Goal: Information Seeking & Learning: Check status

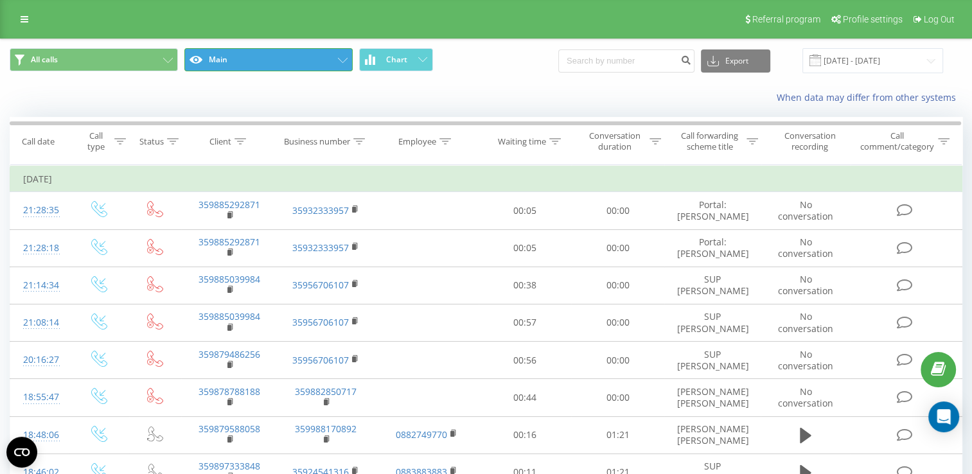
click at [338, 60] on icon at bounding box center [343, 60] width 10 height 5
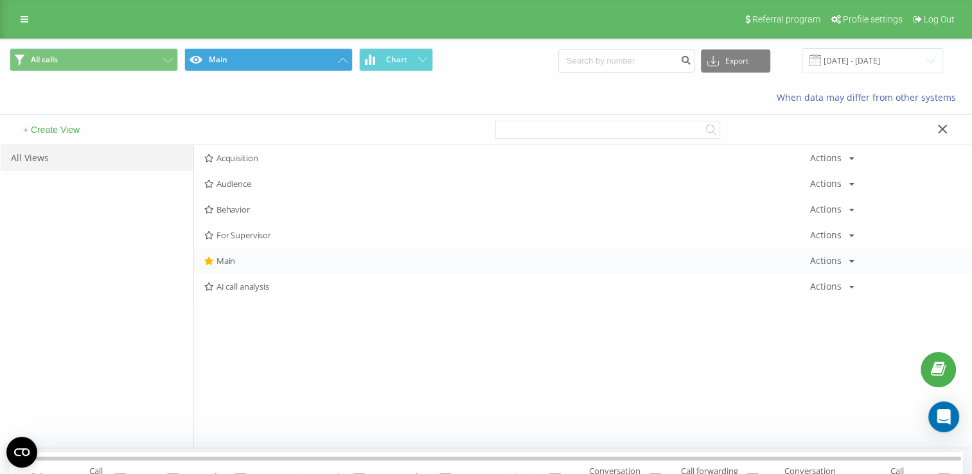
click at [226, 257] on span "Main" at bounding box center [506, 260] width 605 height 9
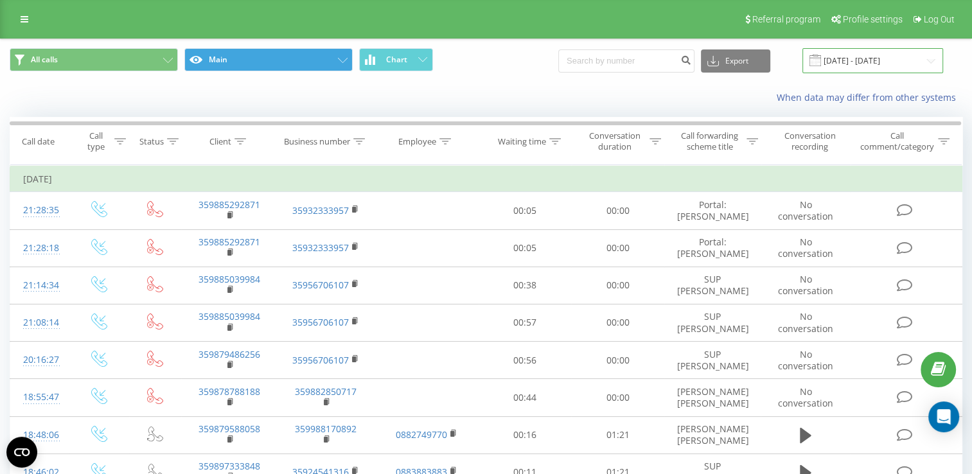
click at [850, 55] on input "[DATE] - [DATE]" at bounding box center [872, 60] width 141 height 25
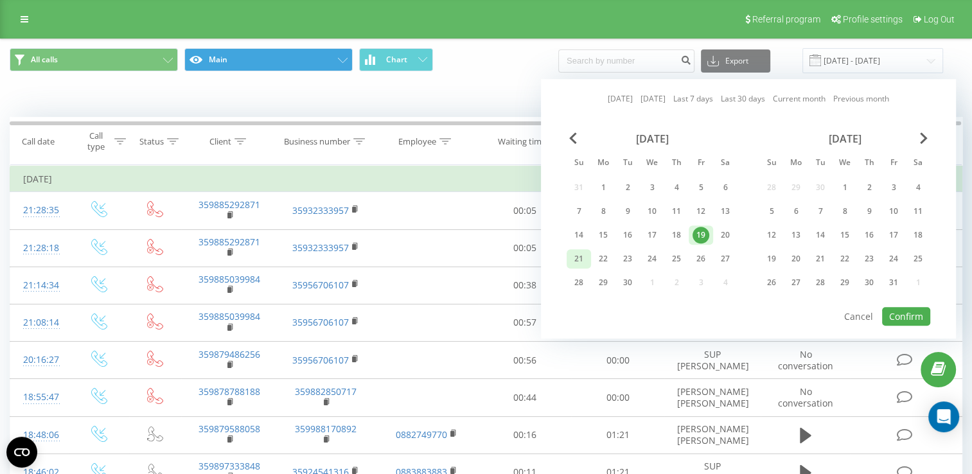
click at [585, 258] on div "21" at bounding box center [578, 259] width 17 height 17
click at [601, 257] on div "22" at bounding box center [603, 259] width 17 height 17
click at [903, 308] on button "Confirm" at bounding box center [906, 316] width 48 height 19
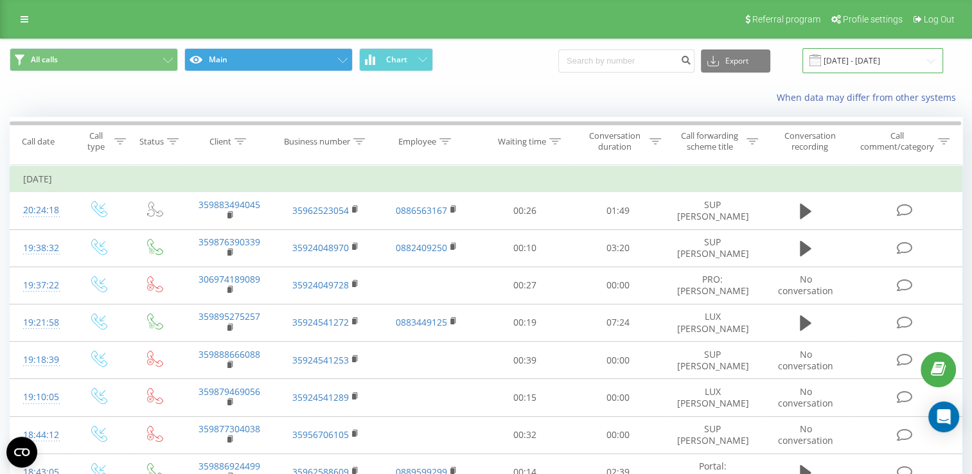
click at [850, 55] on input "[DATE] - [DATE]" at bounding box center [872, 60] width 141 height 25
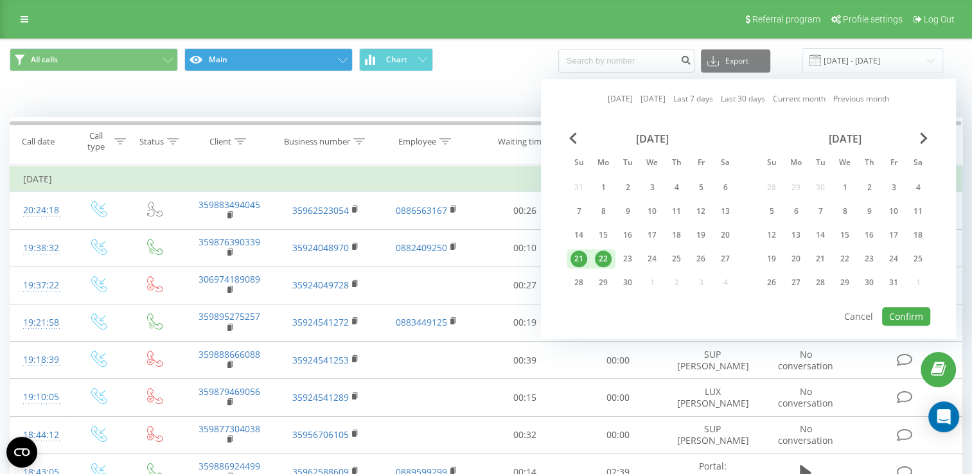
click at [579, 259] on div "21" at bounding box center [578, 259] width 17 height 17
click at [611, 255] on div "22" at bounding box center [603, 259] width 17 height 17
click at [635, 256] on div "23" at bounding box center [627, 259] width 17 height 17
click at [585, 254] on div "21" at bounding box center [578, 259] width 17 height 17
click at [911, 317] on button "Confirm" at bounding box center [906, 316] width 48 height 19
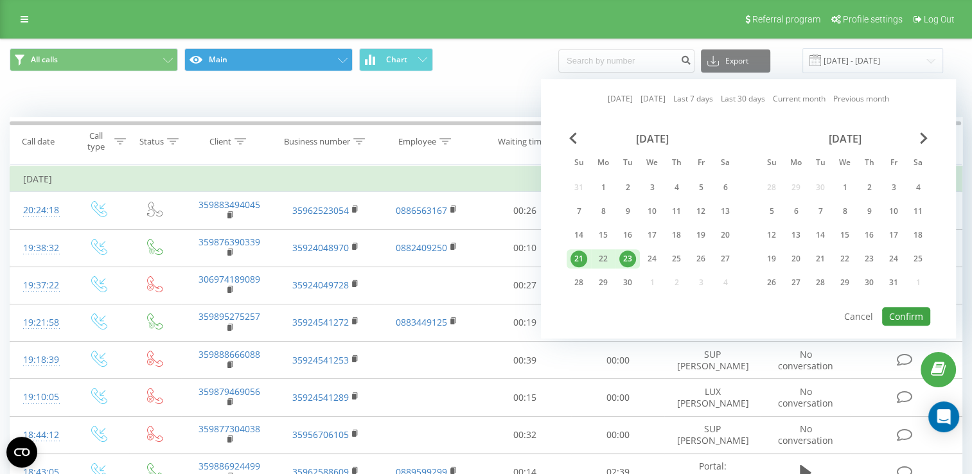
type input "[DATE] - [DATE]"
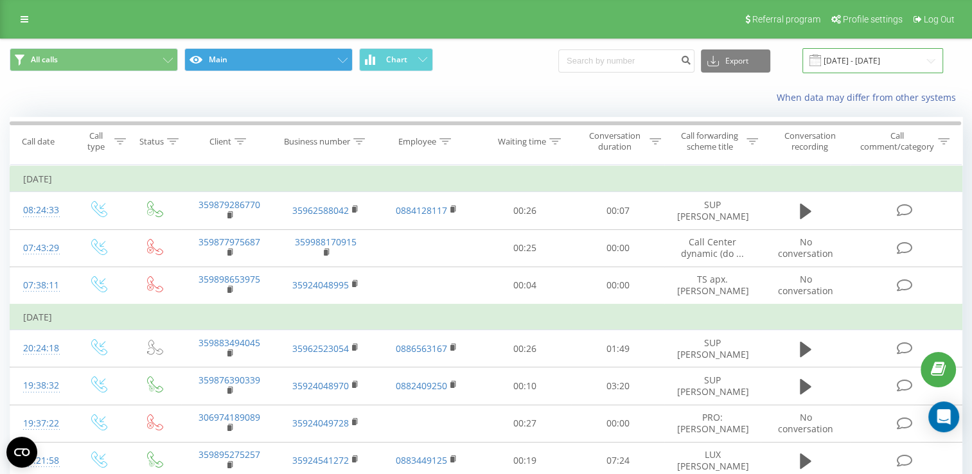
click at [878, 57] on input "[DATE] - [DATE]" at bounding box center [872, 60] width 141 height 25
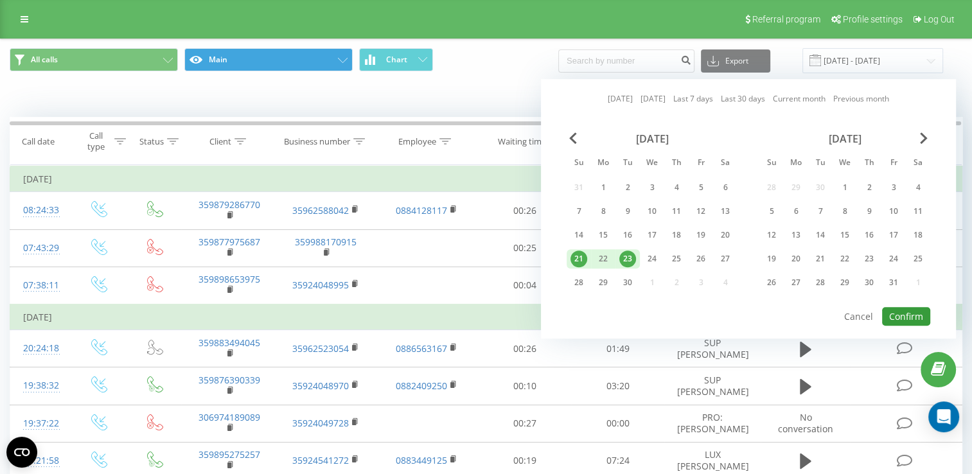
click at [904, 308] on button "Confirm" at bounding box center [906, 316] width 48 height 19
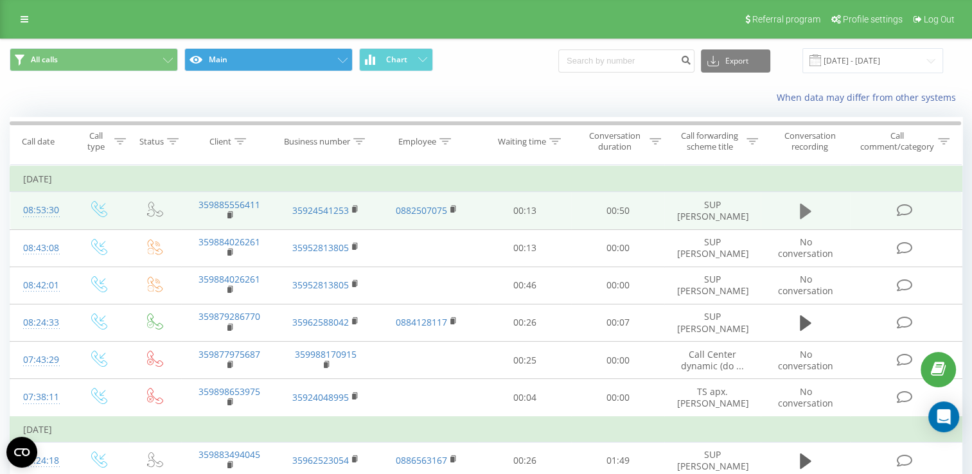
click at [800, 206] on icon at bounding box center [806, 211] width 12 height 15
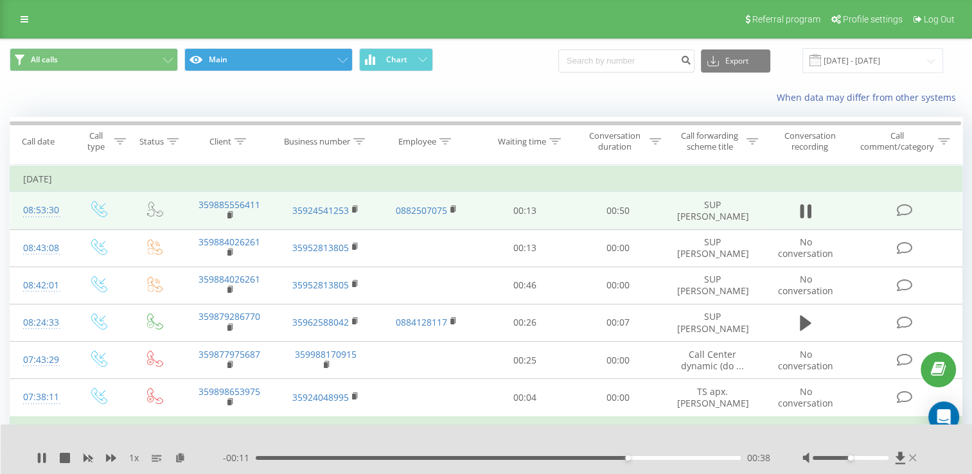
click at [911, 456] on icon at bounding box center [912, 457] width 7 height 7
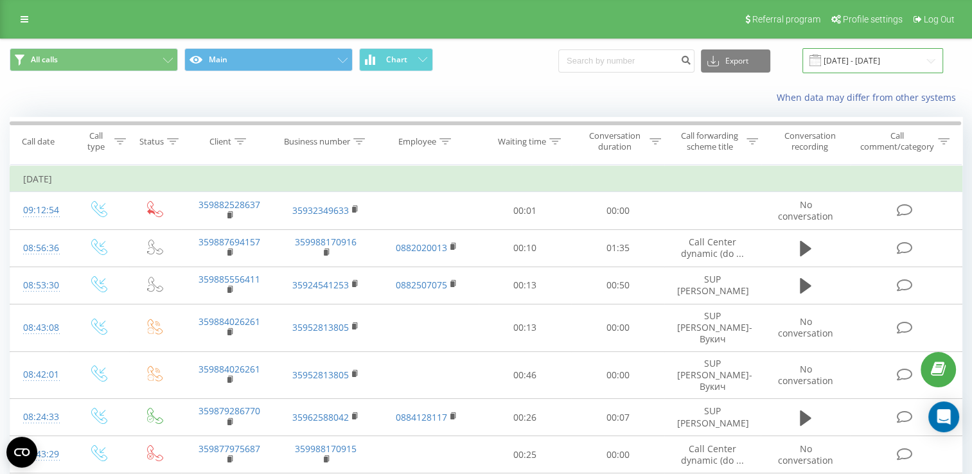
click at [845, 65] on input "21.09.2025 - 23.09.2025" at bounding box center [872, 60] width 141 height 25
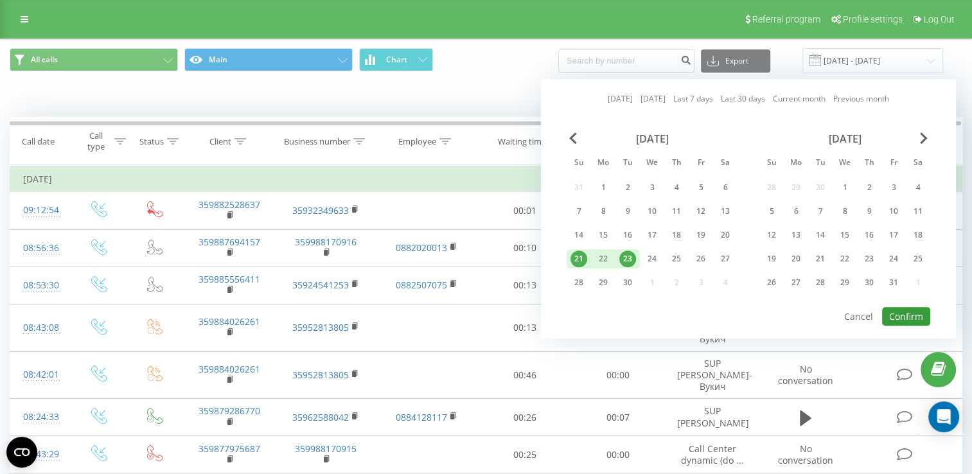
click at [899, 312] on button "Confirm" at bounding box center [906, 316] width 48 height 19
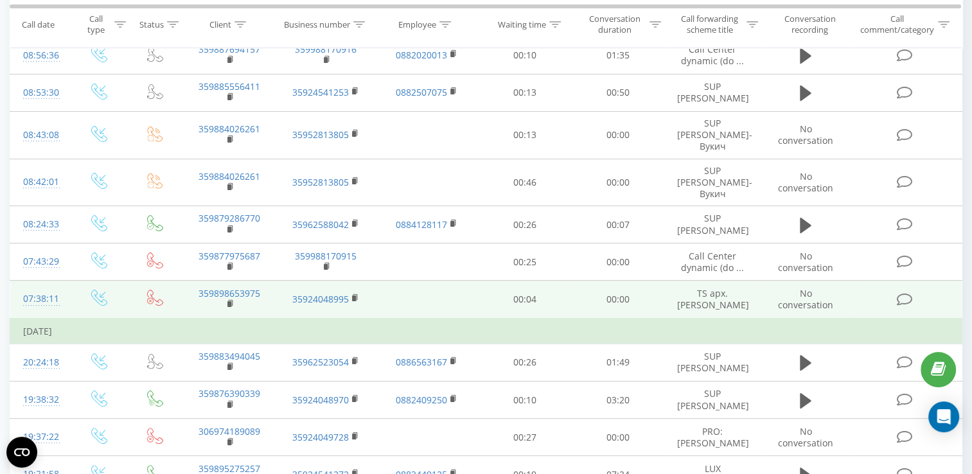
scroll to position [128, 0]
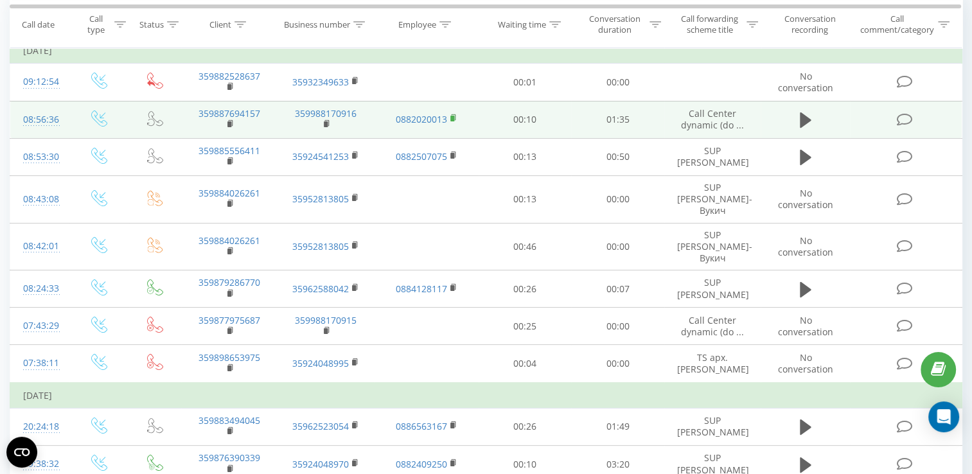
click at [454, 116] on rect at bounding box center [452, 119] width 4 height 6
click at [811, 120] on button at bounding box center [805, 119] width 19 height 19
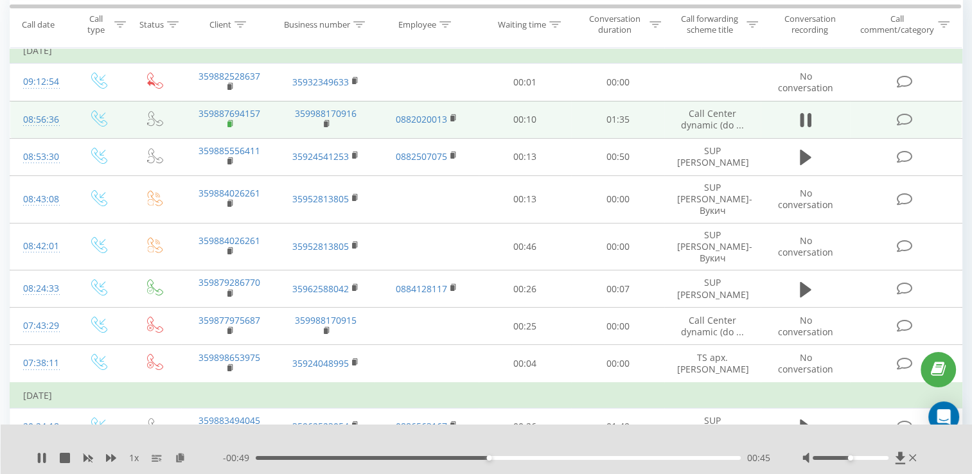
click at [229, 123] on rect at bounding box center [229, 124] width 4 height 6
click at [229, 122] on rect at bounding box center [229, 124] width 4 height 6
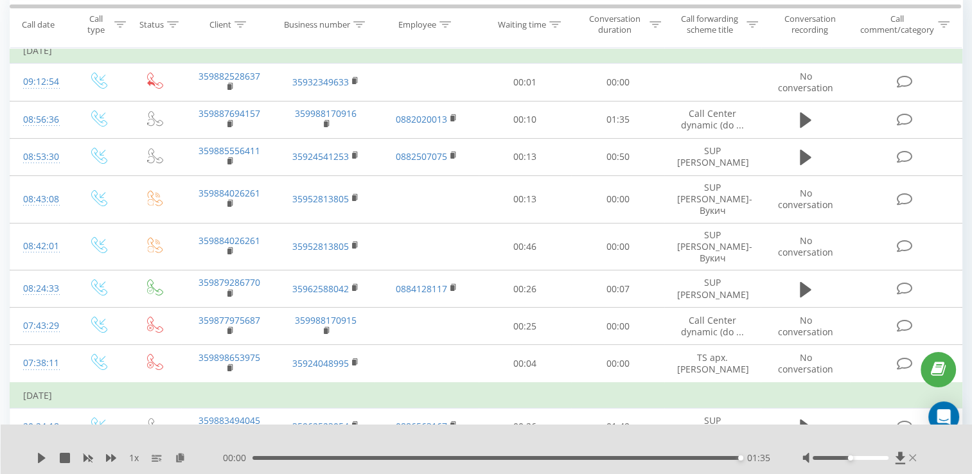
click at [913, 458] on icon at bounding box center [912, 458] width 7 height 10
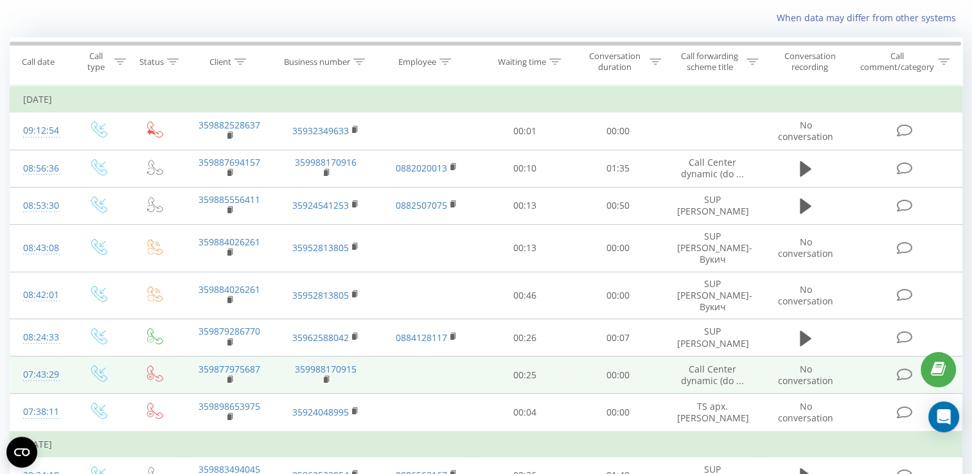
scroll to position [64, 0]
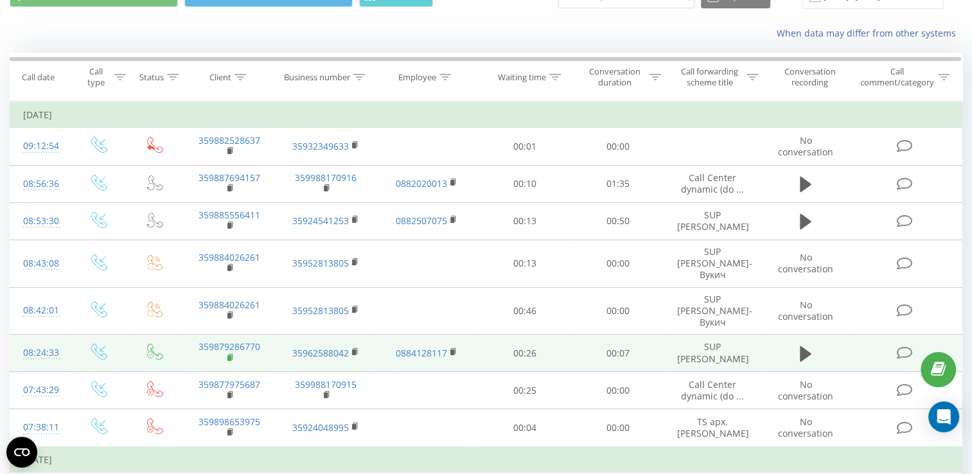
click at [232, 354] on icon at bounding box center [230, 357] width 4 height 6
click at [227, 355] on rect at bounding box center [229, 358] width 4 height 6
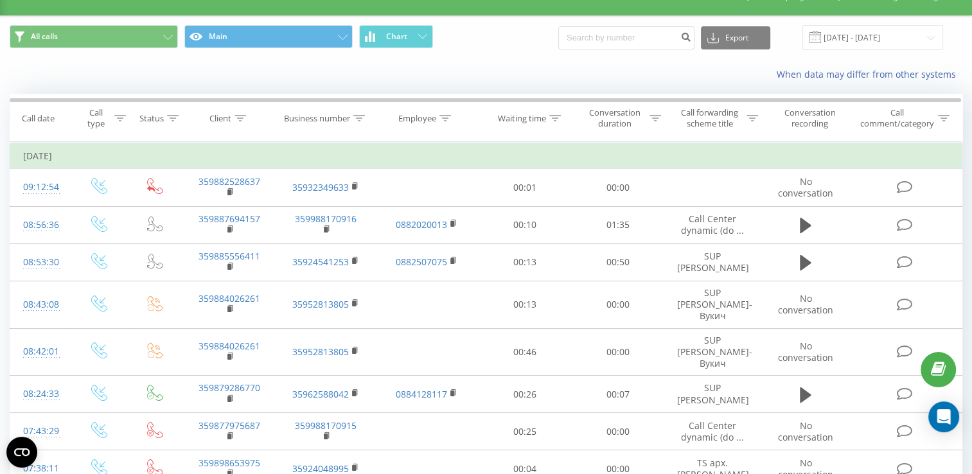
scroll to position [0, 0]
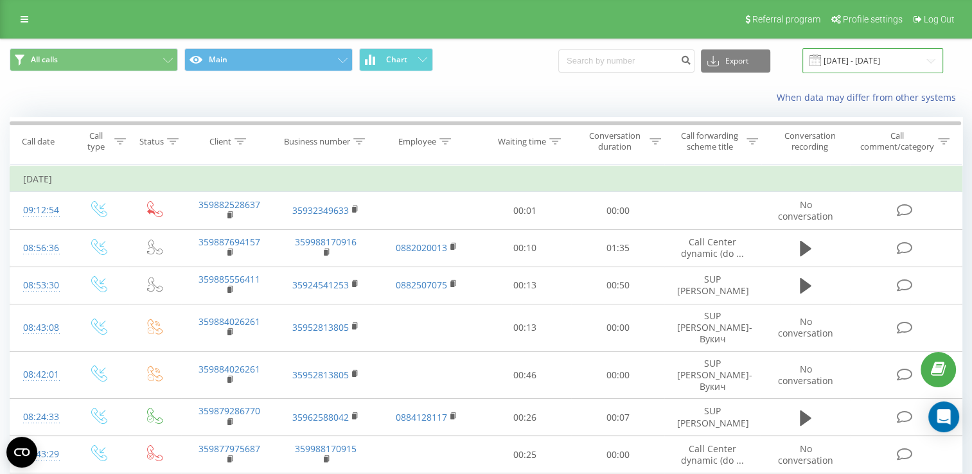
click at [856, 62] on input "[DATE] - [DATE]" at bounding box center [872, 60] width 141 height 25
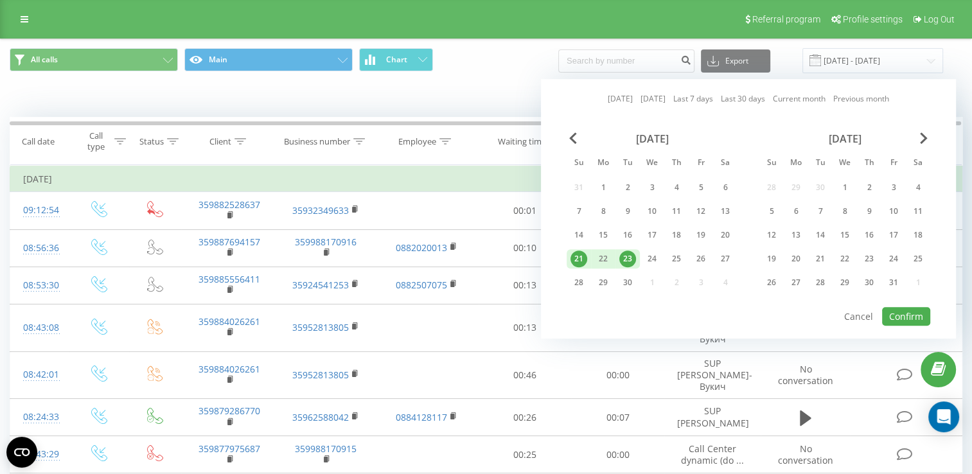
click at [910, 306] on div at bounding box center [749, 306] width 364 height 1
click at [901, 308] on button "Confirm" at bounding box center [906, 316] width 48 height 19
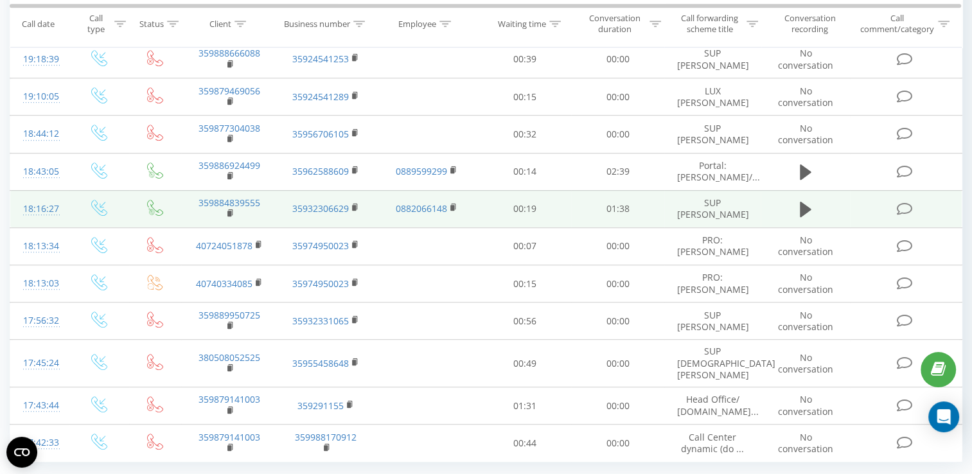
scroll to position [722, 0]
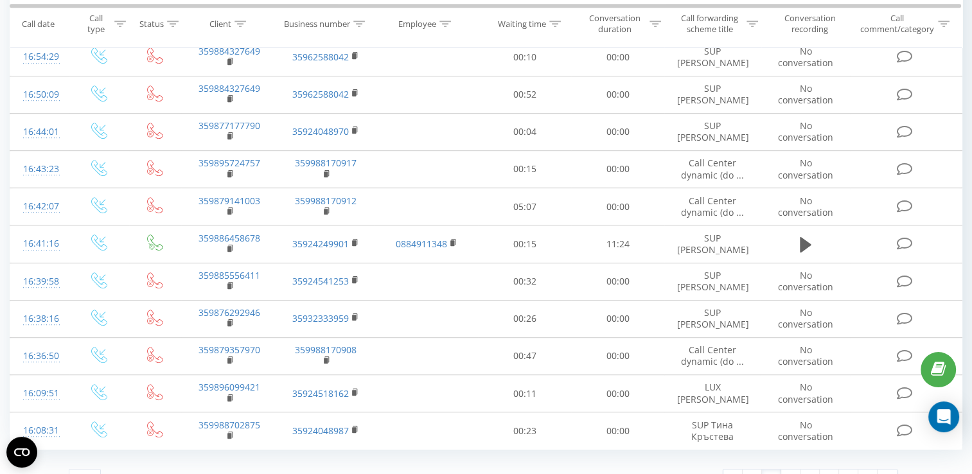
scroll to position [696, 0]
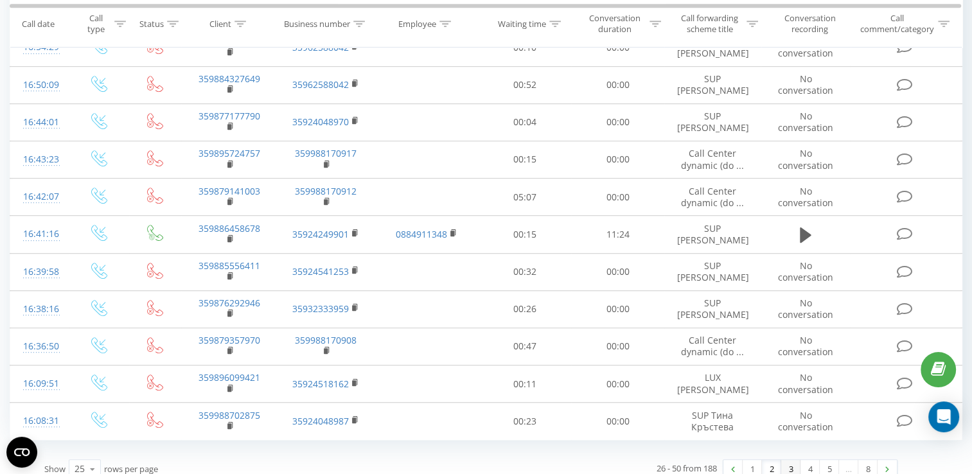
click at [792, 460] on link "3" at bounding box center [790, 469] width 19 height 18
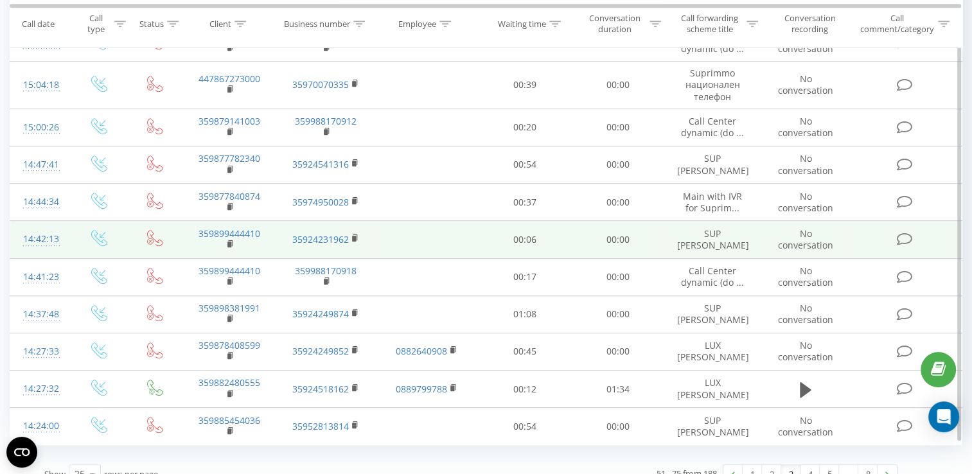
scroll to position [707, 0]
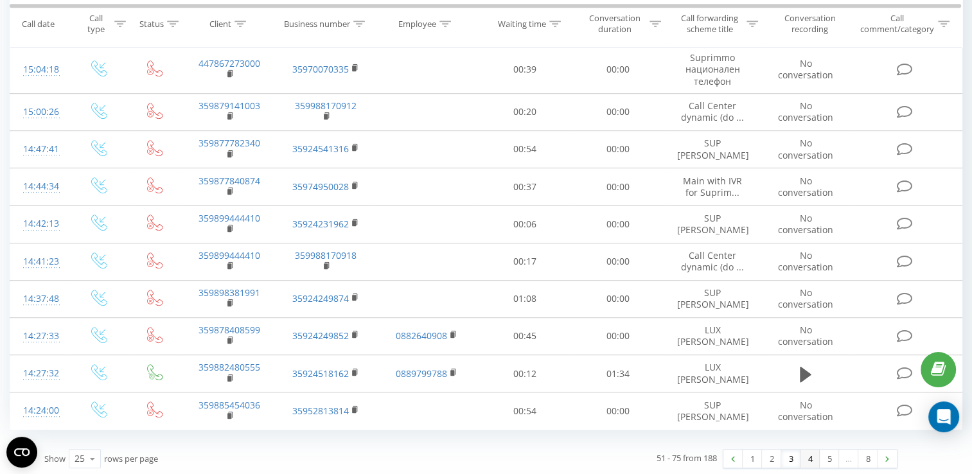
click at [807, 456] on link "4" at bounding box center [809, 459] width 19 height 18
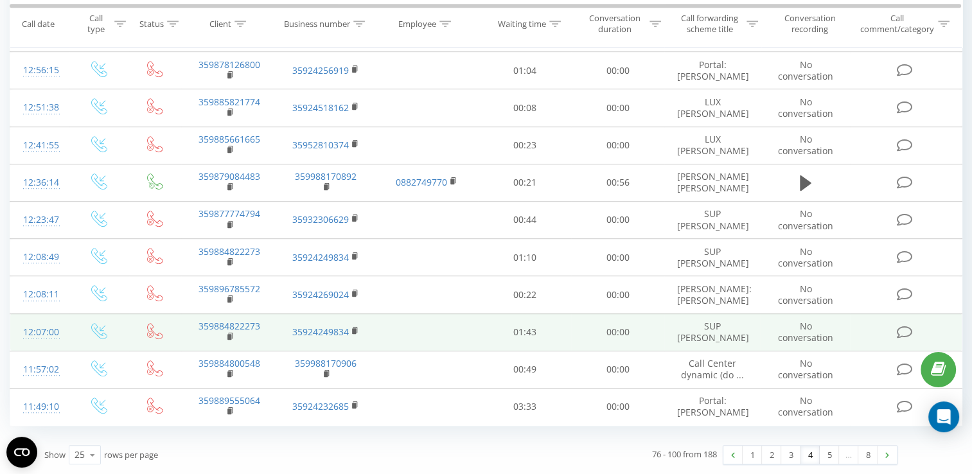
scroll to position [736, 0]
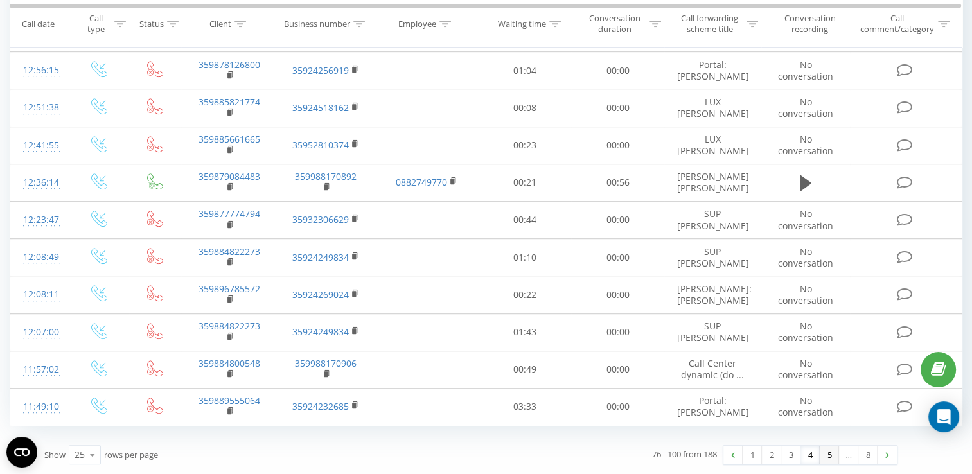
click at [823, 451] on link "5" at bounding box center [829, 455] width 19 height 18
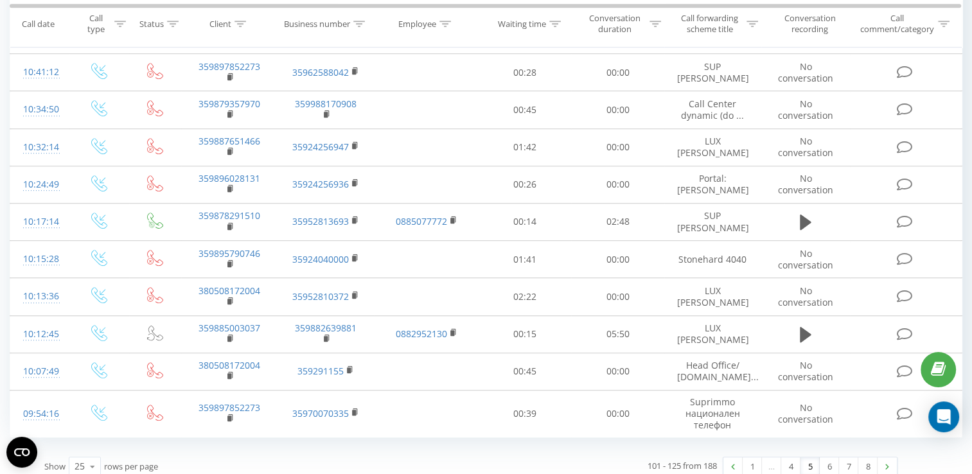
scroll to position [716, 0]
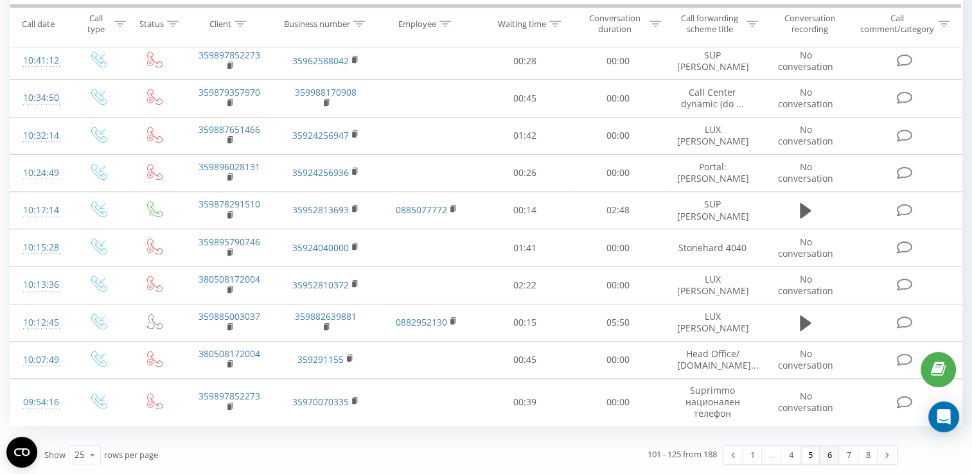
click at [832, 454] on link "6" at bounding box center [829, 455] width 19 height 18
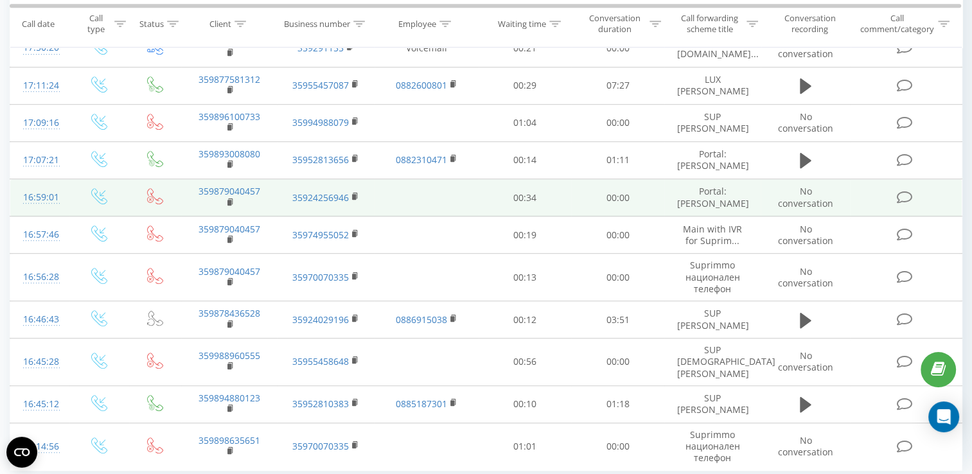
scroll to position [742, 0]
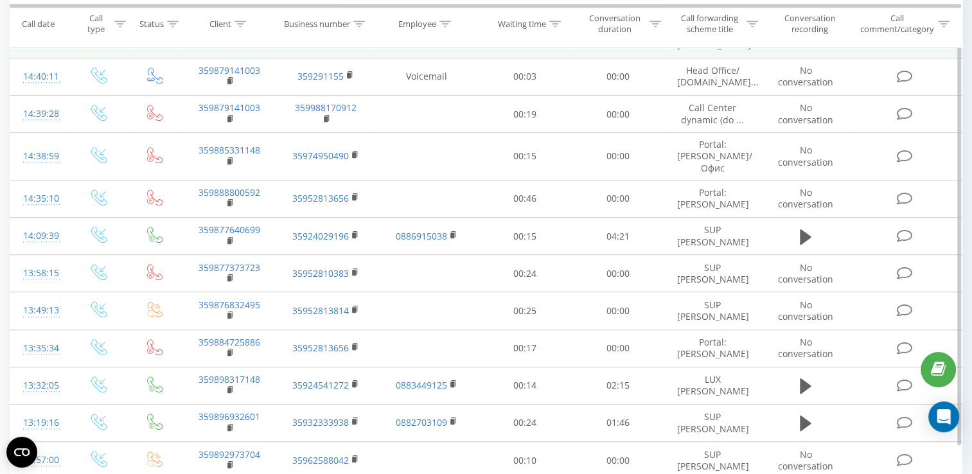
scroll to position [726, 0]
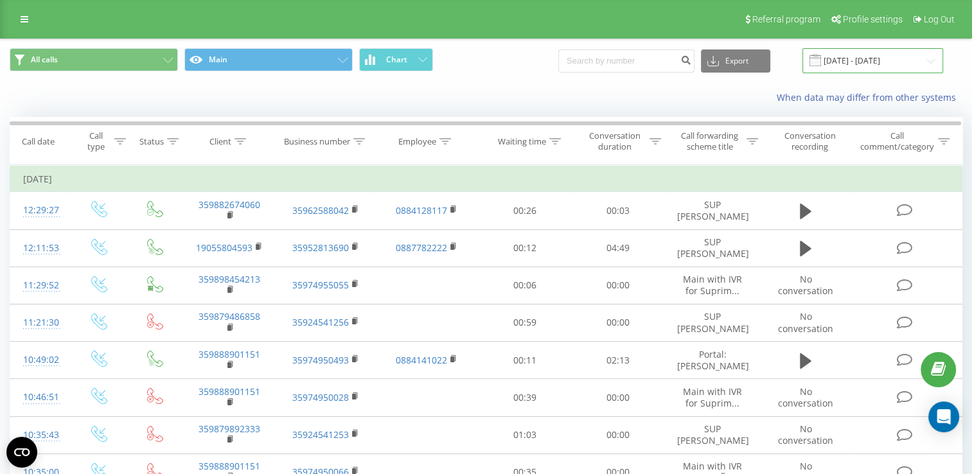
click at [847, 63] on input "[DATE] - [DATE]" at bounding box center [872, 60] width 141 height 25
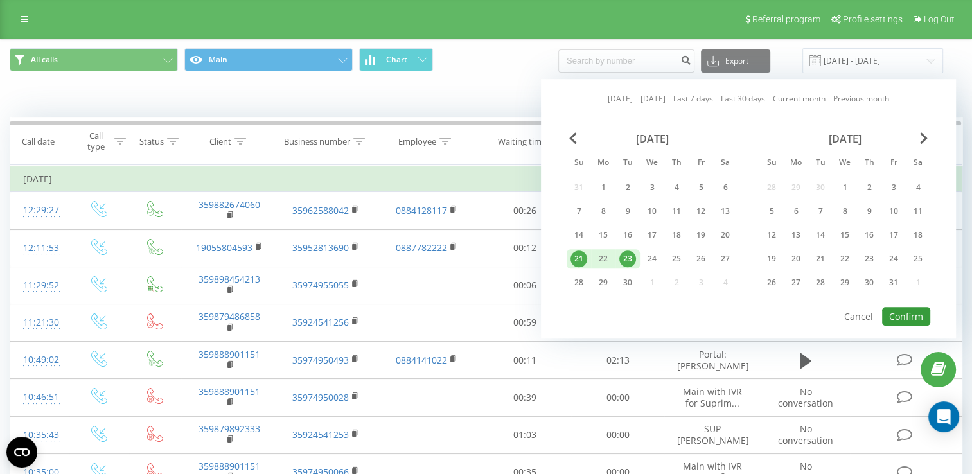
click at [908, 310] on button "Confirm" at bounding box center [906, 316] width 48 height 19
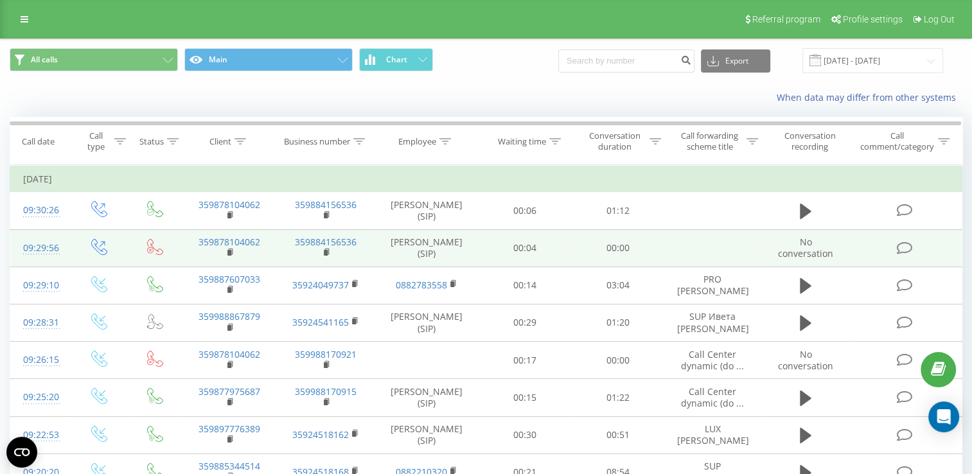
scroll to position [64, 0]
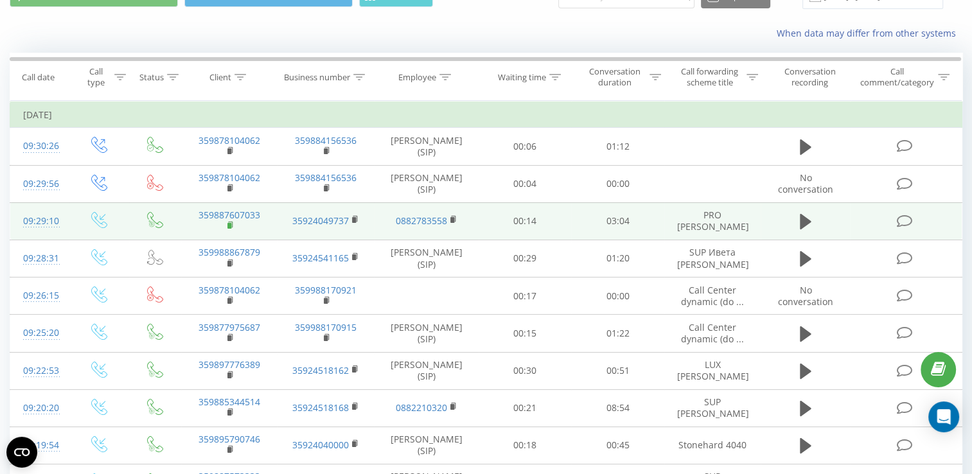
click at [229, 224] on rect at bounding box center [229, 226] width 4 height 6
click at [229, 222] on icon at bounding box center [230, 225] width 4 height 6
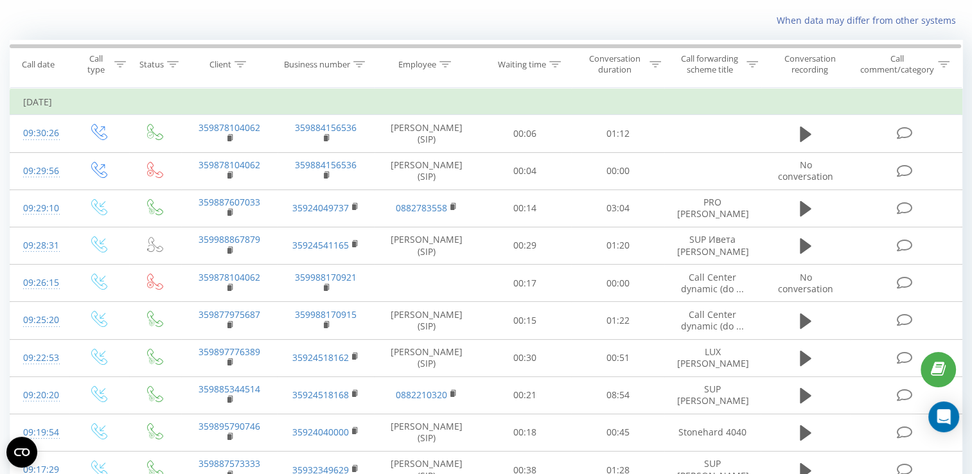
scroll to position [0, 0]
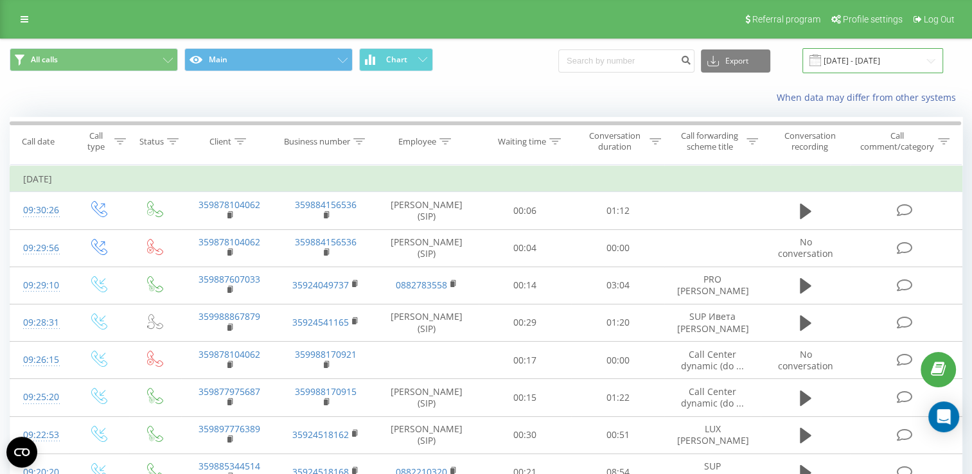
click at [863, 64] on input "[DATE] - [DATE]" at bounding box center [872, 60] width 141 height 25
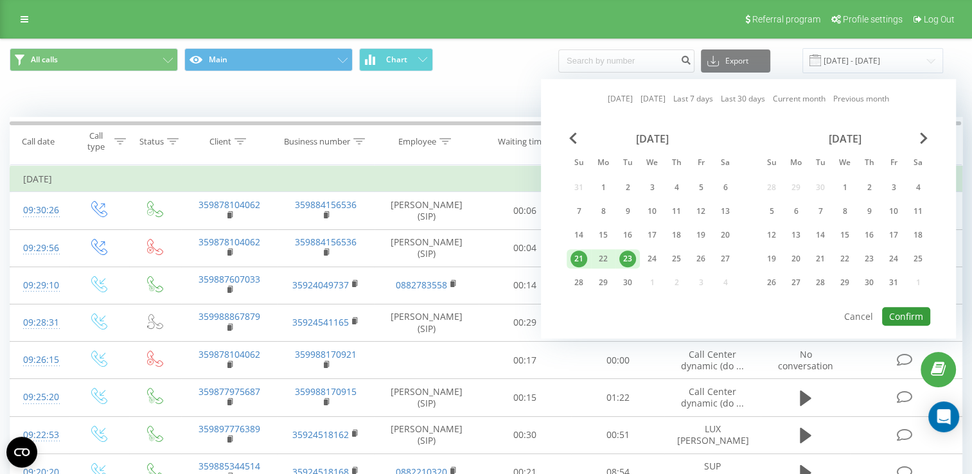
click at [908, 316] on button "Confirm" at bounding box center [906, 316] width 48 height 19
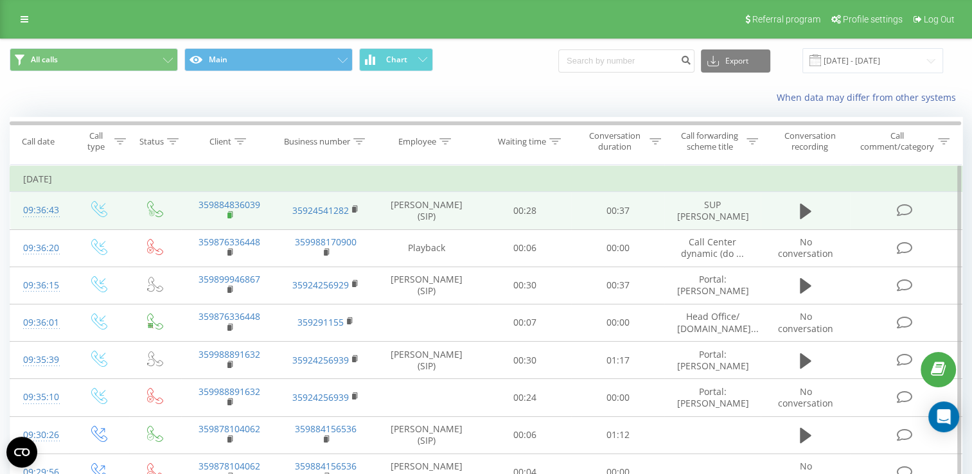
click at [229, 215] on rect at bounding box center [229, 216] width 4 height 6
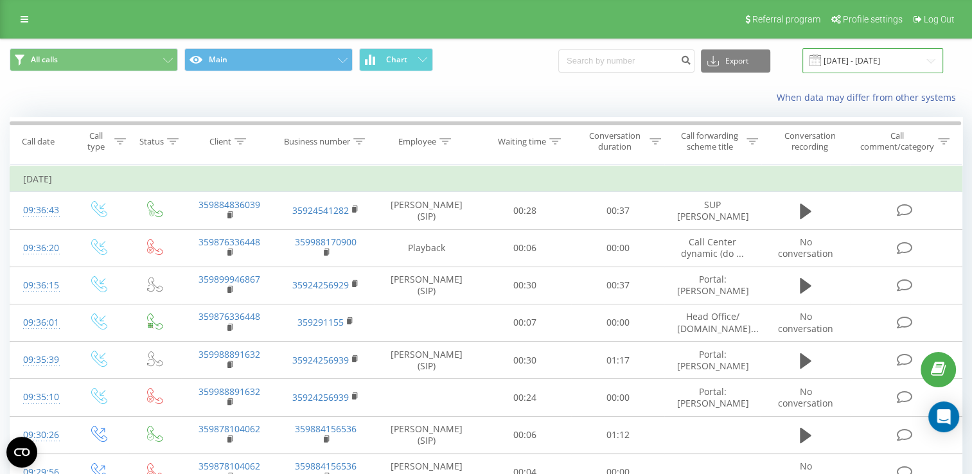
click at [860, 61] on input "[DATE] - [DATE]" at bounding box center [872, 60] width 141 height 25
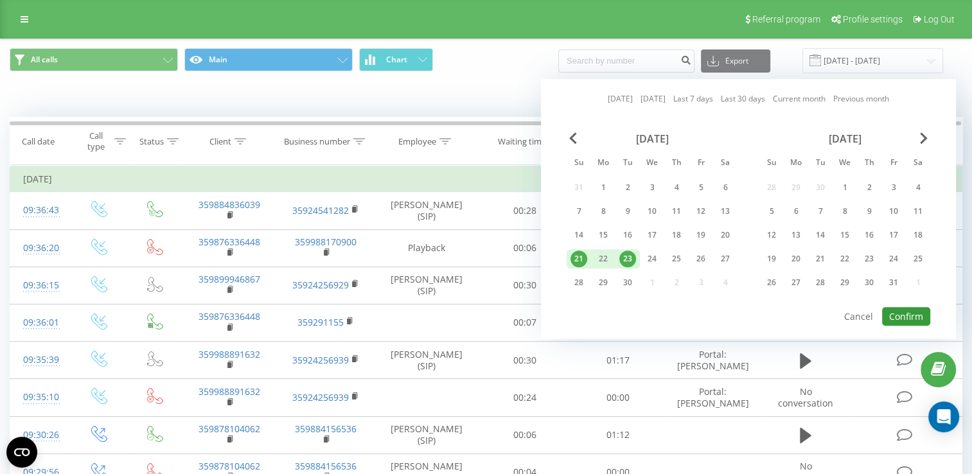
click at [908, 310] on button "Confirm" at bounding box center [906, 316] width 48 height 19
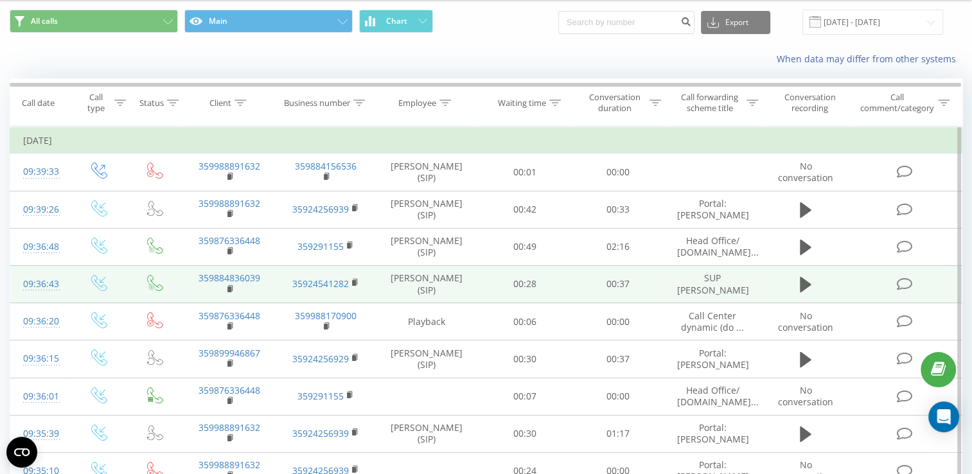
scroll to position [64, 0]
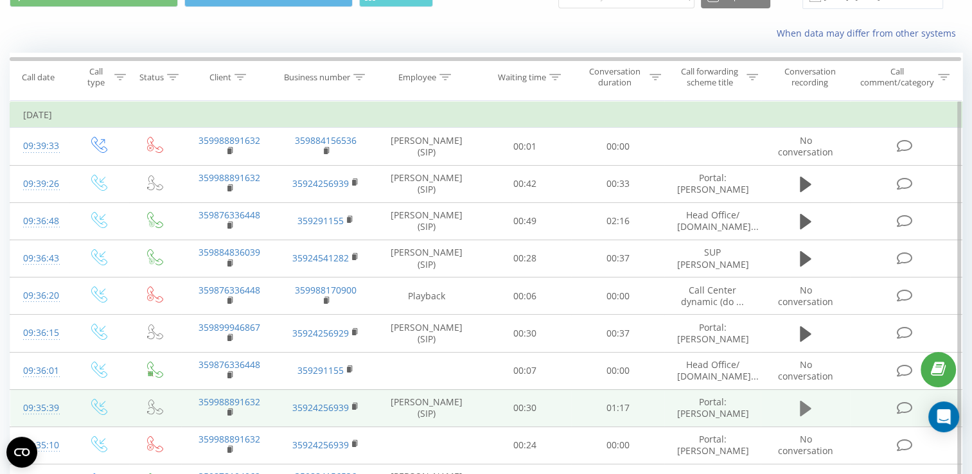
click at [807, 415] on icon at bounding box center [806, 408] width 12 height 15
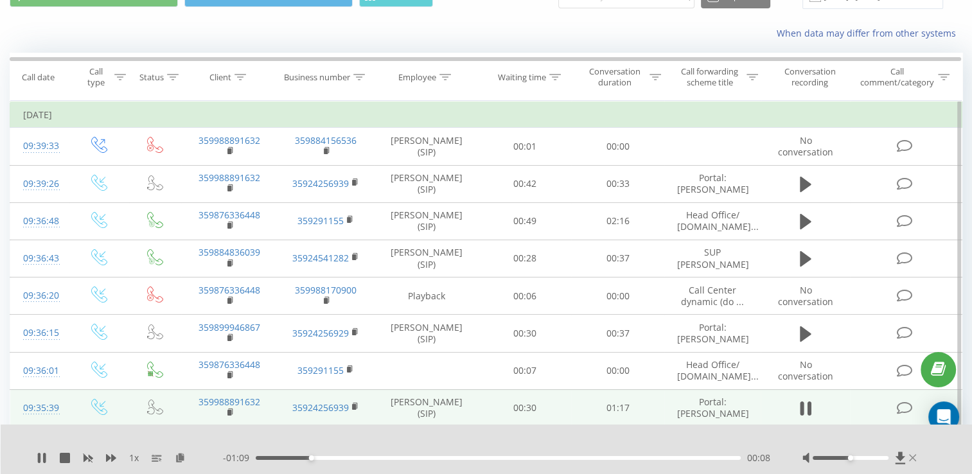
click at [915, 460] on icon at bounding box center [912, 458] width 7 height 10
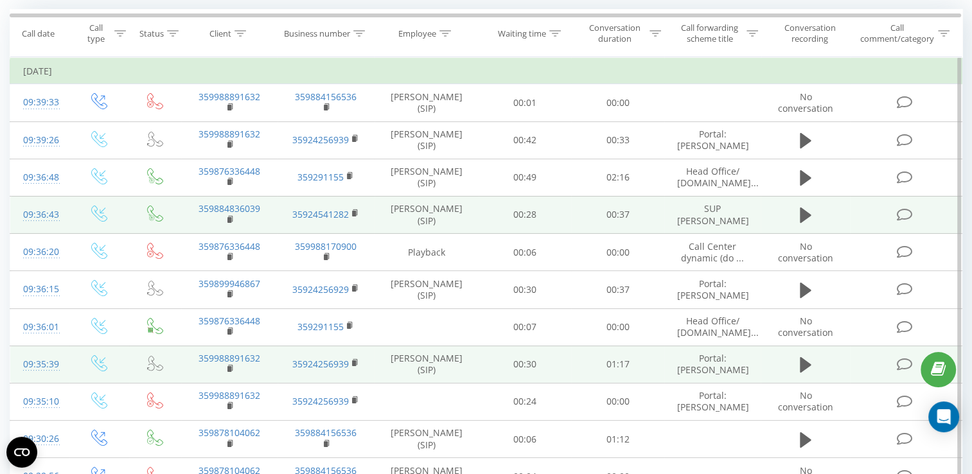
scroll to position [128, 0]
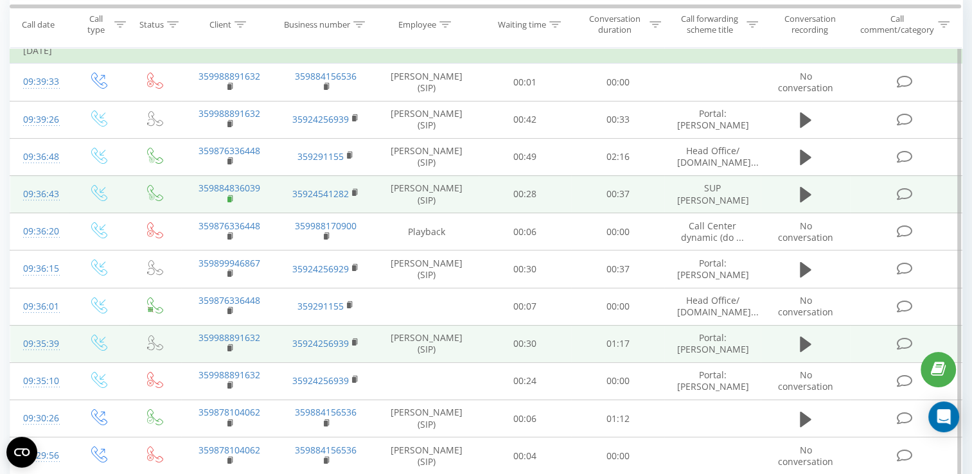
click at [229, 197] on rect at bounding box center [229, 200] width 4 height 6
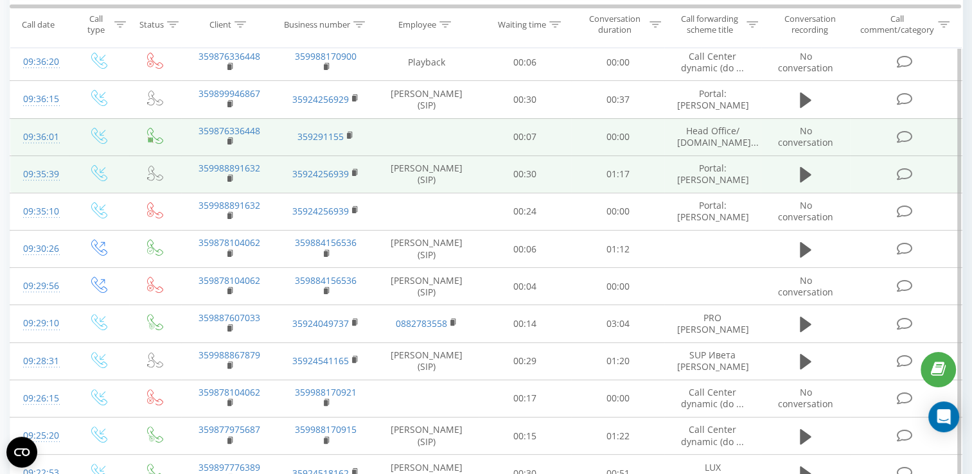
scroll to position [321, 0]
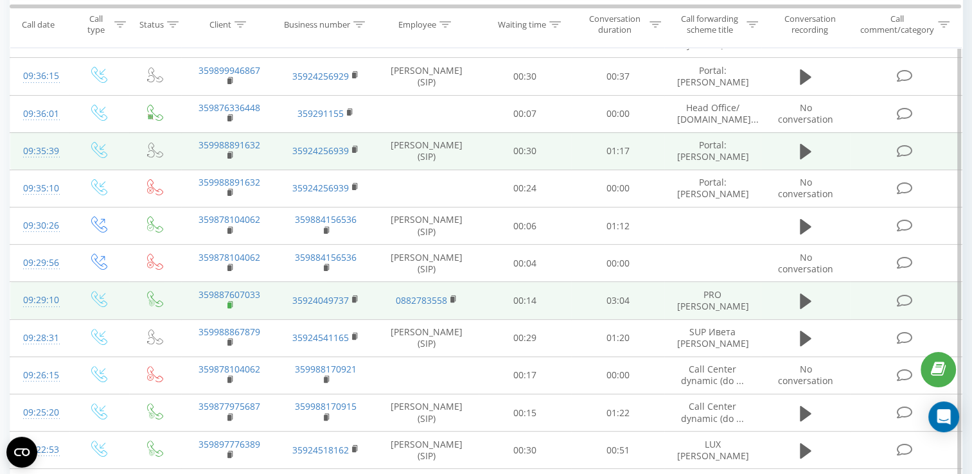
click at [229, 308] on rect at bounding box center [229, 306] width 4 height 6
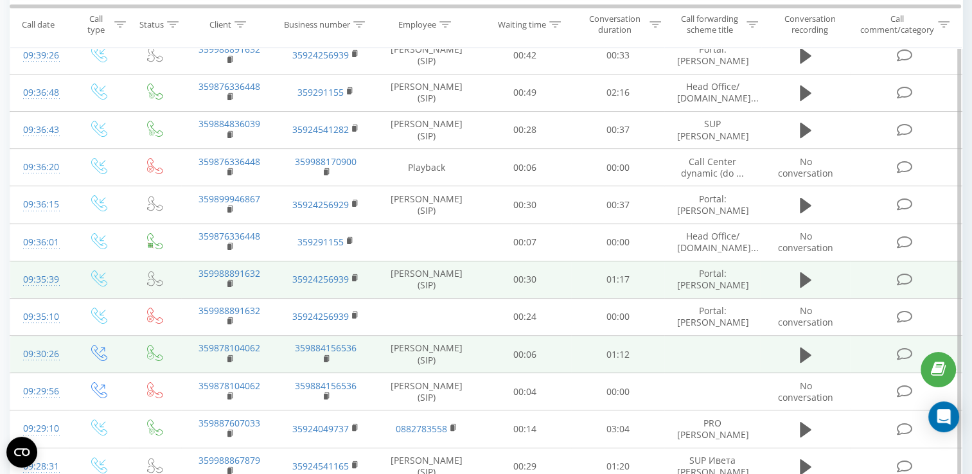
scroll to position [128, 0]
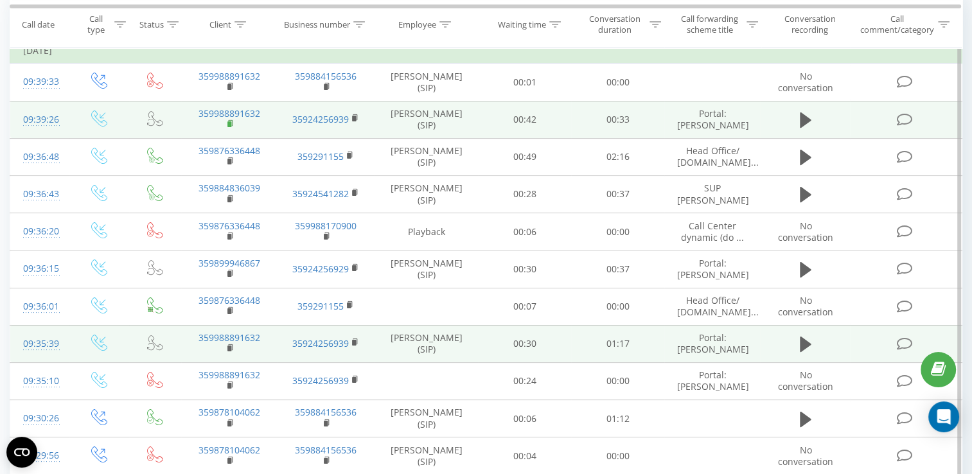
click at [230, 125] on rect at bounding box center [229, 124] width 4 height 6
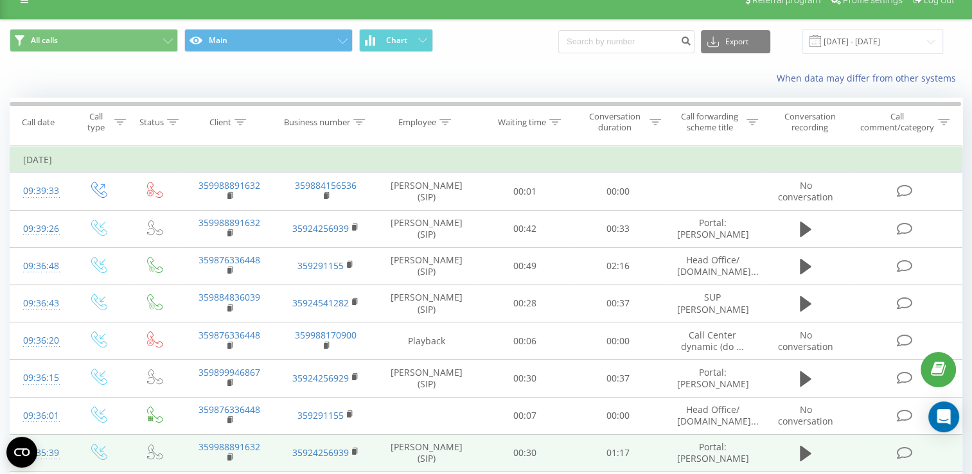
scroll to position [0, 0]
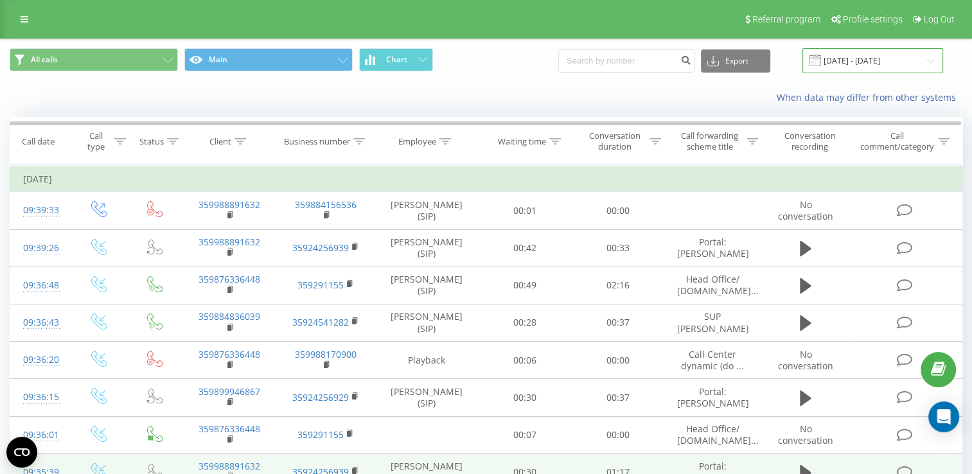
click at [863, 55] on input "[DATE] - [DATE]" at bounding box center [872, 60] width 141 height 25
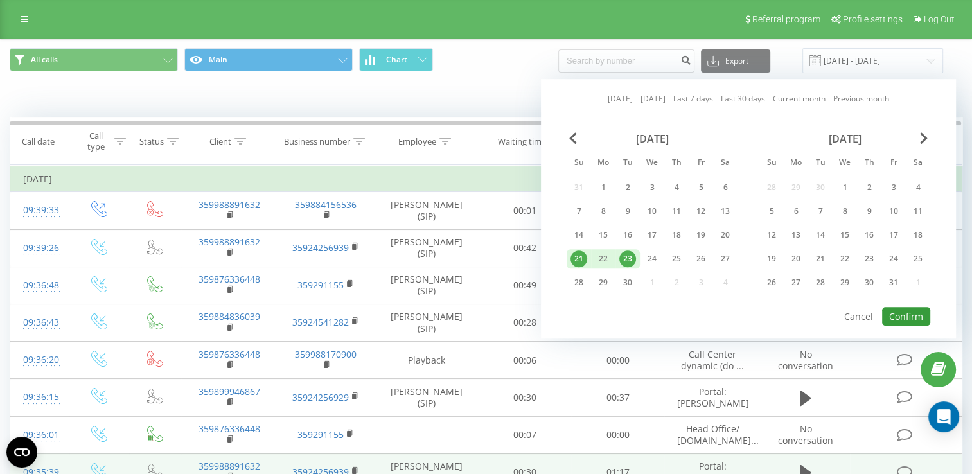
click at [910, 316] on button "Confirm" at bounding box center [906, 316] width 48 height 19
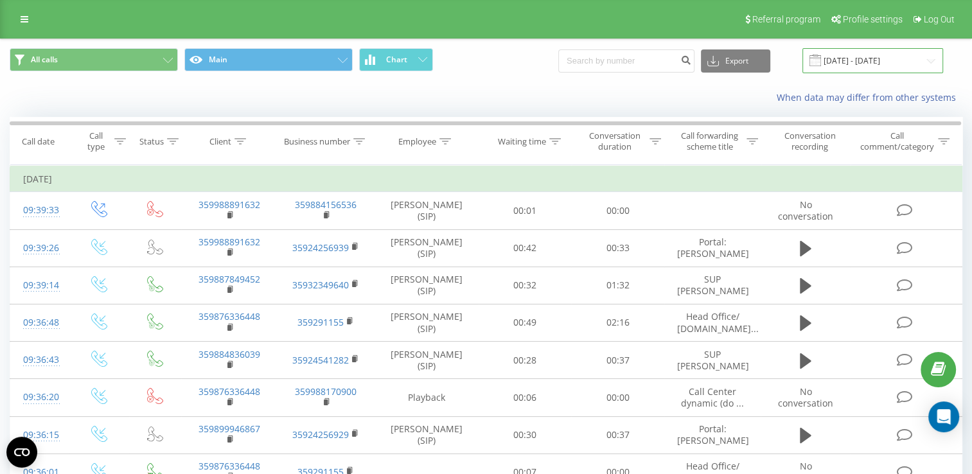
click at [877, 60] on input "[DATE] - [DATE]" at bounding box center [872, 60] width 141 height 25
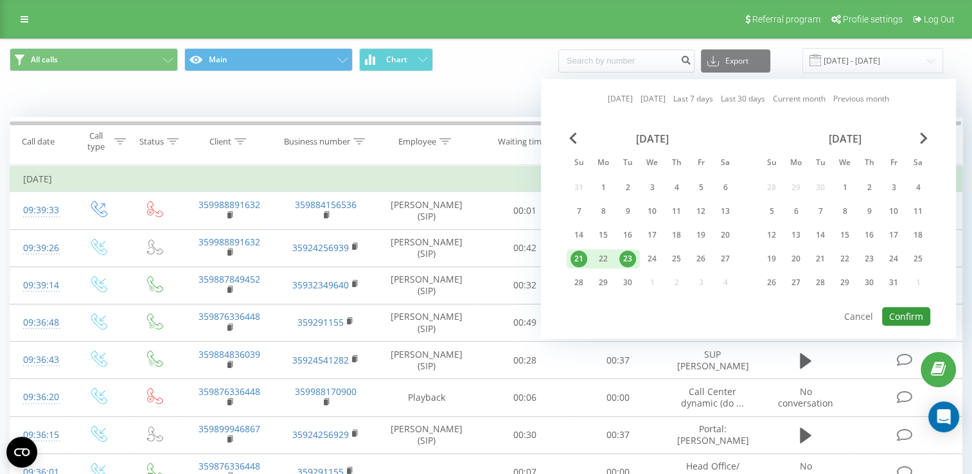
click at [907, 310] on button "Confirm" at bounding box center [906, 316] width 48 height 19
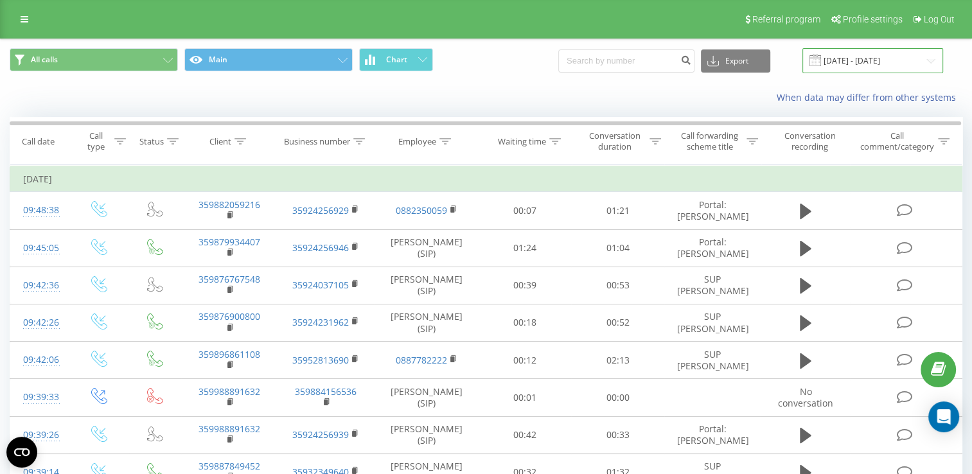
click at [877, 64] on input "[DATE] - [DATE]" at bounding box center [872, 60] width 141 height 25
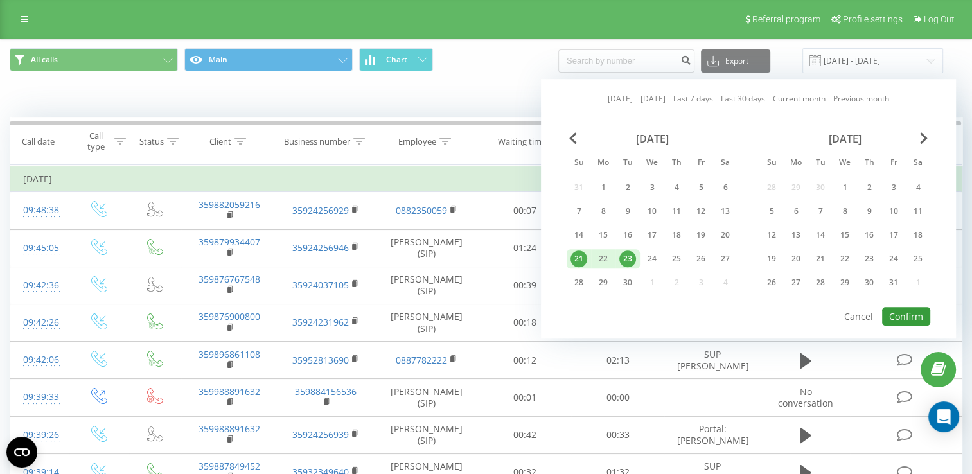
click at [907, 308] on button "Confirm" at bounding box center [906, 316] width 48 height 19
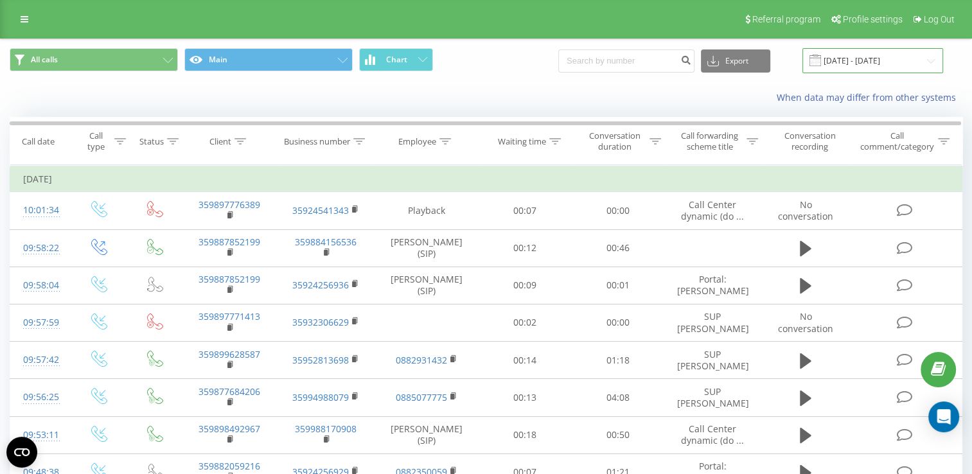
click at [840, 58] on input "[DATE] - [DATE]" at bounding box center [872, 60] width 141 height 25
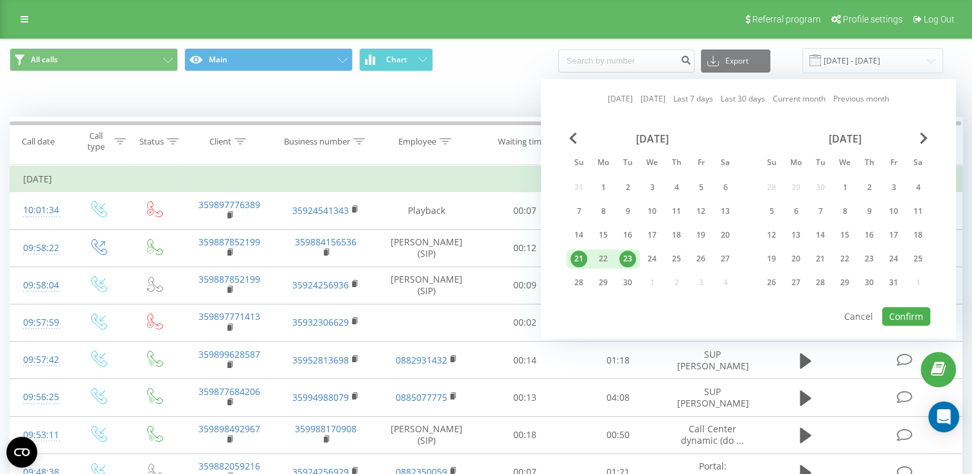
click at [629, 259] on div "23" at bounding box center [627, 259] width 17 height 17
click at [909, 311] on button "Confirm" at bounding box center [906, 316] width 48 height 19
type input "23.09.2025 - 23.09.2025"
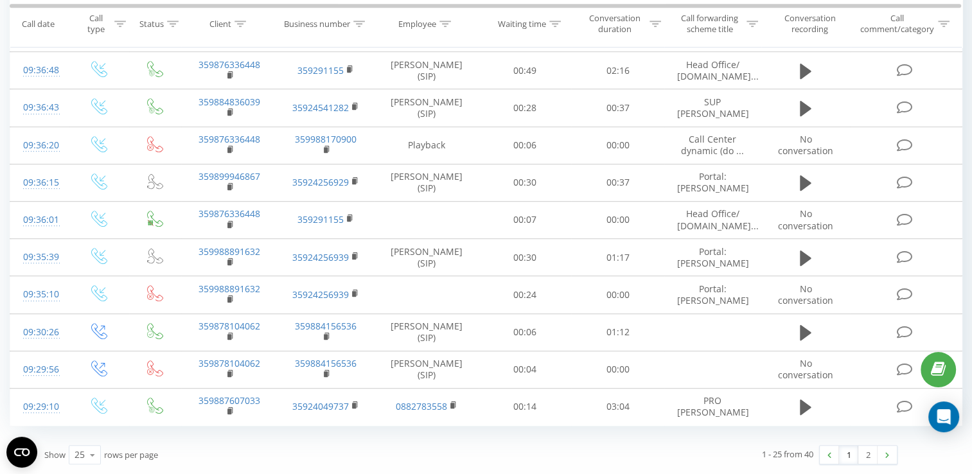
scroll to position [736, 0]
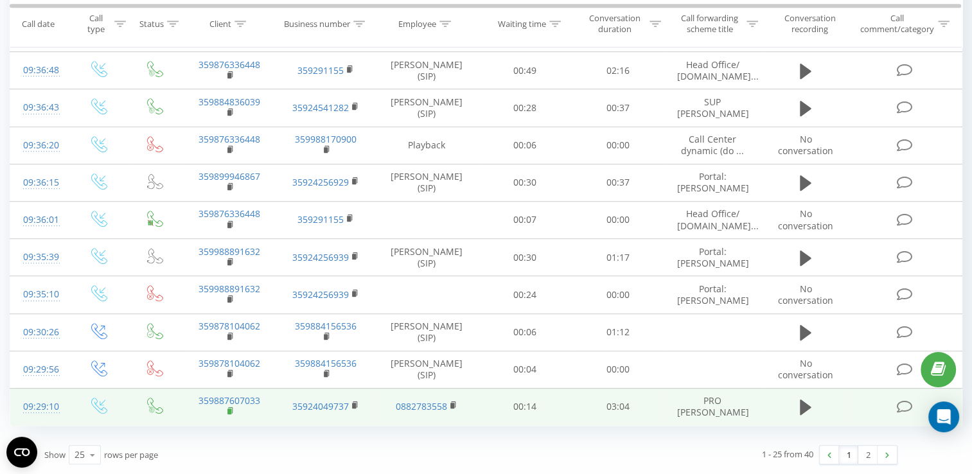
click at [227, 410] on rect at bounding box center [229, 412] width 4 height 6
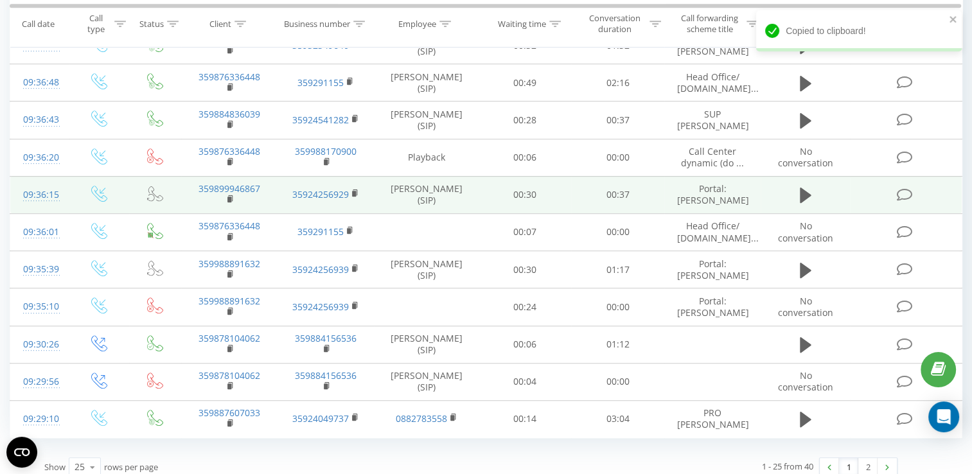
scroll to position [672, 0]
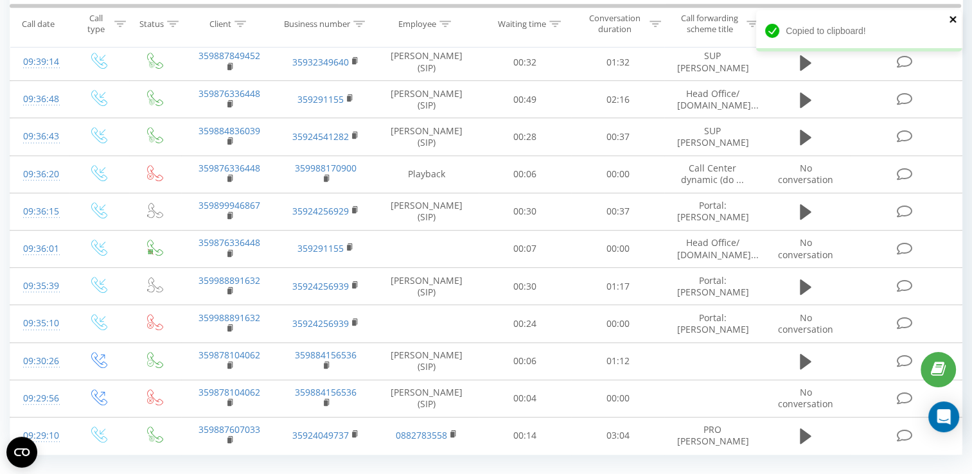
click at [955, 22] on icon "close" at bounding box center [953, 19] width 9 height 10
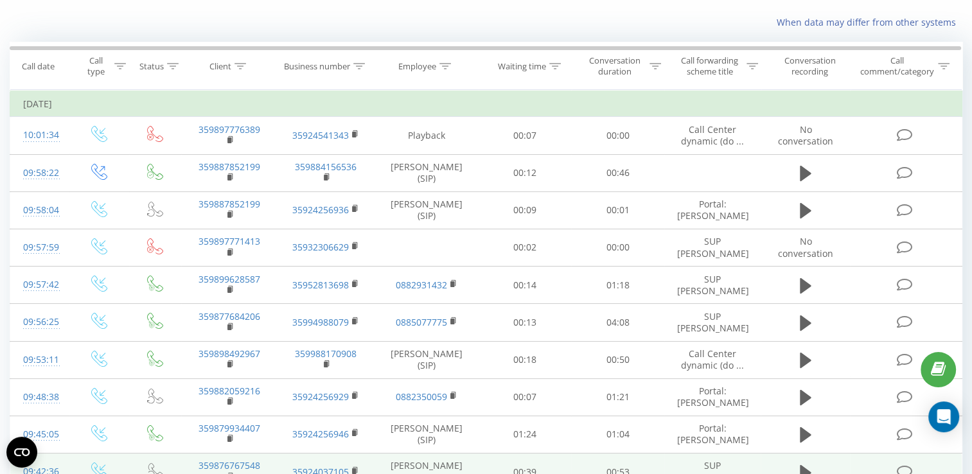
scroll to position [0, 0]
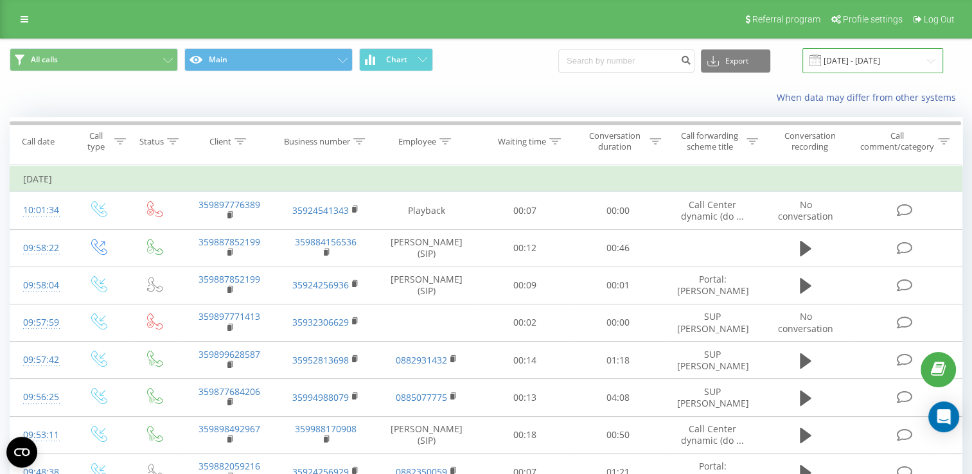
click at [858, 63] on input "23.09.2025 - 23.09.2025" at bounding box center [872, 60] width 141 height 25
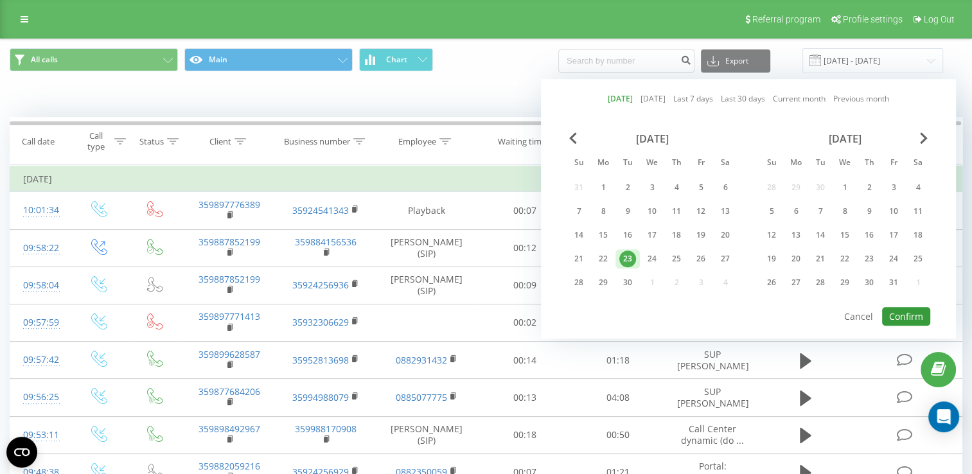
click at [904, 307] on button "Confirm" at bounding box center [906, 316] width 48 height 19
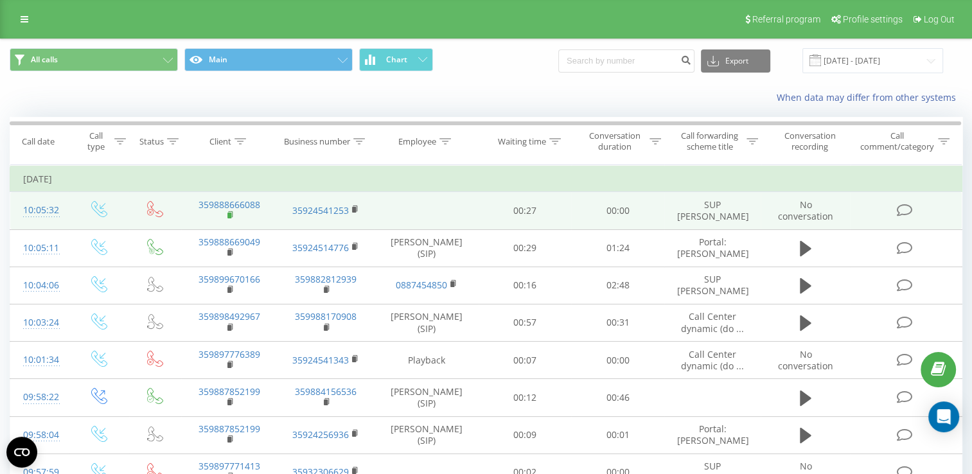
click at [228, 215] on rect at bounding box center [229, 216] width 4 height 6
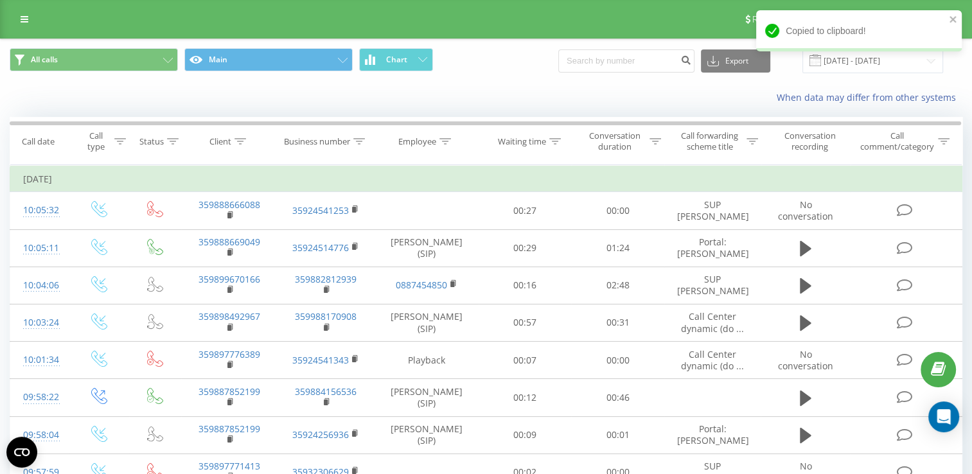
click at [863, 58] on div "Copied to clipboard!" at bounding box center [859, 35] width 206 height 50
click at [948, 17] on div "Copied to clipboard!" at bounding box center [859, 30] width 206 height 41
click at [951, 18] on icon "close" at bounding box center [952, 19] width 6 height 6
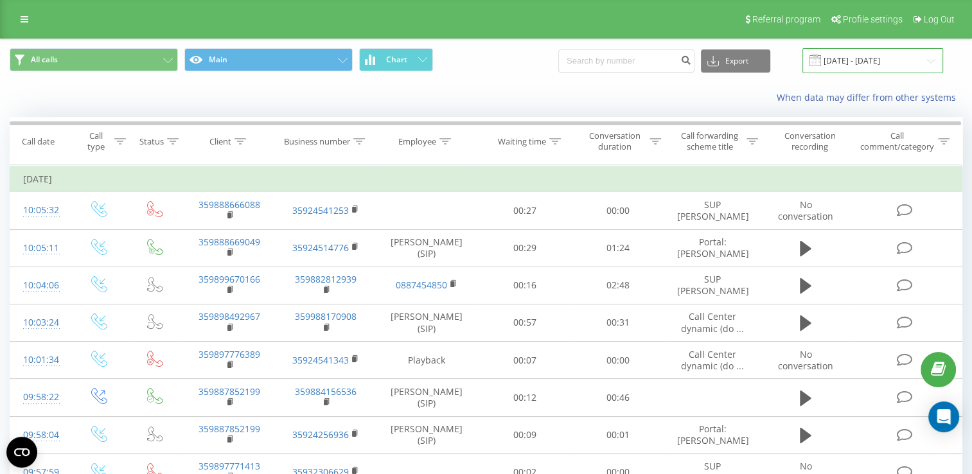
click at [838, 58] on input "23.09.2025 - 23.09.2025" at bounding box center [872, 60] width 141 height 25
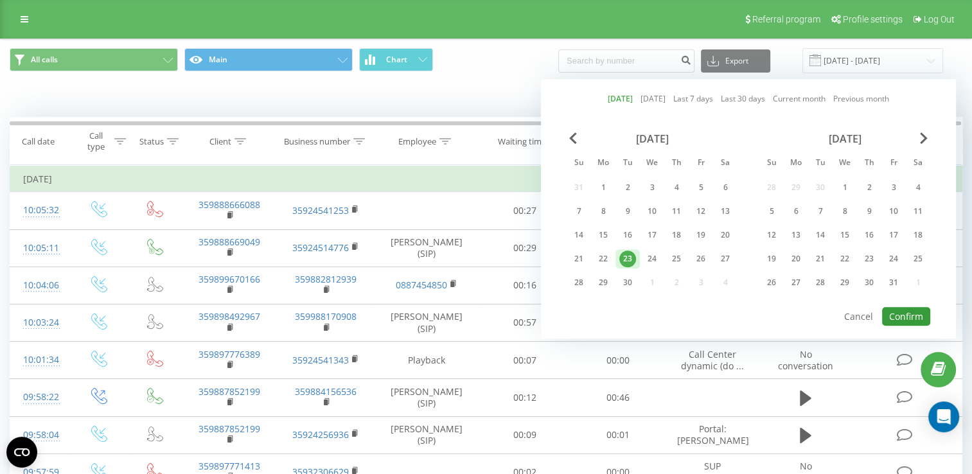
click at [914, 322] on button "Confirm" at bounding box center [906, 316] width 48 height 19
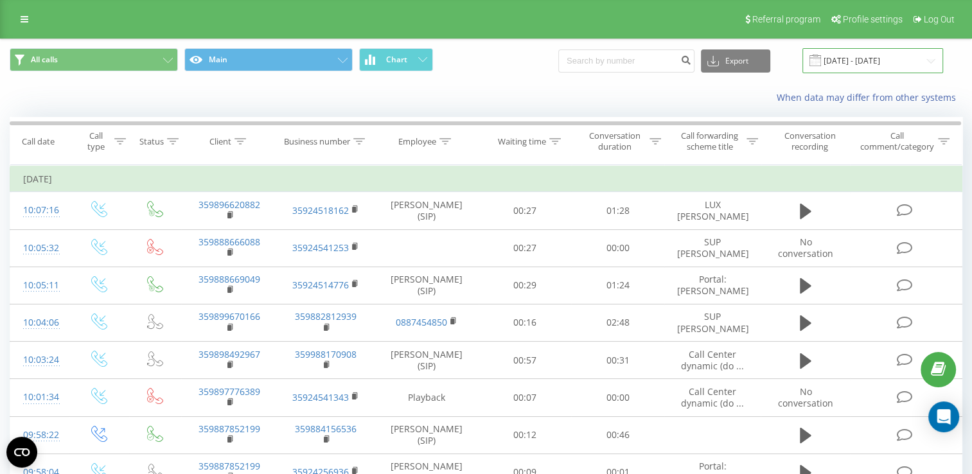
click at [871, 58] on input "23.09.2025 - 23.09.2025" at bounding box center [872, 60] width 141 height 25
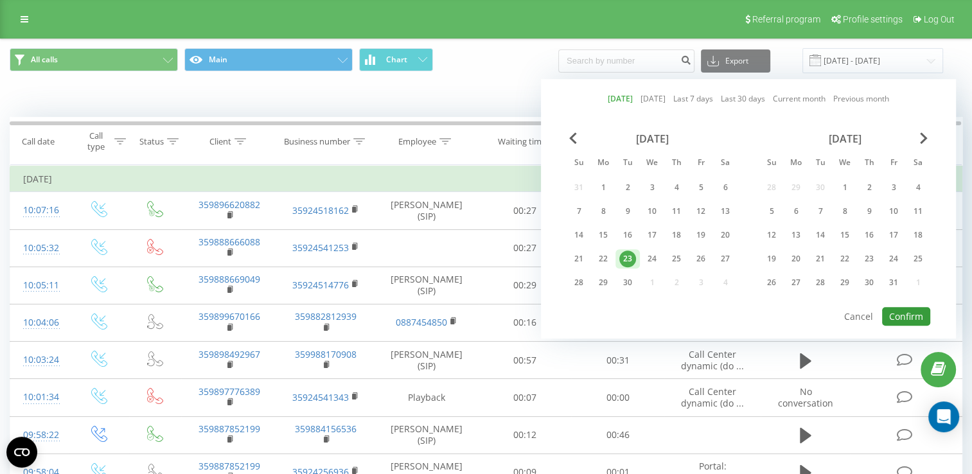
click at [910, 310] on button "Confirm" at bounding box center [906, 316] width 48 height 19
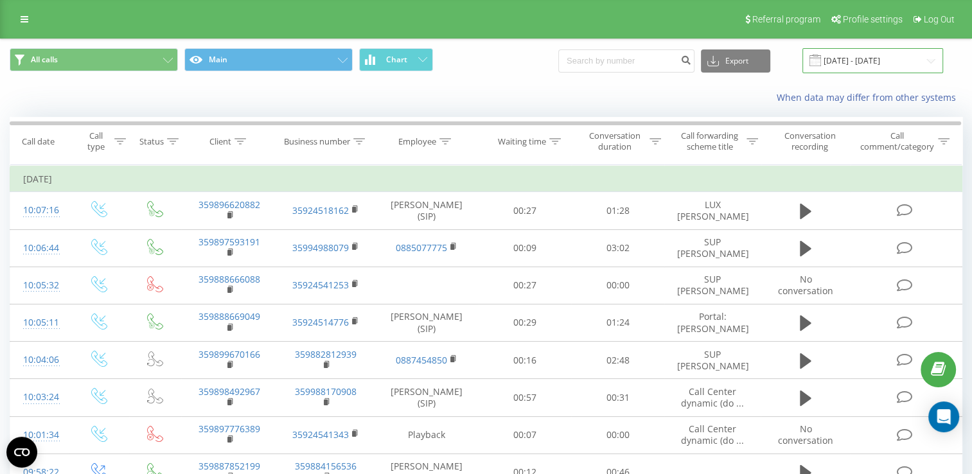
click at [851, 61] on input "23.09.2025 - 23.09.2025" at bounding box center [872, 60] width 141 height 25
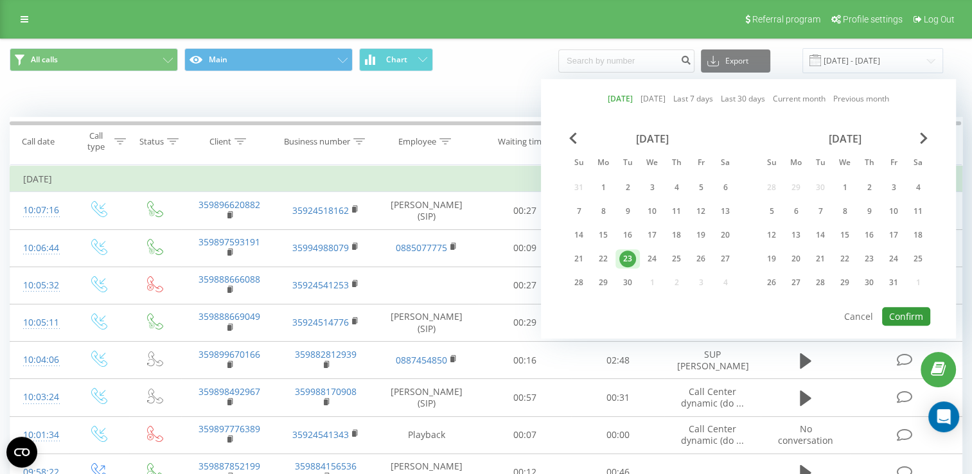
click at [897, 317] on button "Confirm" at bounding box center [906, 316] width 48 height 19
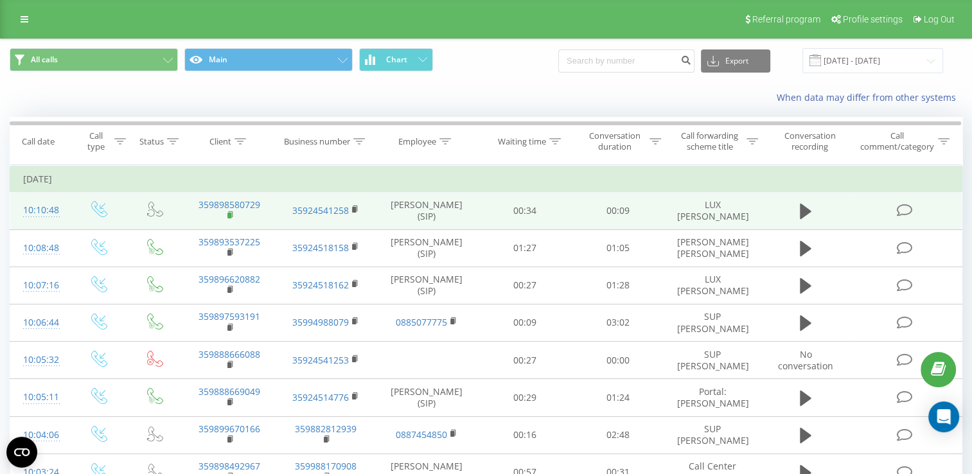
click at [229, 213] on rect at bounding box center [229, 216] width 4 height 6
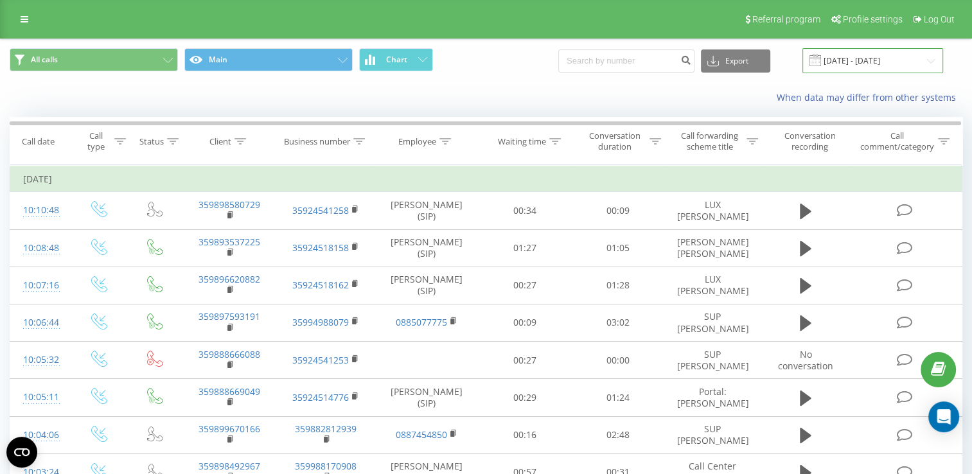
click at [874, 58] on input "23.09.2025 - 23.09.2025" at bounding box center [872, 60] width 141 height 25
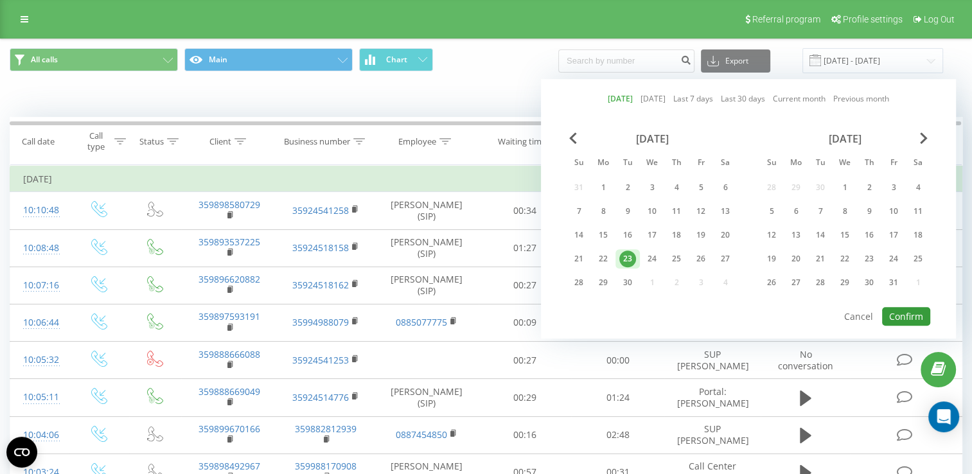
click at [907, 311] on button "Confirm" at bounding box center [906, 316] width 48 height 19
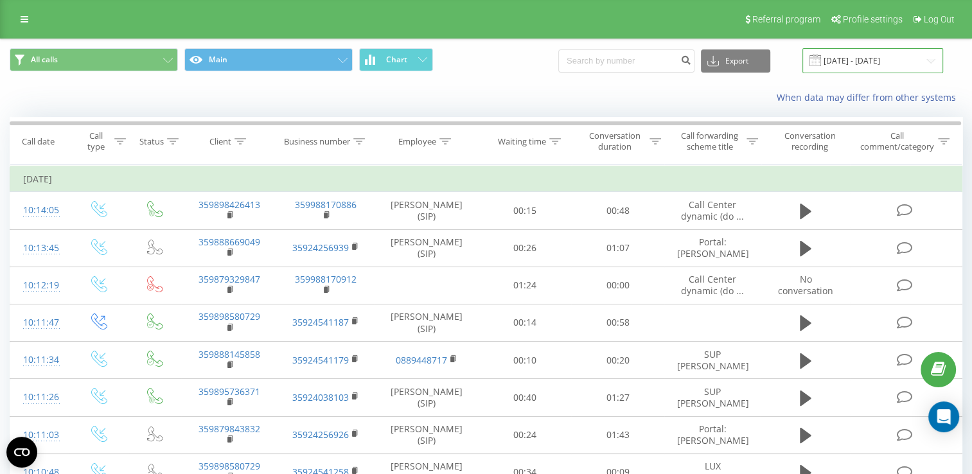
click at [877, 62] on input "23.09.2025 - 23.09.2025" at bounding box center [872, 60] width 141 height 25
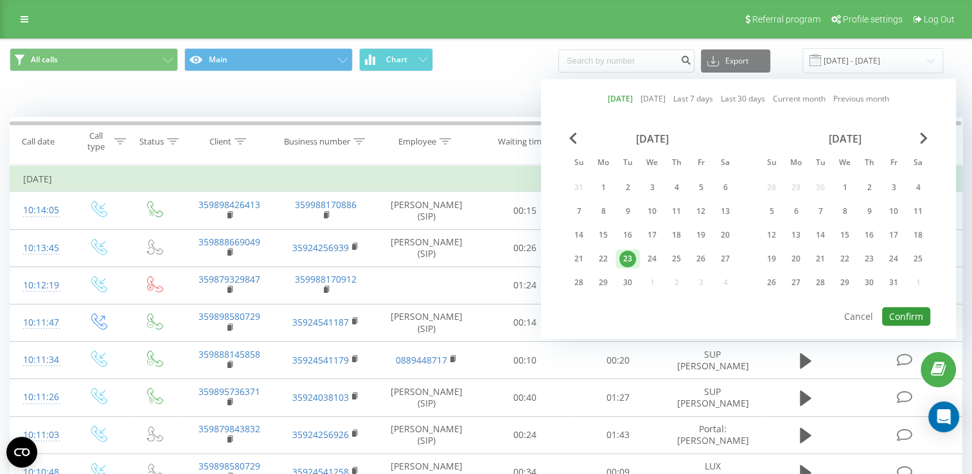
click at [895, 318] on button "Confirm" at bounding box center [906, 316] width 48 height 19
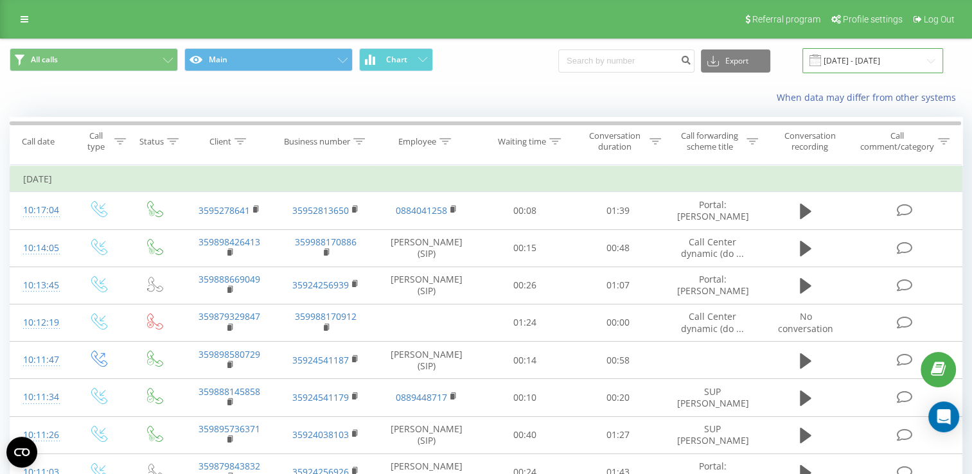
click at [845, 58] on input "23.09.2025 - 23.09.2025" at bounding box center [872, 60] width 141 height 25
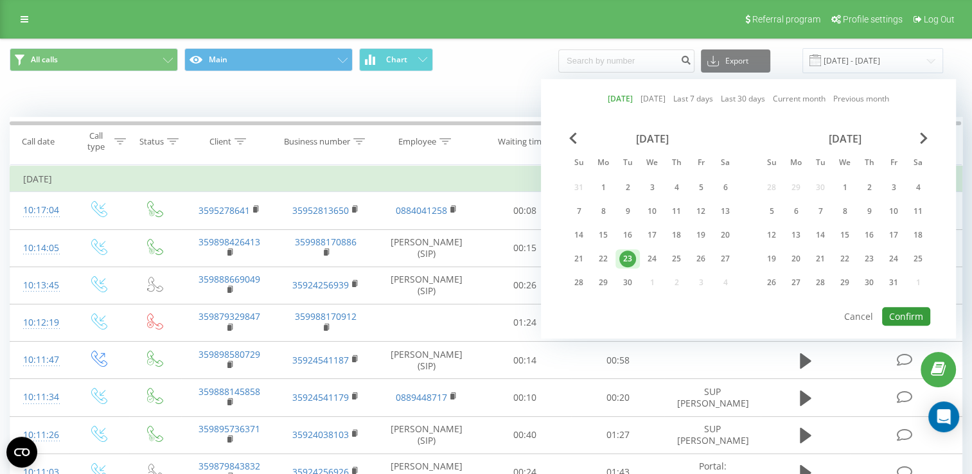
click at [920, 313] on button "Confirm" at bounding box center [906, 316] width 48 height 19
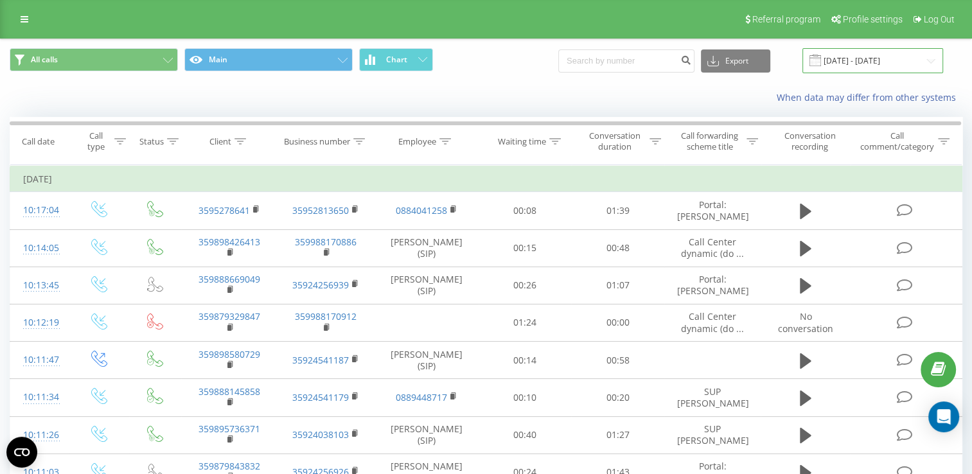
click at [870, 56] on input "23.09.2025 - 23.09.2025" at bounding box center [872, 60] width 141 height 25
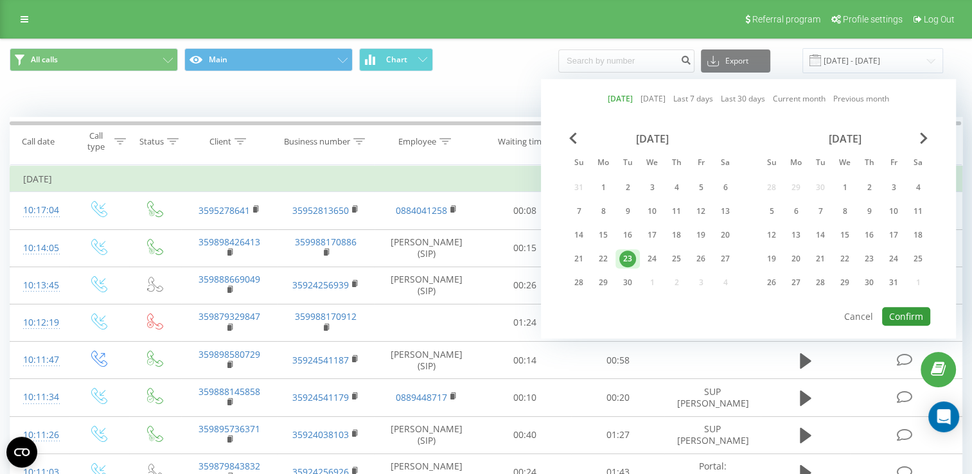
click at [901, 318] on button "Confirm" at bounding box center [906, 316] width 48 height 19
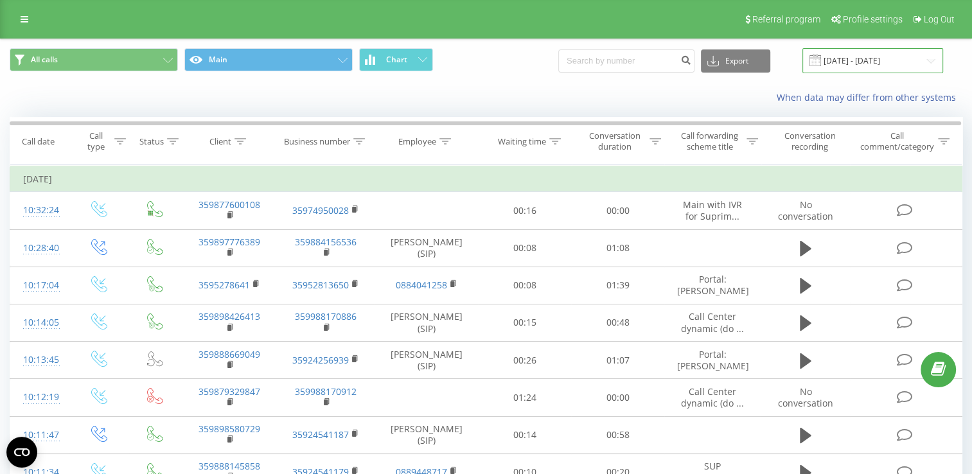
click at [861, 62] on input "[DATE] - [DATE]" at bounding box center [872, 60] width 141 height 25
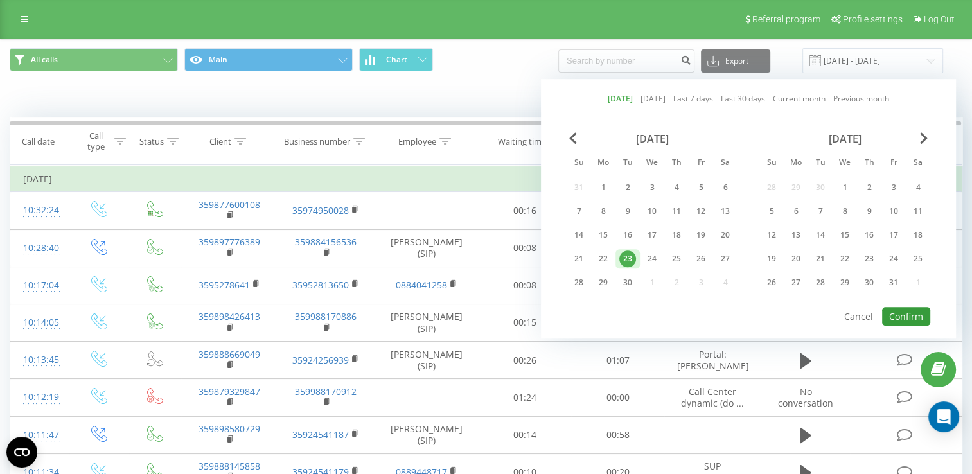
click at [902, 311] on button "Confirm" at bounding box center [906, 316] width 48 height 19
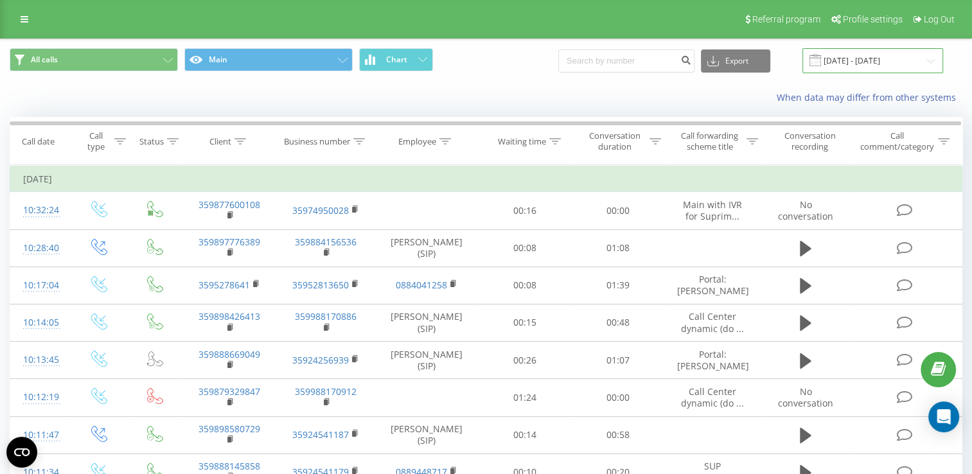
click at [862, 50] on input "[DATE] - [DATE]" at bounding box center [872, 60] width 141 height 25
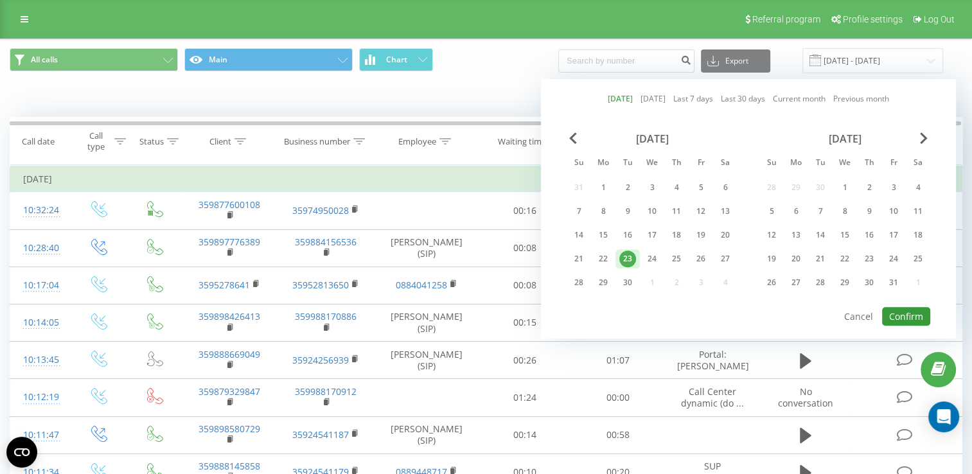
click at [916, 315] on button "Confirm" at bounding box center [906, 316] width 48 height 19
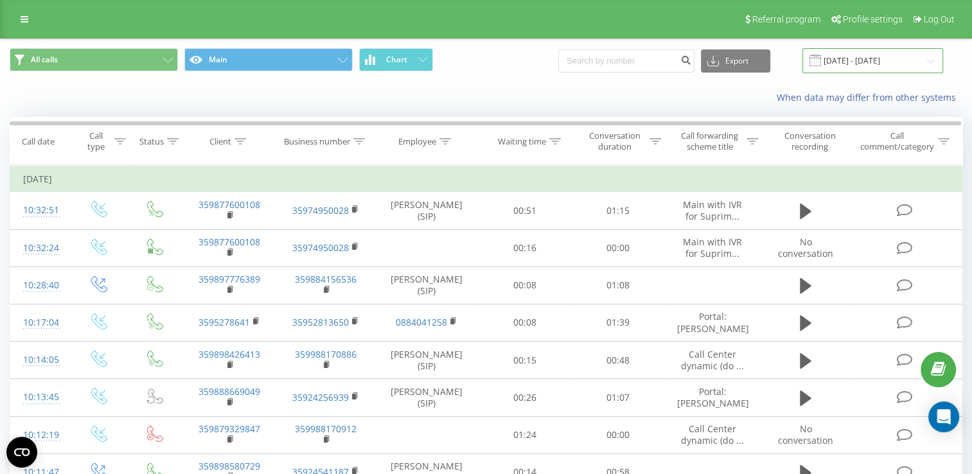
click at [861, 59] on input "23.09.2025 - 23.09.2025" at bounding box center [872, 60] width 141 height 25
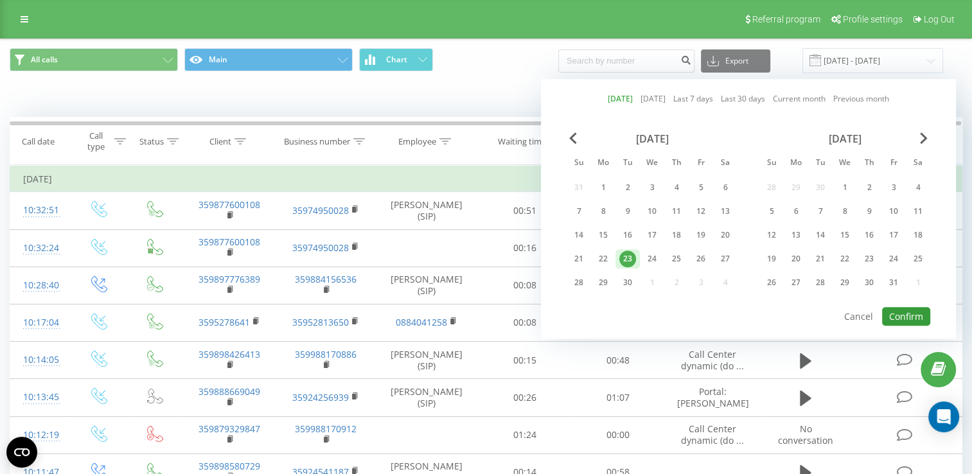
click at [920, 317] on button "Confirm" at bounding box center [906, 316] width 48 height 19
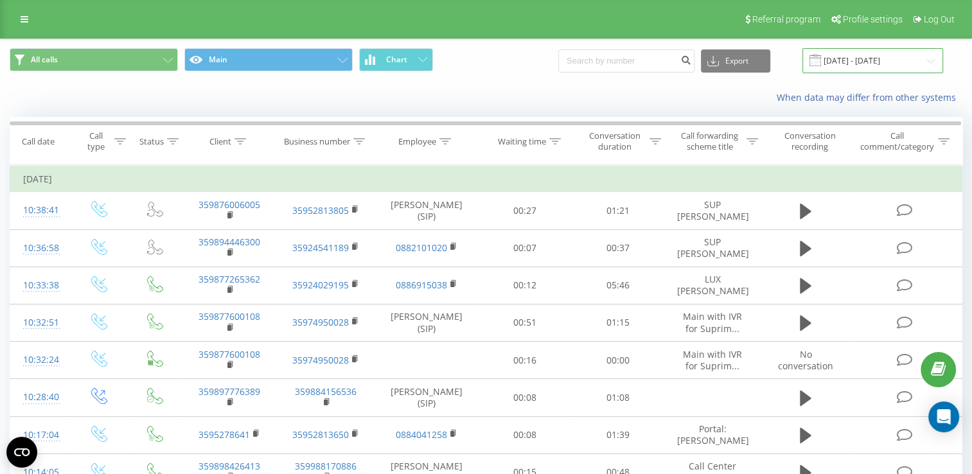
click at [872, 64] on input "23.09.2025 - 23.09.2025" at bounding box center [872, 60] width 141 height 25
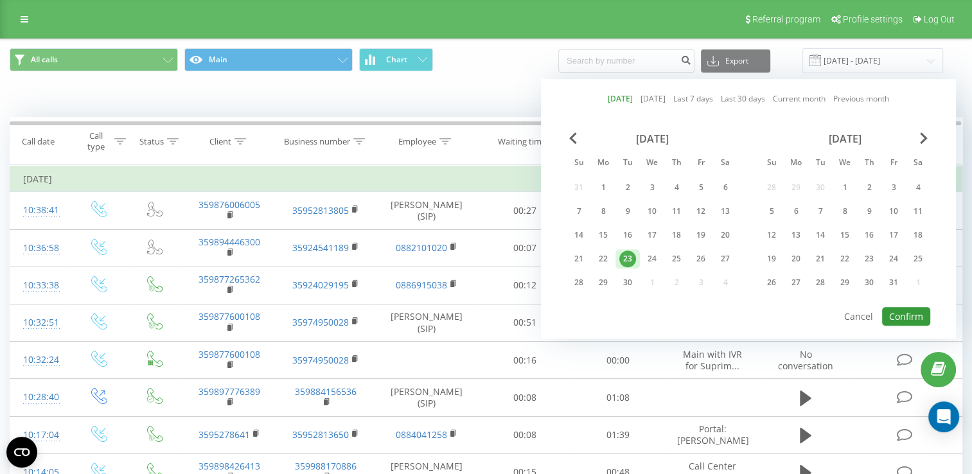
click at [904, 314] on button "Confirm" at bounding box center [906, 316] width 48 height 19
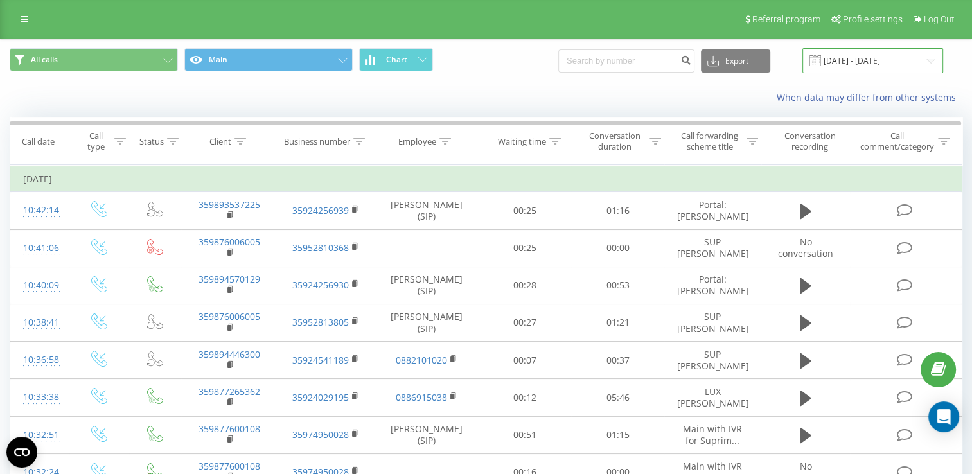
click at [863, 56] on input "23.09.2025 - 23.09.2025" at bounding box center [872, 60] width 141 height 25
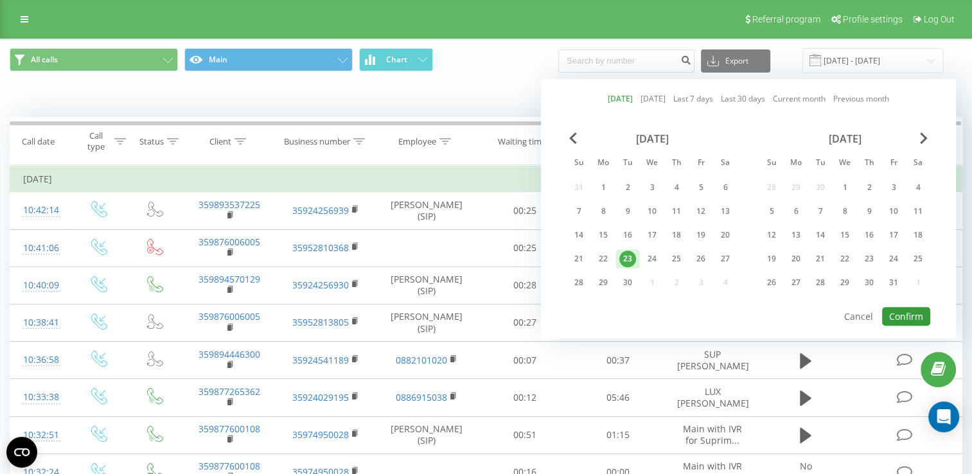
click at [911, 317] on button "Confirm" at bounding box center [906, 316] width 48 height 19
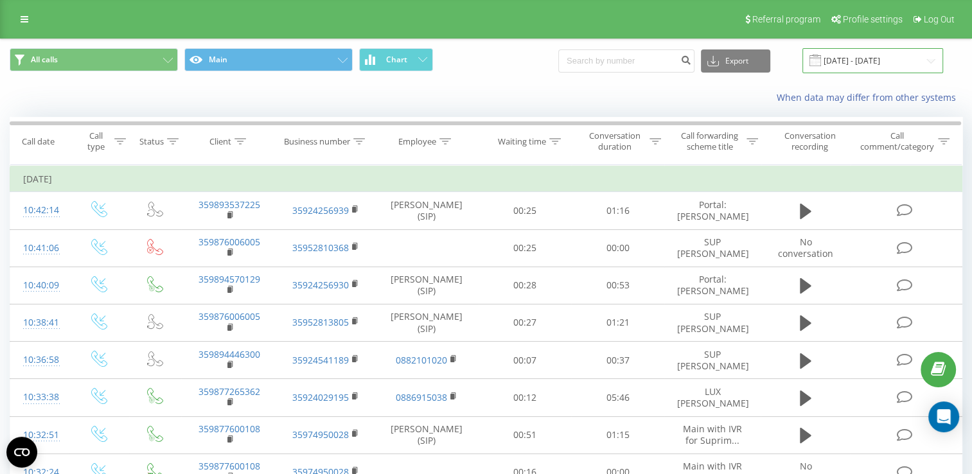
click at [843, 55] on input "23.09.2025 - 23.09.2025" at bounding box center [872, 60] width 141 height 25
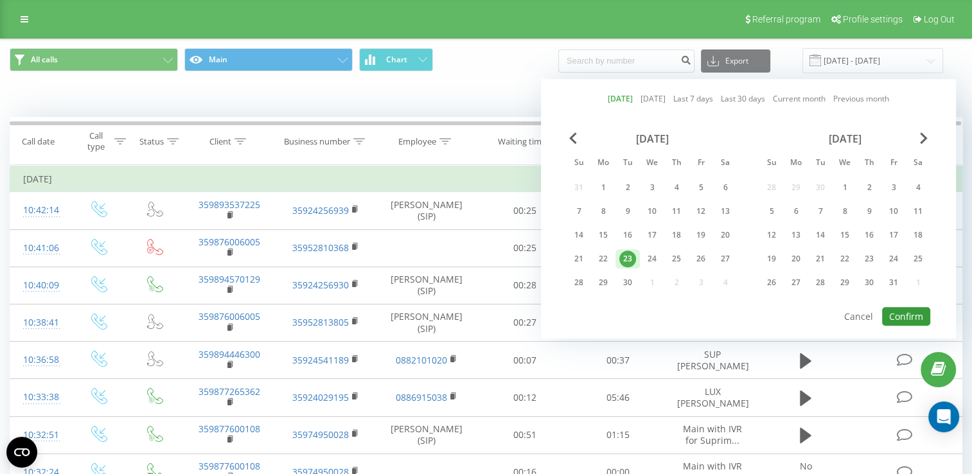
click at [908, 316] on button "Confirm" at bounding box center [906, 316] width 48 height 19
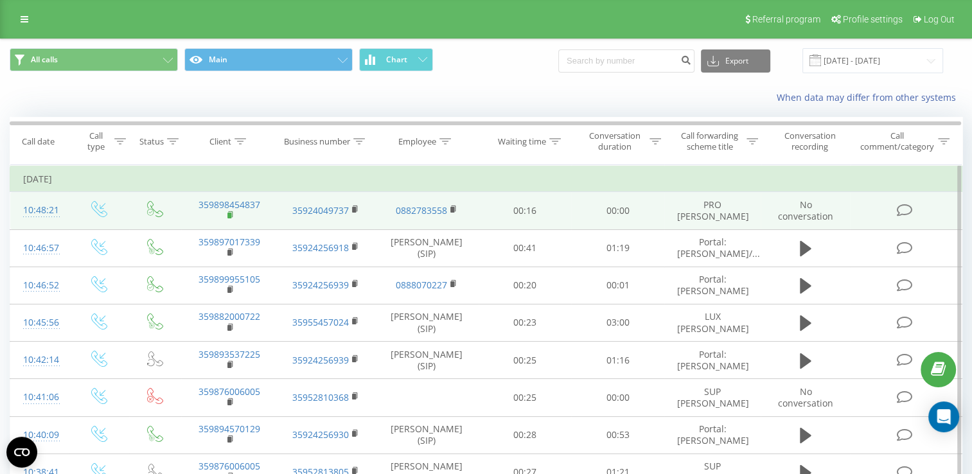
click at [231, 213] on rect at bounding box center [229, 216] width 4 height 6
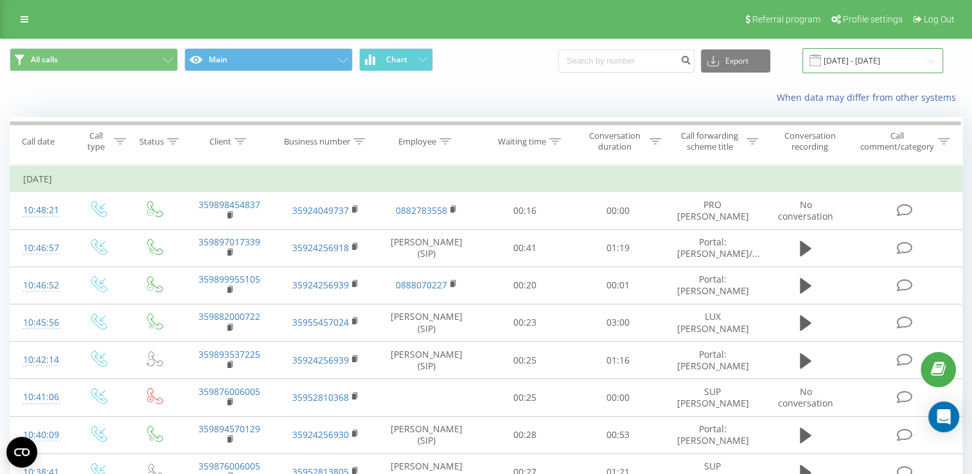
click at [858, 62] on input "23.09.2025 - 23.09.2025" at bounding box center [872, 60] width 141 height 25
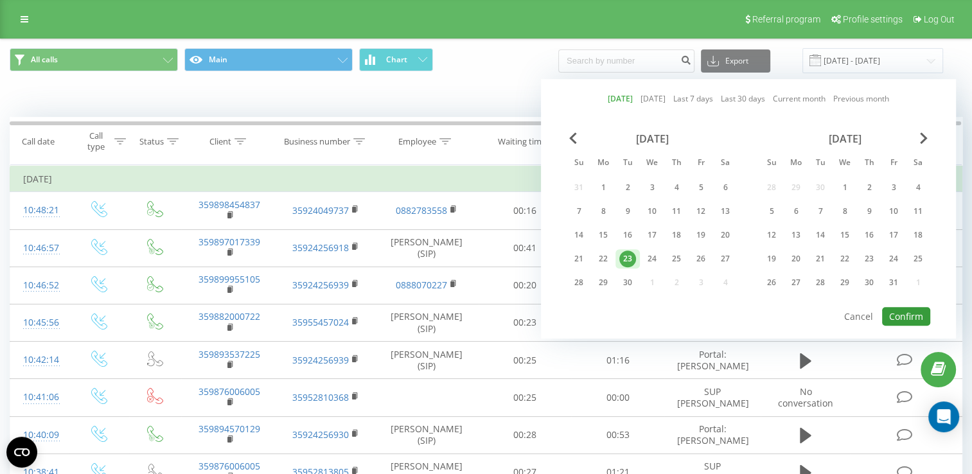
click at [893, 310] on button "Confirm" at bounding box center [906, 316] width 48 height 19
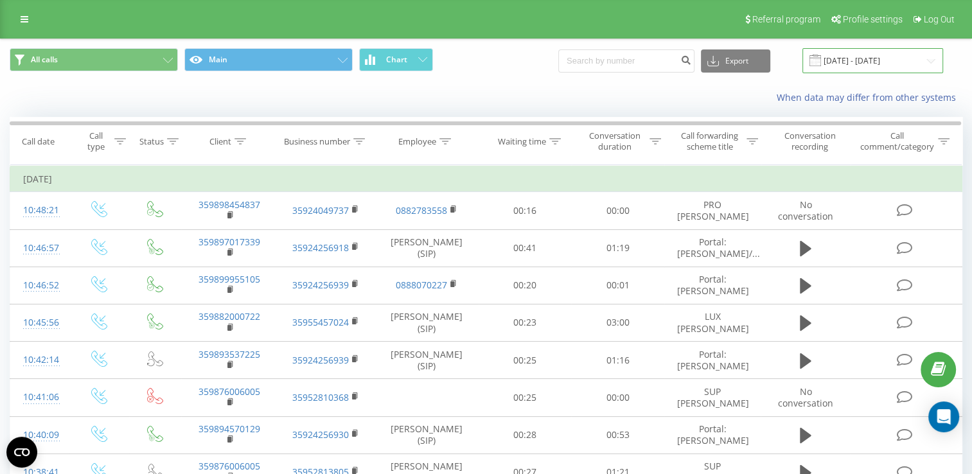
click at [848, 59] on input "23.09.2025 - 23.09.2025" at bounding box center [872, 60] width 141 height 25
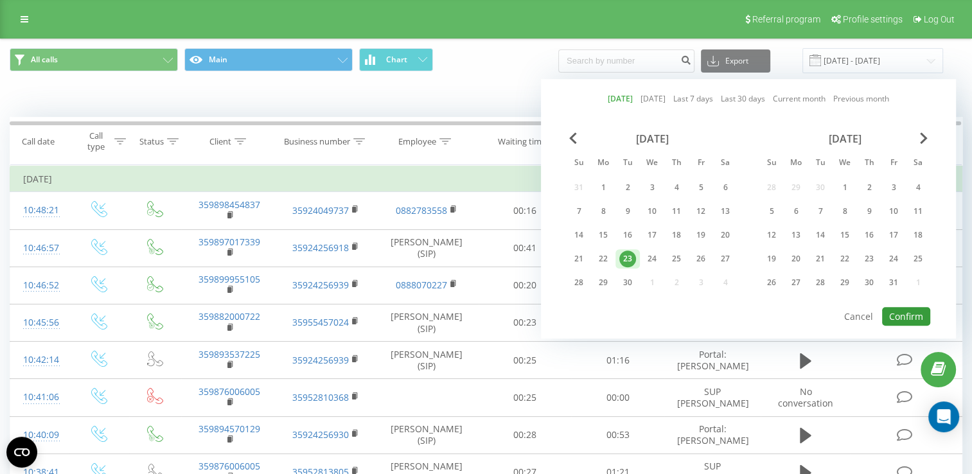
click at [903, 307] on button "Confirm" at bounding box center [906, 316] width 48 height 19
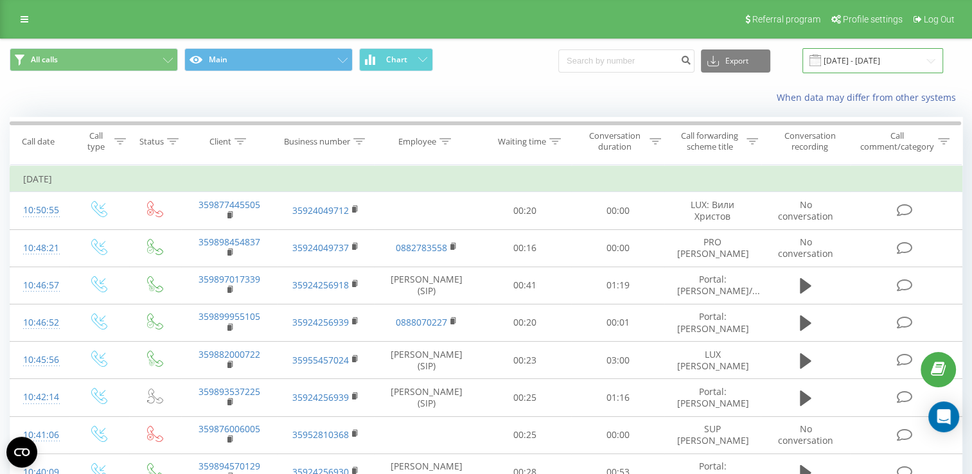
click at [849, 55] on input "23.09.2025 - 23.09.2025" at bounding box center [872, 60] width 141 height 25
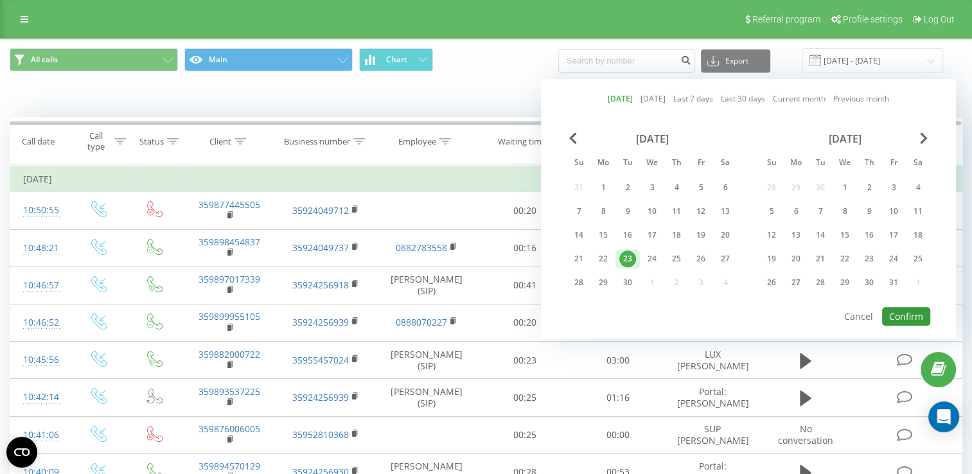
click at [897, 312] on button "Confirm" at bounding box center [906, 316] width 48 height 19
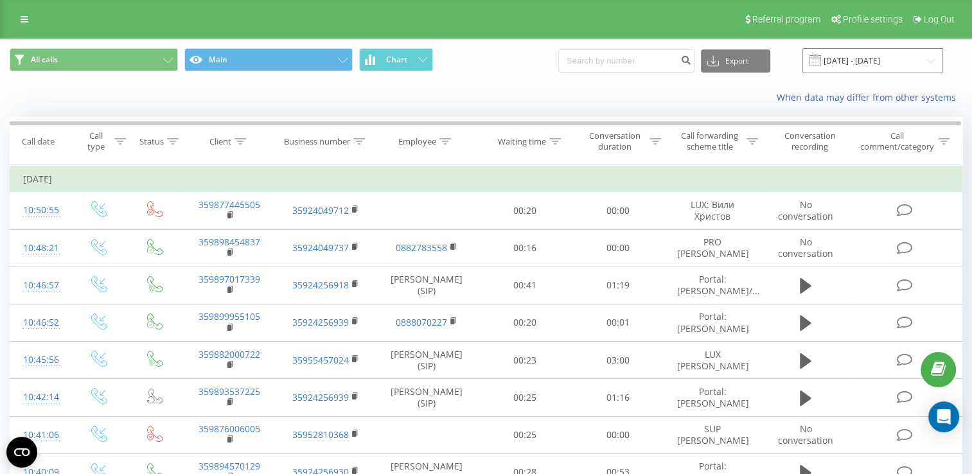
click at [865, 58] on input "23.09.2025 - 23.09.2025" at bounding box center [872, 60] width 141 height 25
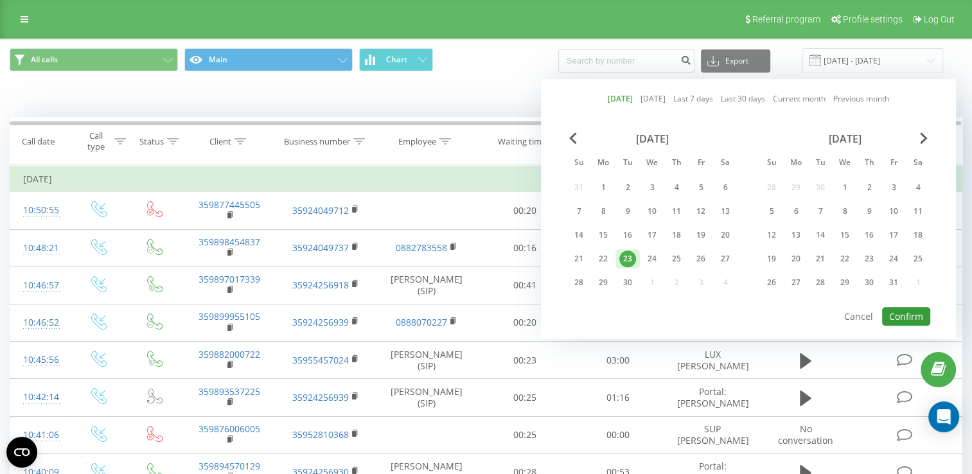
click at [904, 310] on button "Confirm" at bounding box center [906, 316] width 48 height 19
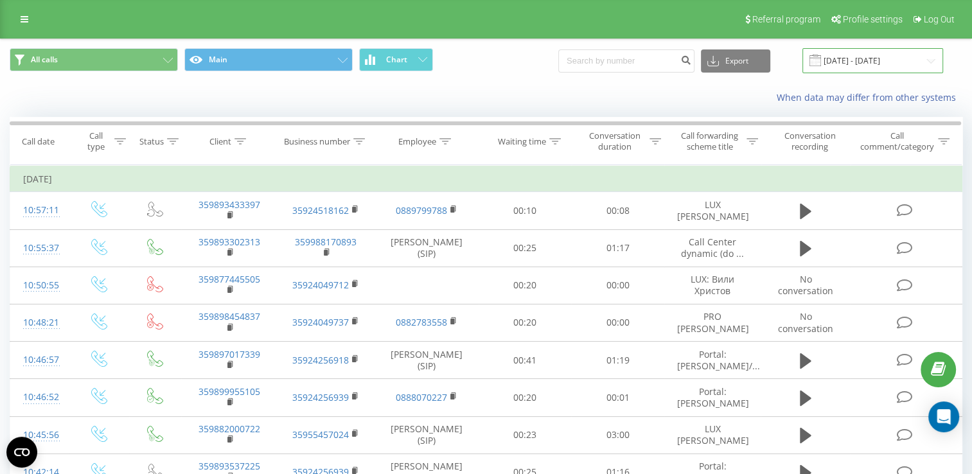
click at [856, 57] on input "23.09.2025 - 23.09.2025" at bounding box center [872, 60] width 141 height 25
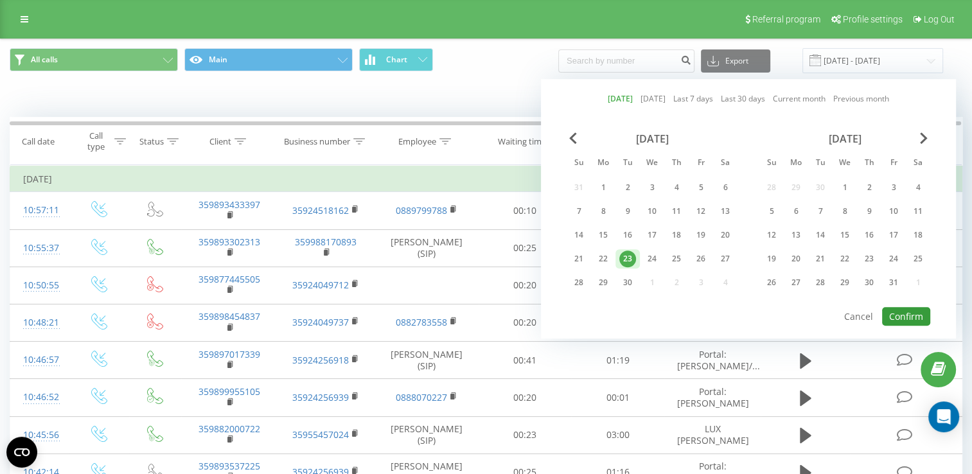
click at [907, 313] on button "Confirm" at bounding box center [906, 316] width 48 height 19
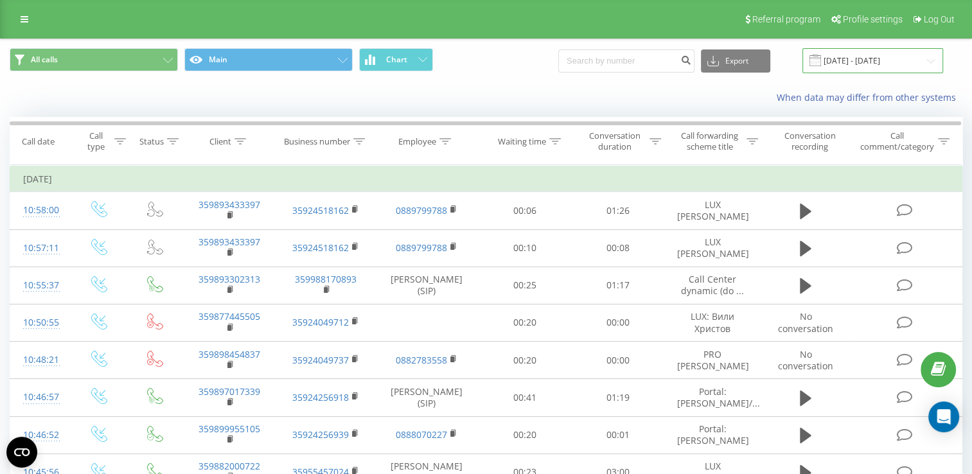
click at [863, 54] on input "23.09.2025 - 23.09.2025" at bounding box center [872, 60] width 141 height 25
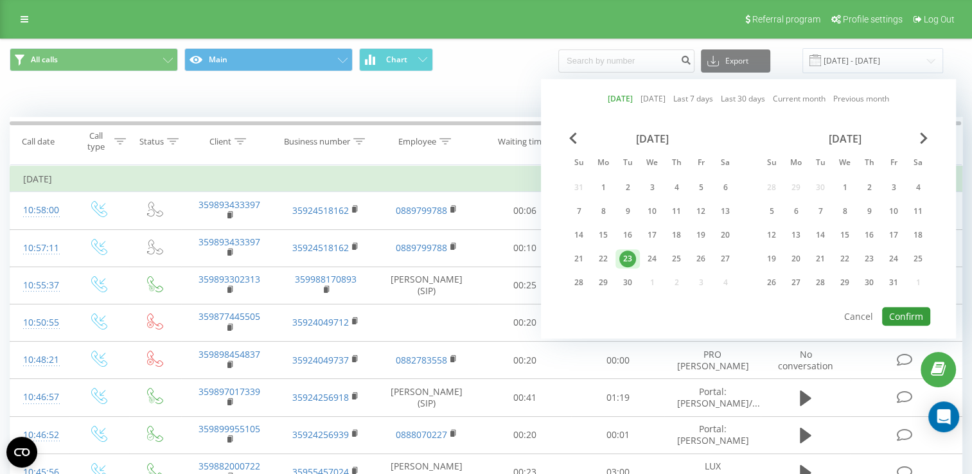
click at [908, 313] on button "Confirm" at bounding box center [906, 316] width 48 height 19
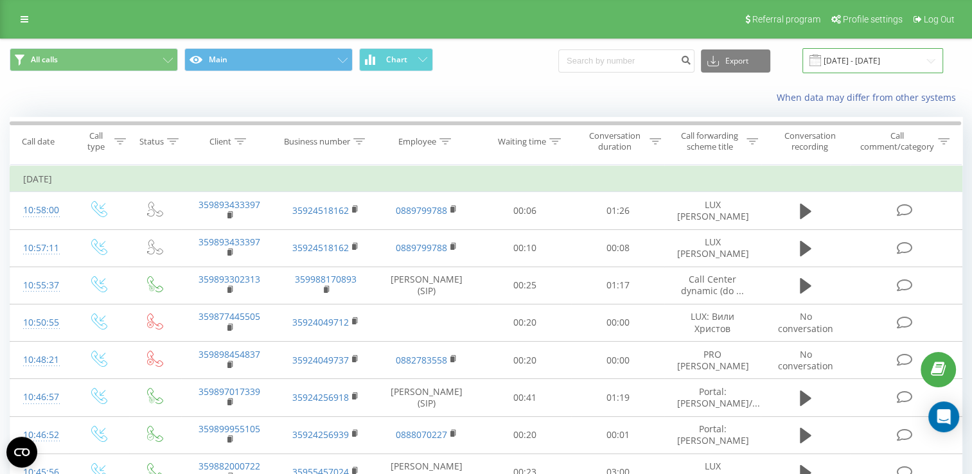
click at [884, 62] on input "23.09.2025 - 23.09.2025" at bounding box center [872, 60] width 141 height 25
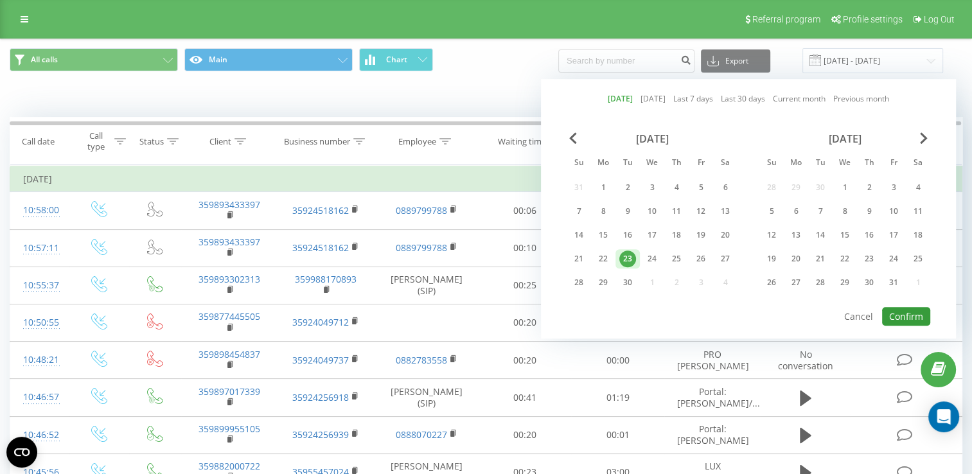
click at [908, 307] on button "Confirm" at bounding box center [906, 316] width 48 height 19
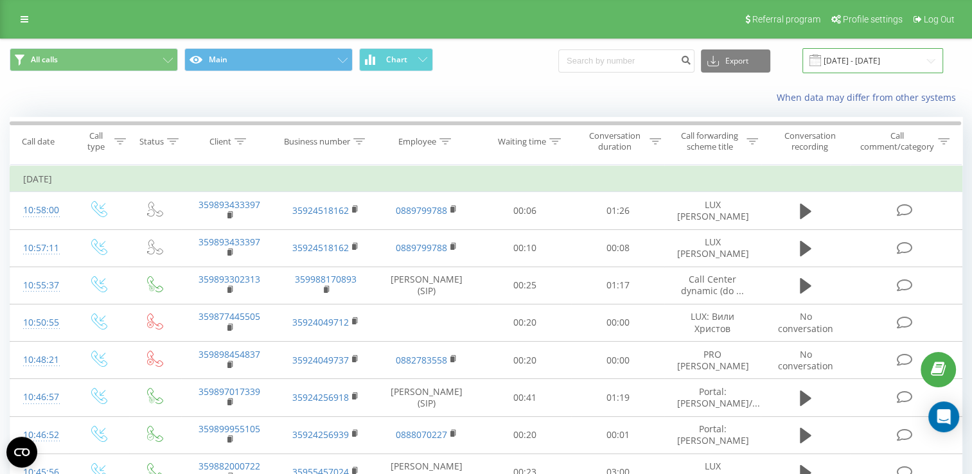
click at [868, 62] on input "23.09.2025 - 23.09.2025" at bounding box center [872, 60] width 141 height 25
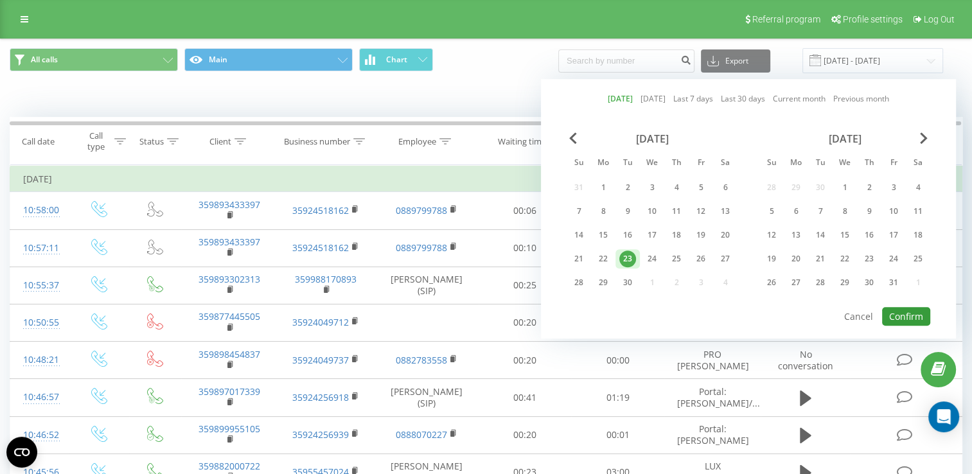
click at [904, 313] on button "Confirm" at bounding box center [906, 316] width 48 height 19
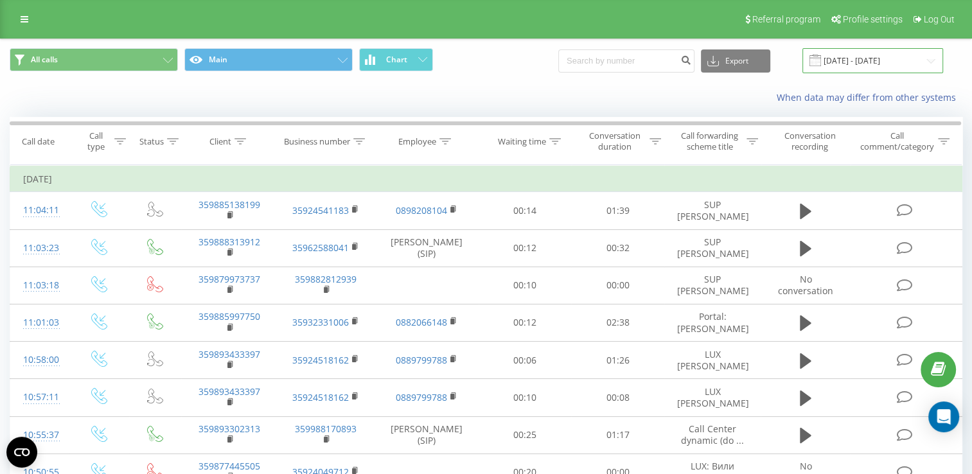
click at [852, 62] on input "23.09.2025 - 23.09.2025" at bounding box center [872, 60] width 141 height 25
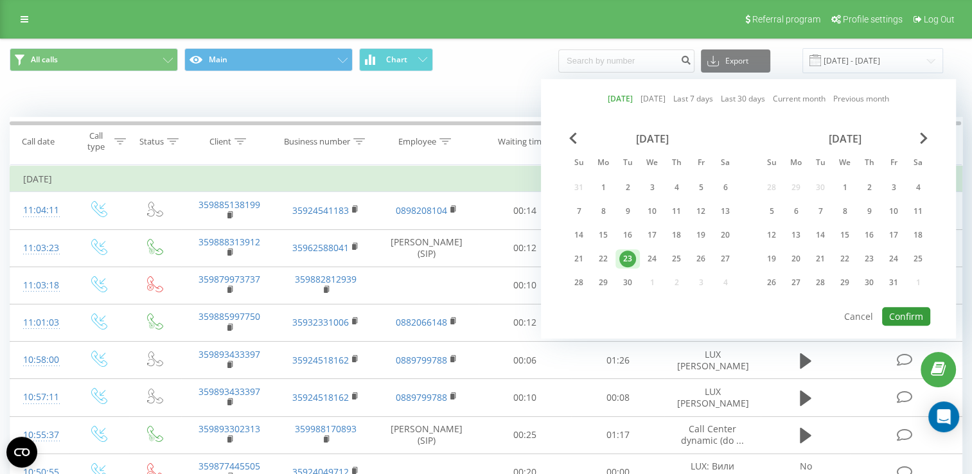
click at [908, 317] on button "Confirm" at bounding box center [906, 316] width 48 height 19
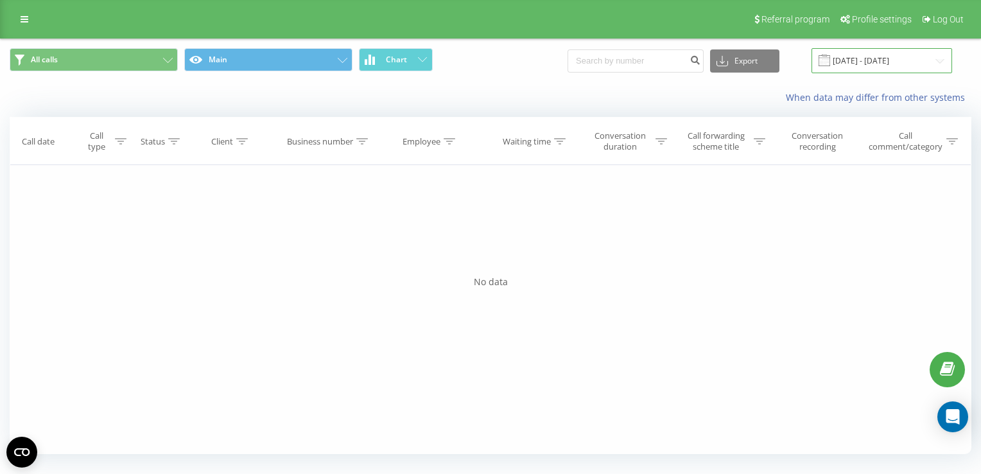
click at [872, 60] on input "23.09.2025 - 23.09.2025" at bounding box center [882, 60] width 141 height 25
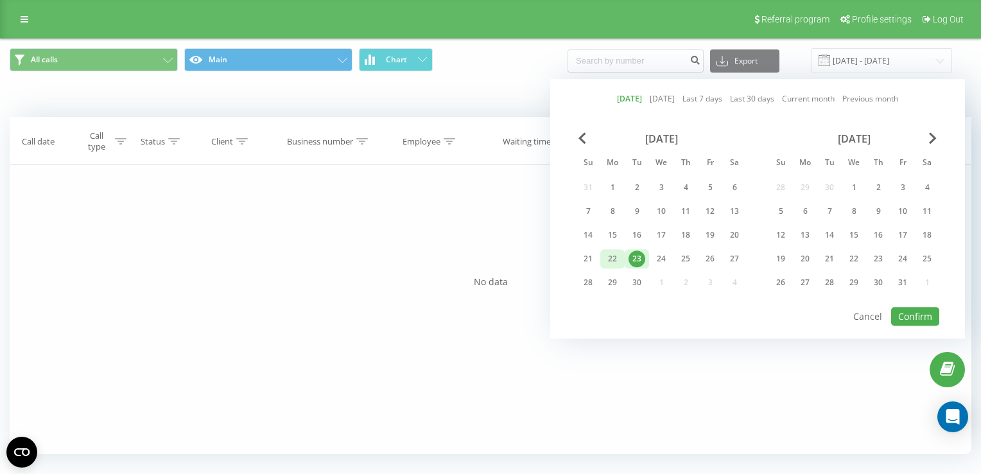
click at [618, 259] on div "22" at bounding box center [612, 259] width 17 height 17
click at [640, 258] on div "23" at bounding box center [637, 259] width 17 height 17
click at [920, 315] on button "Confirm" at bounding box center [916, 316] width 48 height 19
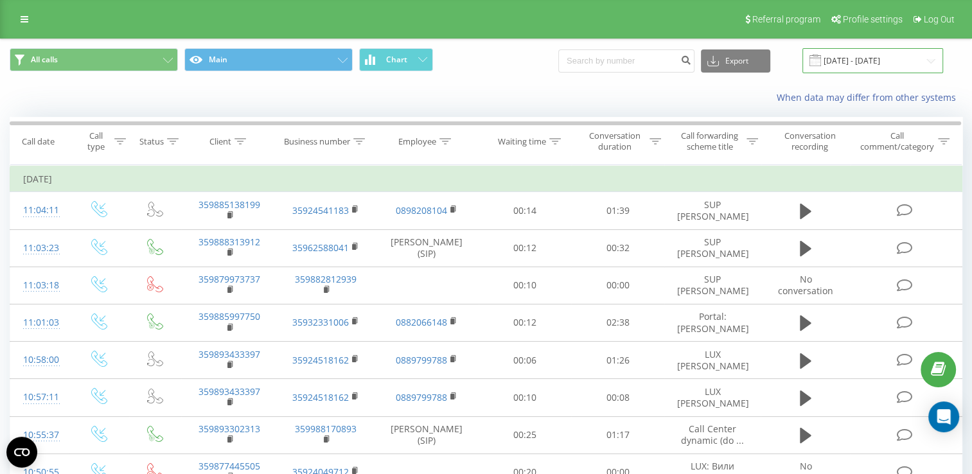
click at [858, 58] on input "22.09.2025 - 23.09.2025" at bounding box center [872, 60] width 141 height 25
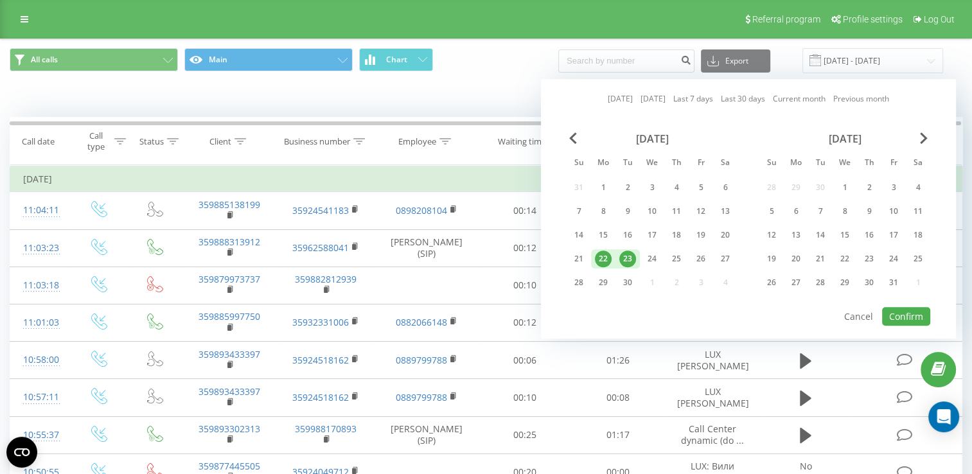
click at [622, 256] on div "23" at bounding box center [627, 259] width 17 height 17
click at [905, 307] on button "Confirm" at bounding box center [906, 316] width 48 height 19
type input "23.09.2025 - 23.09.2025"
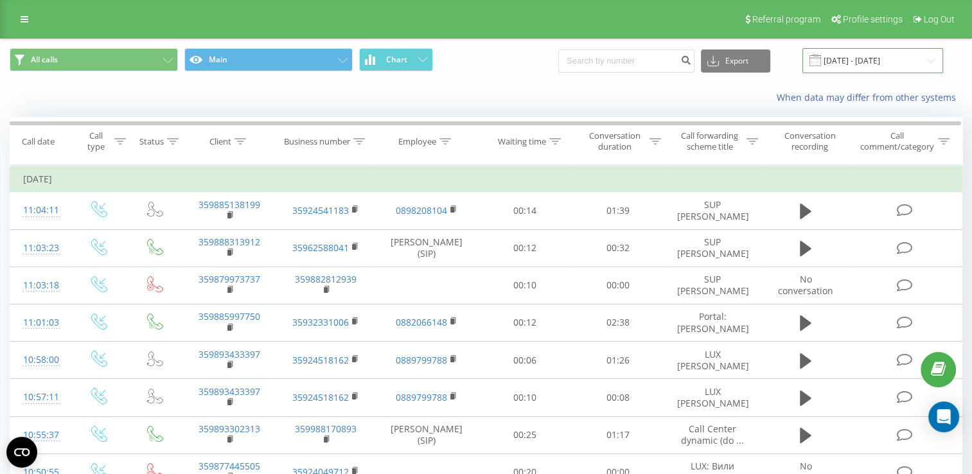
click at [864, 65] on input "23.09.2025 - 23.09.2025" at bounding box center [872, 60] width 141 height 25
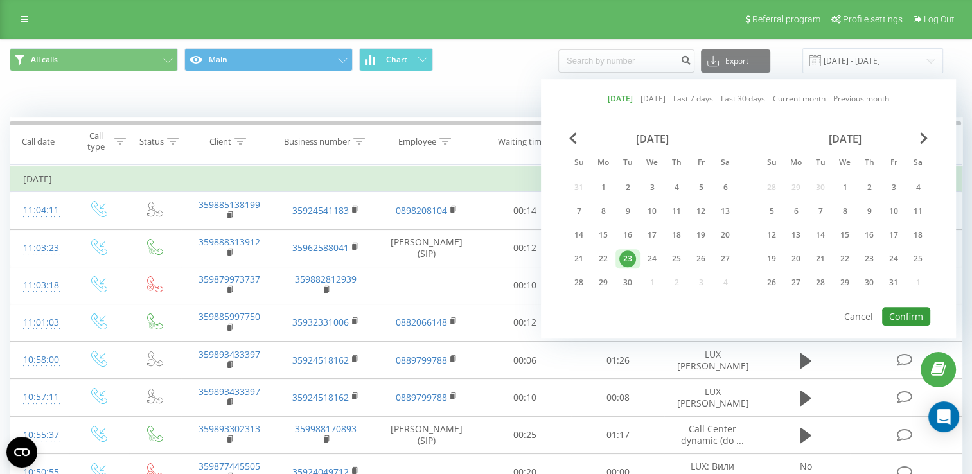
click at [908, 312] on button "Confirm" at bounding box center [906, 316] width 48 height 19
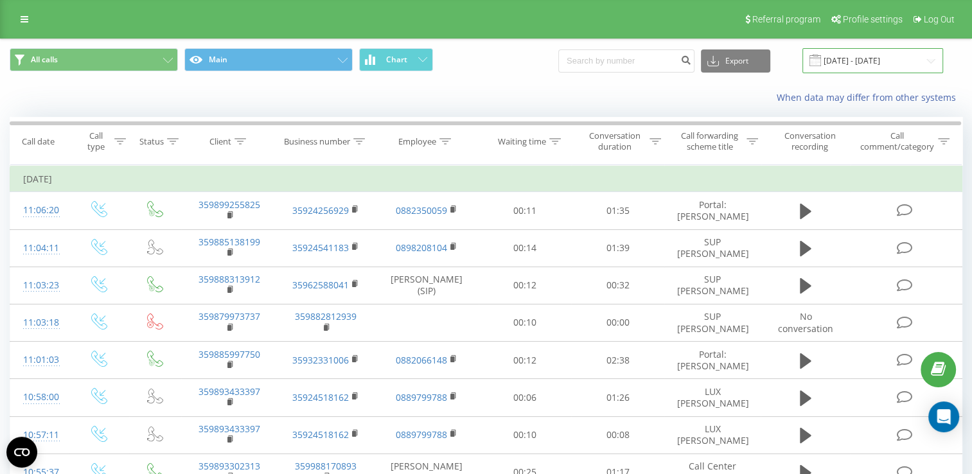
click at [848, 60] on input "23.09.2025 - 23.09.2025" at bounding box center [872, 60] width 141 height 25
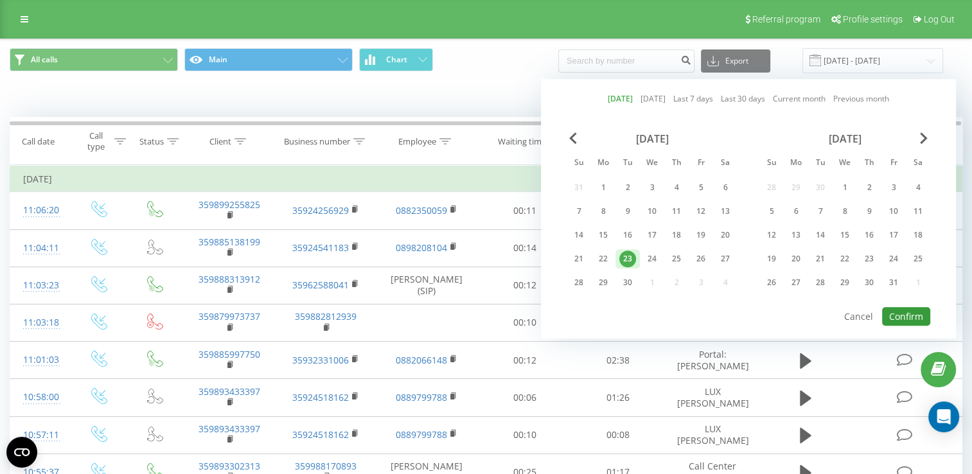
click at [908, 310] on button "Confirm" at bounding box center [906, 316] width 48 height 19
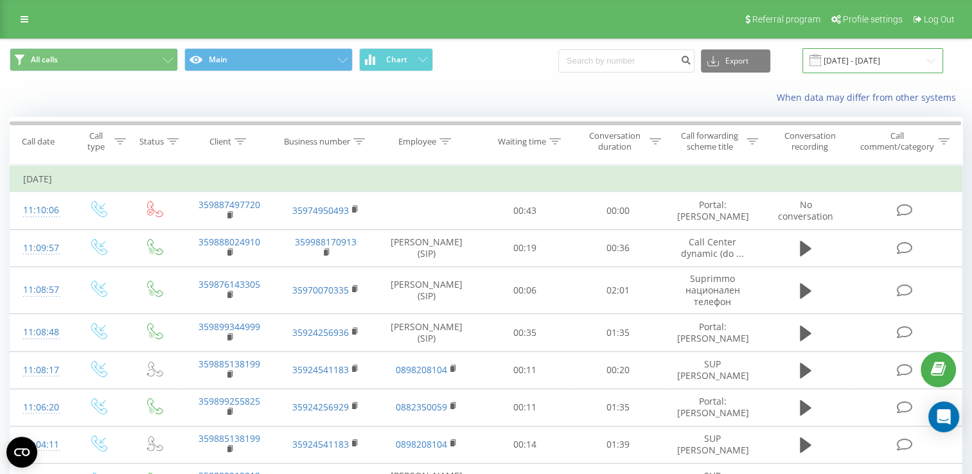
click at [861, 58] on input "23.09.2025 - 23.09.2025" at bounding box center [872, 60] width 141 height 25
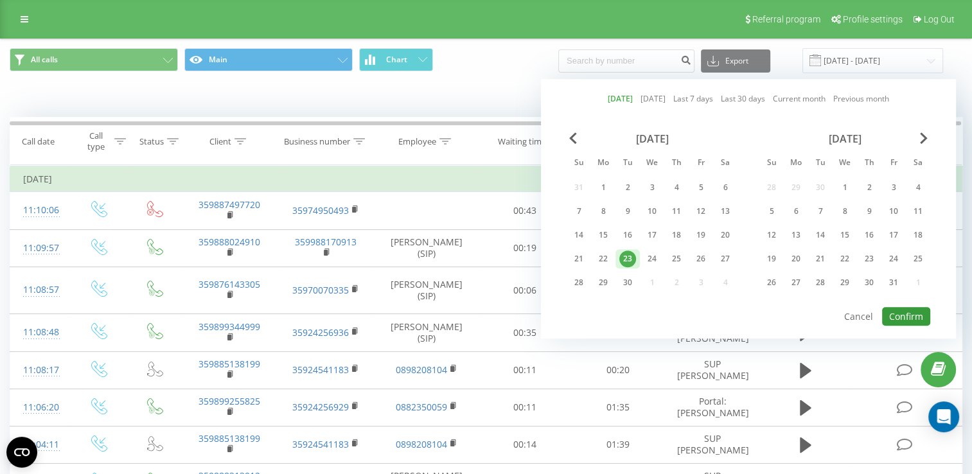
click at [904, 310] on button "Confirm" at bounding box center [906, 316] width 48 height 19
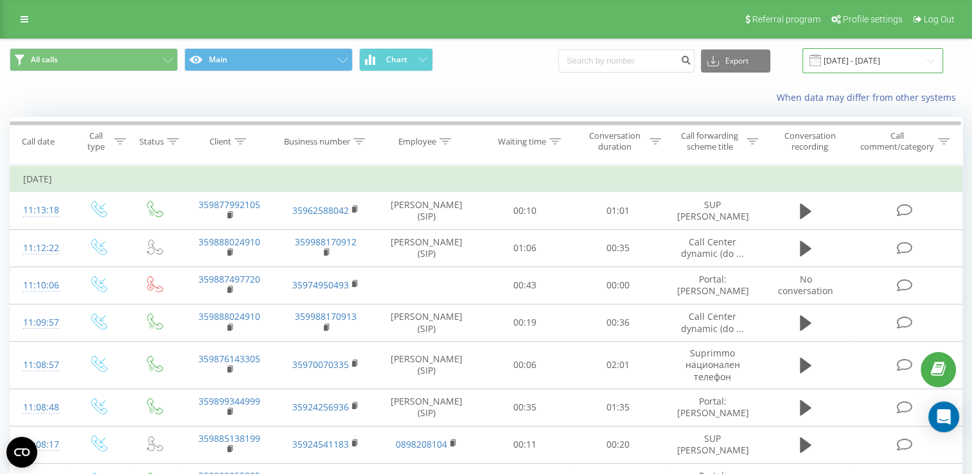
click at [876, 64] on input "23.09.2025 - 23.09.2025" at bounding box center [872, 60] width 141 height 25
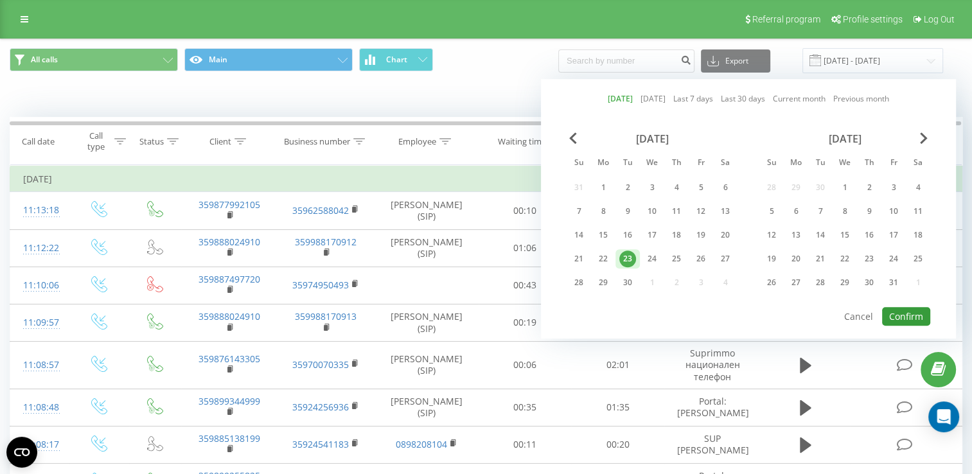
click at [901, 313] on button "Confirm" at bounding box center [906, 316] width 48 height 19
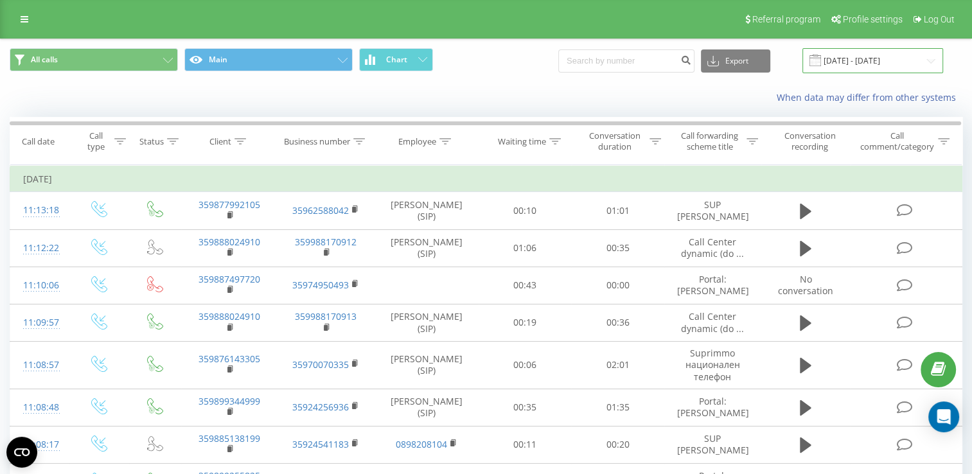
click at [884, 53] on input "23.09.2025 - 23.09.2025" at bounding box center [872, 60] width 141 height 25
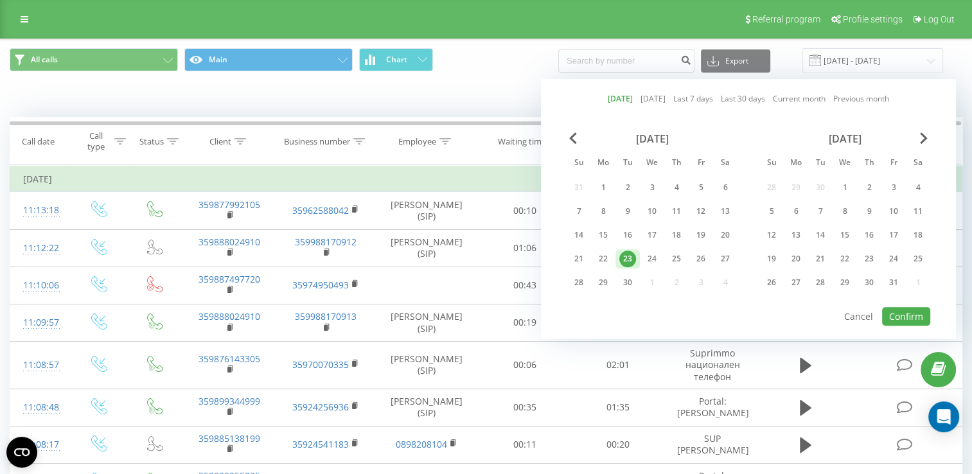
click at [506, 71] on div "All calls Main Chart Export .csv .xls .xlsx 23.09.2025 - 23.09.2025 Today Yeste…" at bounding box center [486, 60] width 953 height 25
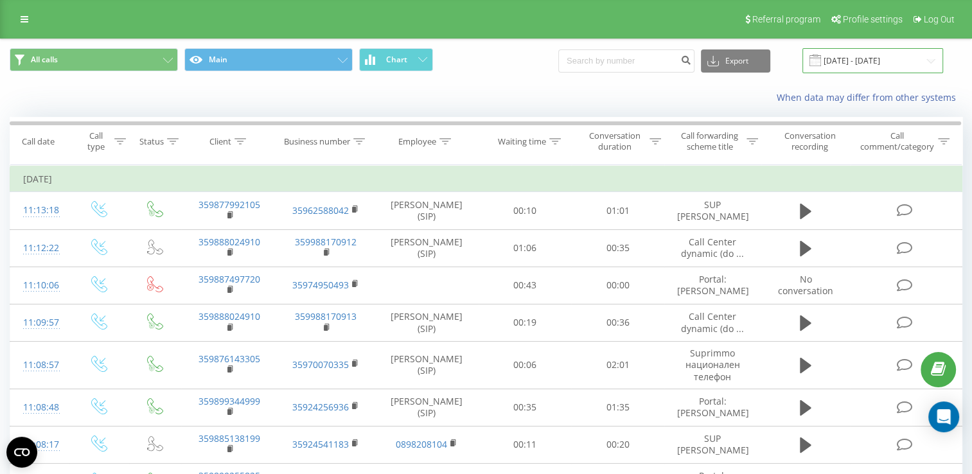
click at [838, 55] on input "23.09.2025 - 23.09.2025" at bounding box center [872, 60] width 141 height 25
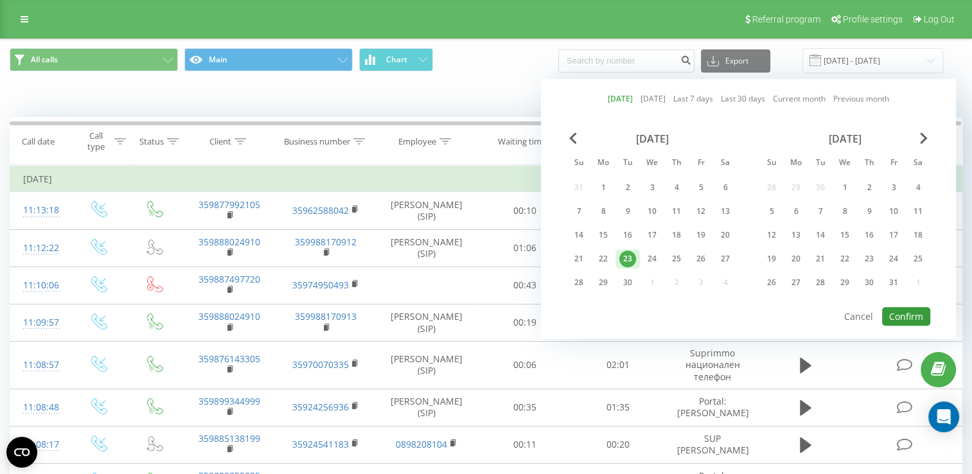
click at [906, 310] on button "Confirm" at bounding box center [906, 316] width 48 height 19
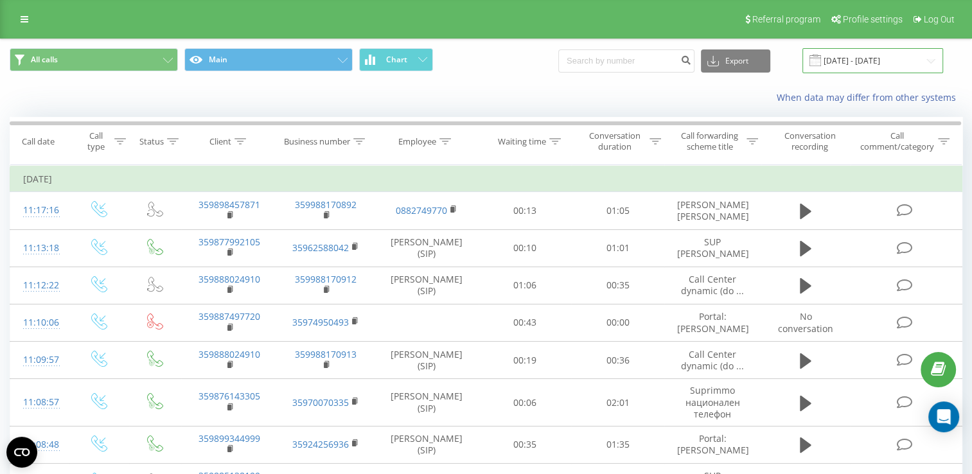
click at [866, 57] on input "23.09.2025 - 23.09.2025" at bounding box center [872, 60] width 141 height 25
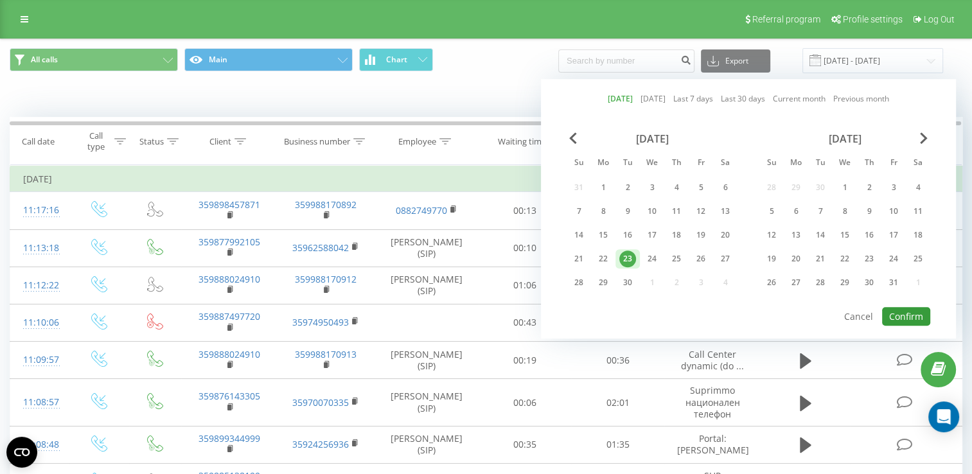
click at [913, 315] on button "Confirm" at bounding box center [906, 316] width 48 height 19
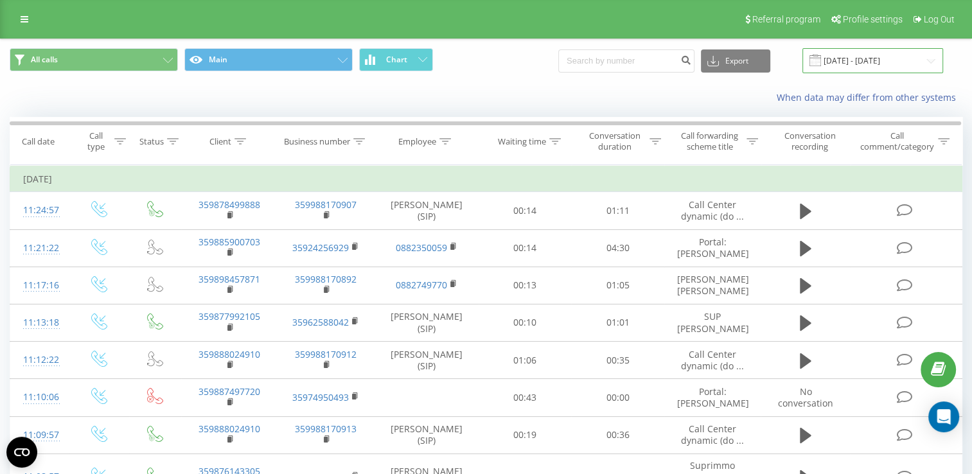
click at [840, 55] on input "23.09.2025 - 23.09.2025" at bounding box center [872, 60] width 141 height 25
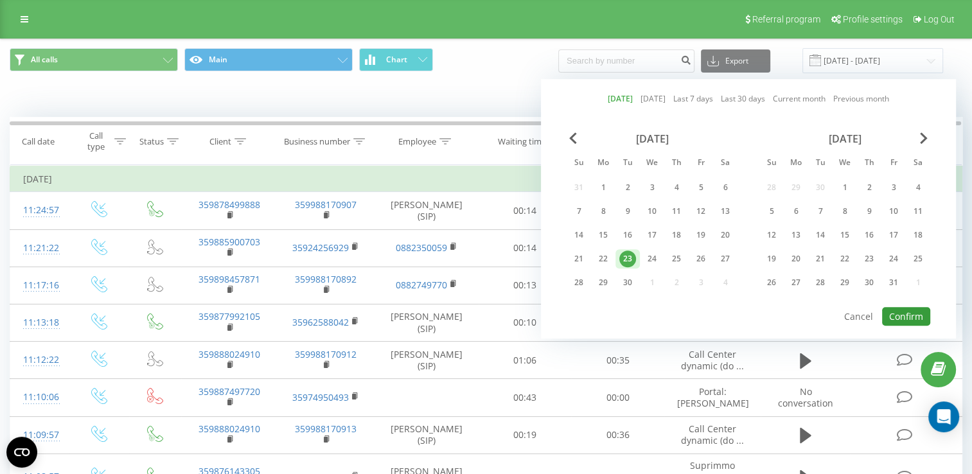
click at [901, 309] on button "Confirm" at bounding box center [906, 316] width 48 height 19
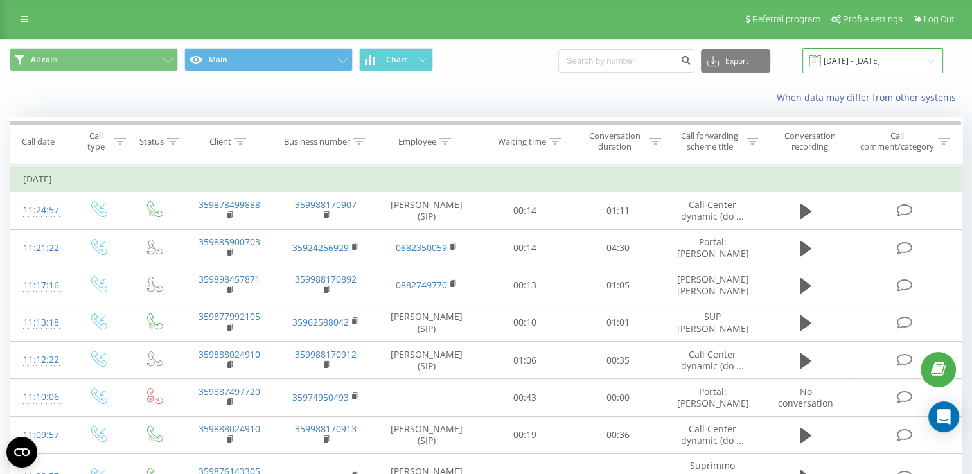
click at [854, 56] on input "23.09.2025 - 23.09.2025" at bounding box center [872, 60] width 141 height 25
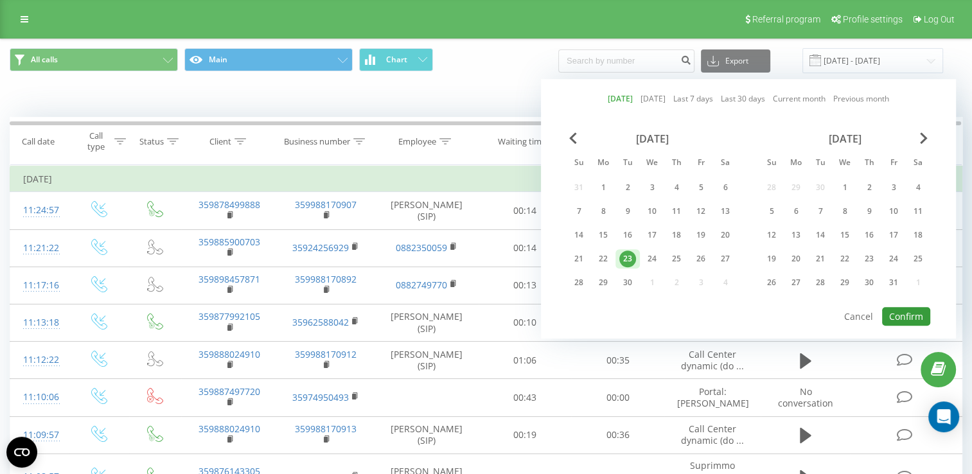
click at [911, 317] on button "Confirm" at bounding box center [906, 316] width 48 height 19
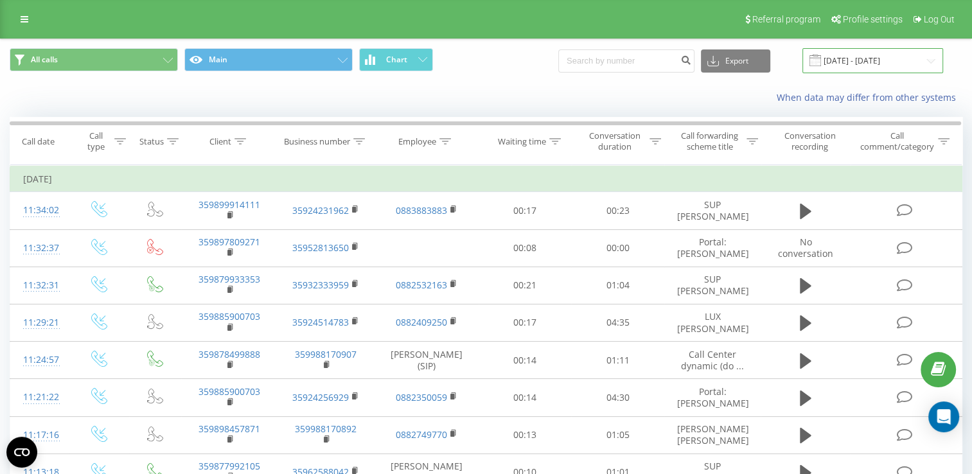
click at [866, 63] on input "23.09.2025 - 23.09.2025" at bounding box center [872, 60] width 141 height 25
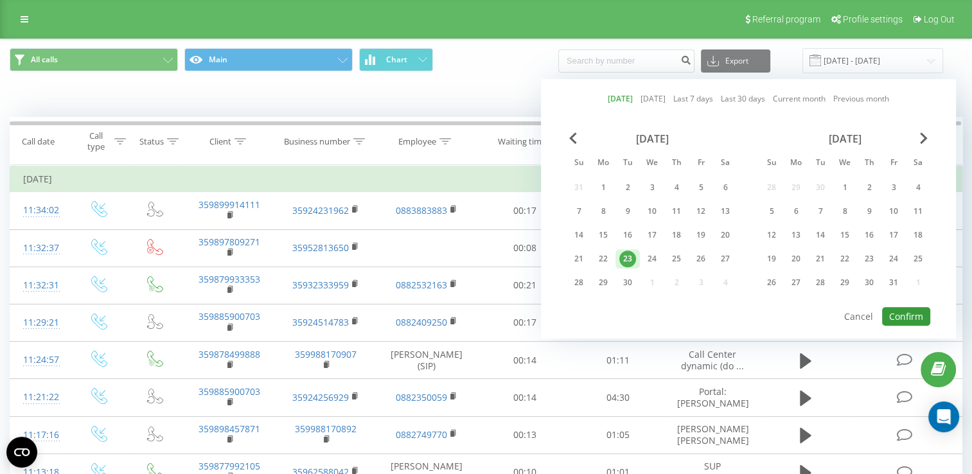
click at [905, 314] on button "Confirm" at bounding box center [906, 316] width 48 height 19
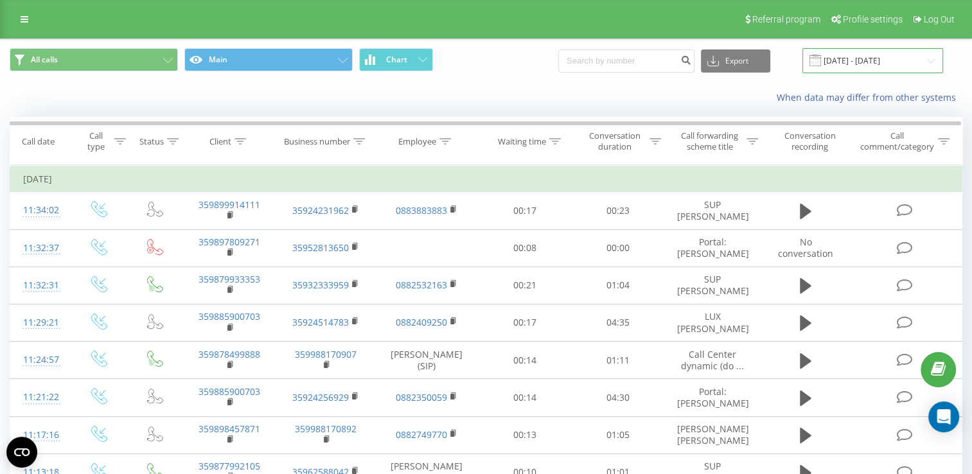
click at [852, 58] on input "23.09.2025 - 23.09.2025" at bounding box center [872, 60] width 141 height 25
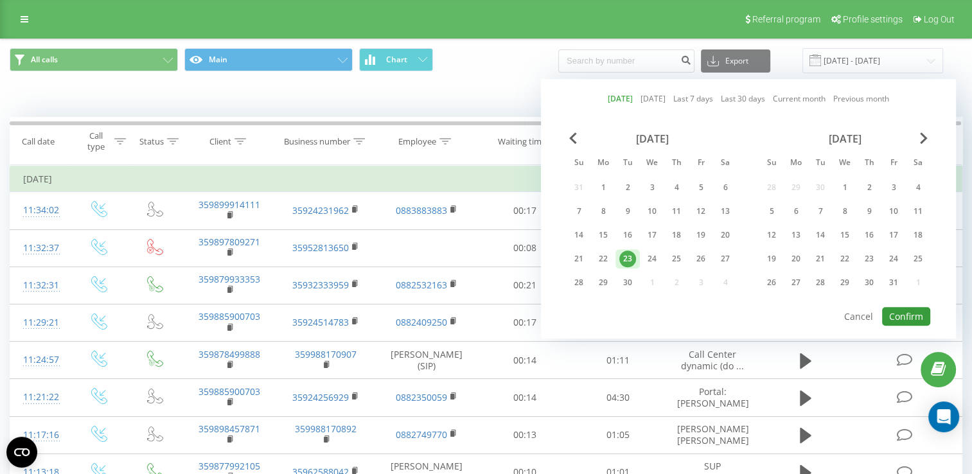
click at [906, 315] on button "Confirm" at bounding box center [906, 316] width 48 height 19
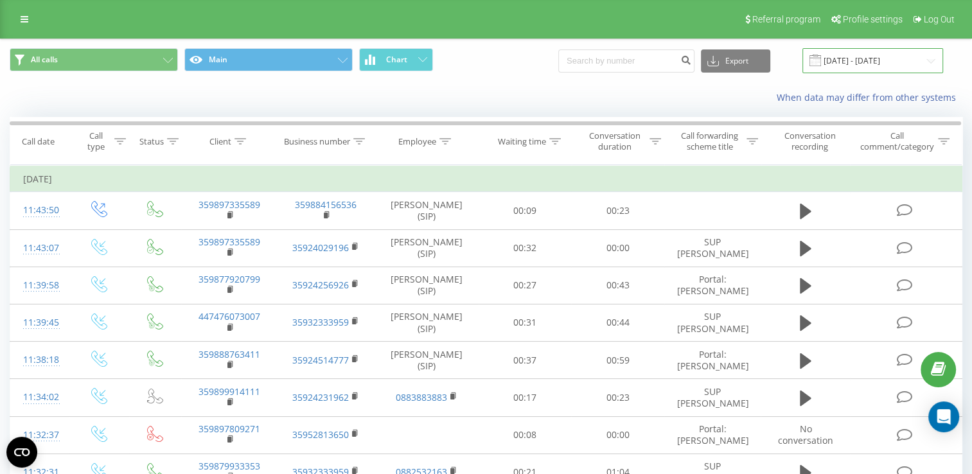
click at [861, 58] on input "23.09.2025 - 23.09.2025" at bounding box center [872, 60] width 141 height 25
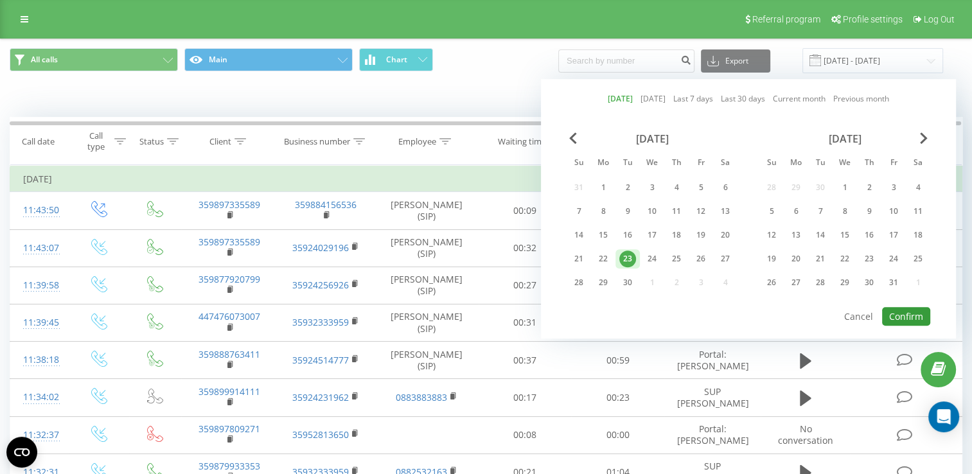
click at [908, 307] on button "Confirm" at bounding box center [906, 316] width 48 height 19
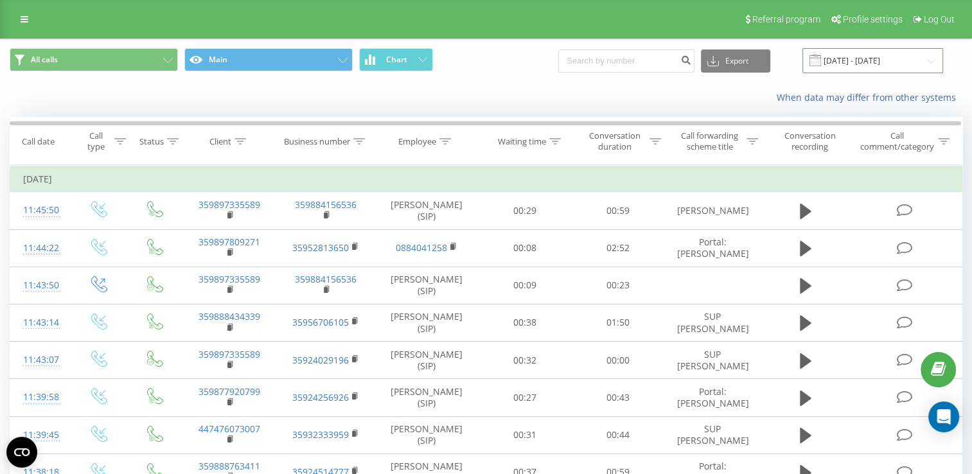
click at [850, 65] on input "23.09.2025 - 23.09.2025" at bounding box center [872, 60] width 141 height 25
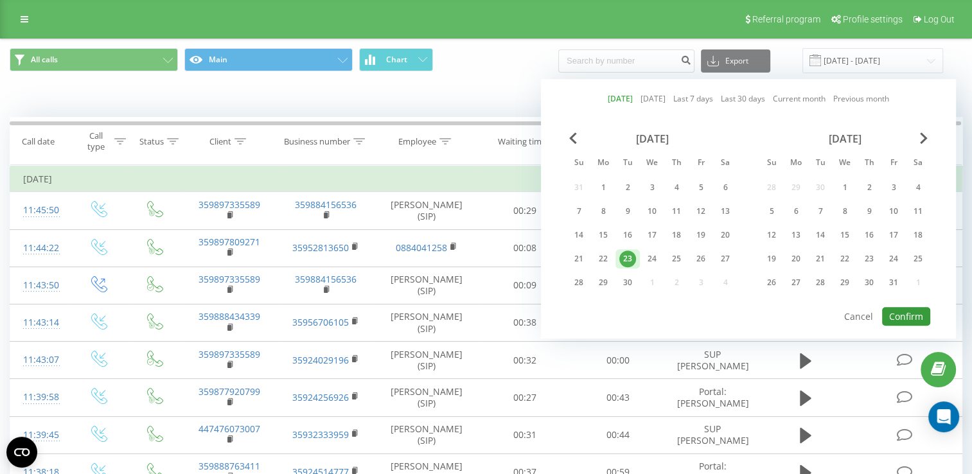
click at [904, 320] on button "Confirm" at bounding box center [906, 316] width 48 height 19
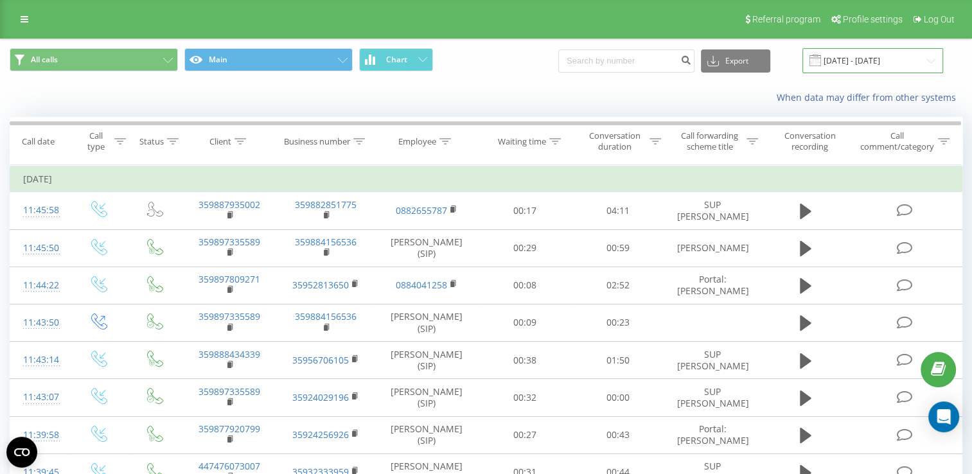
click at [850, 57] on input "23.09.2025 - 23.09.2025" at bounding box center [872, 60] width 141 height 25
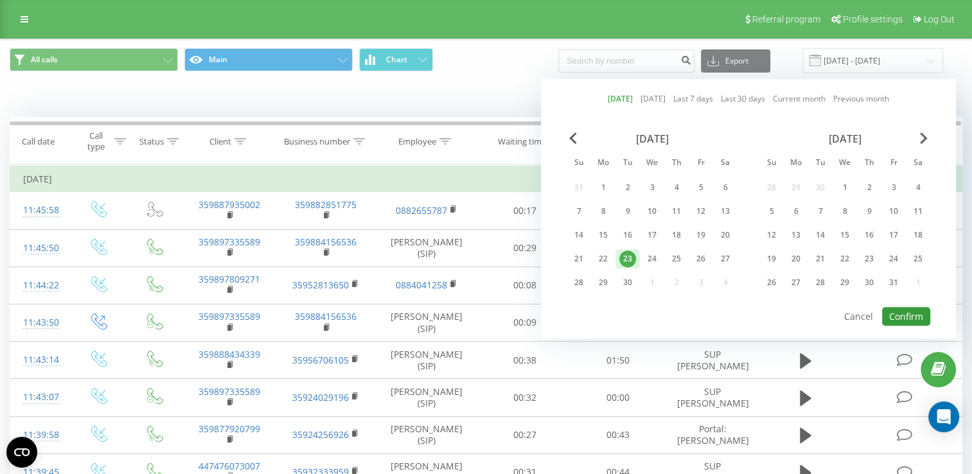
click at [897, 312] on button "Confirm" at bounding box center [906, 316] width 48 height 19
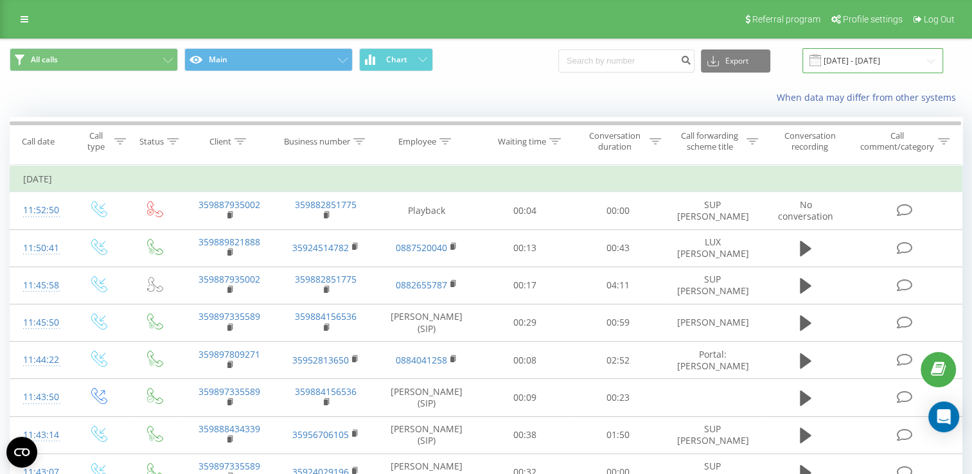
click at [854, 55] on input "23.09.2025 - 23.09.2025" at bounding box center [872, 60] width 141 height 25
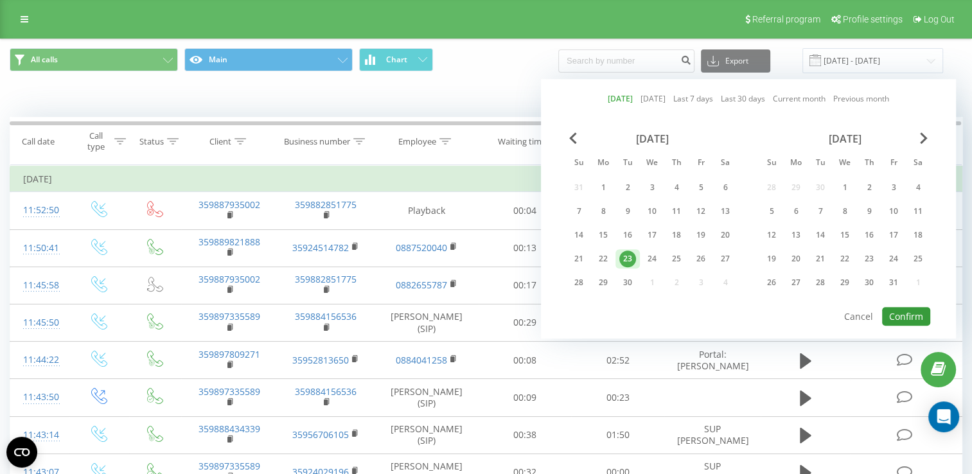
click at [910, 310] on button "Confirm" at bounding box center [906, 316] width 48 height 19
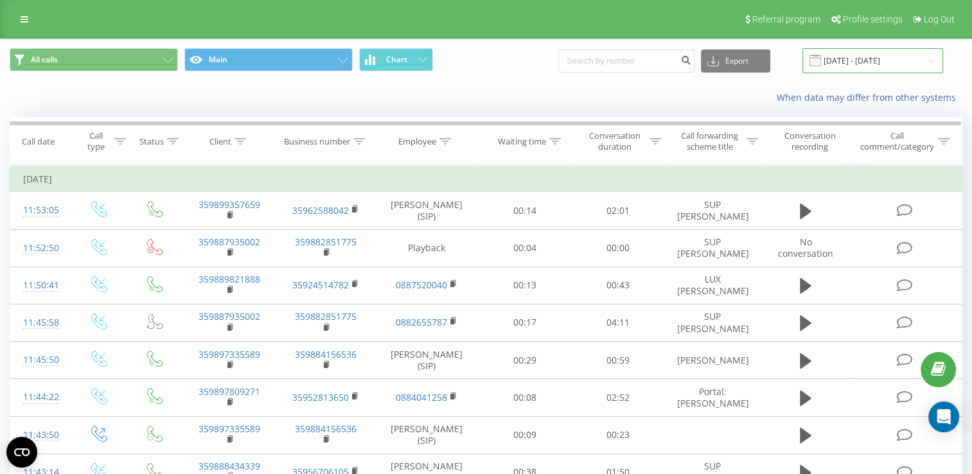
click at [877, 71] on input "23.09.2025 - 23.09.2025" at bounding box center [872, 60] width 141 height 25
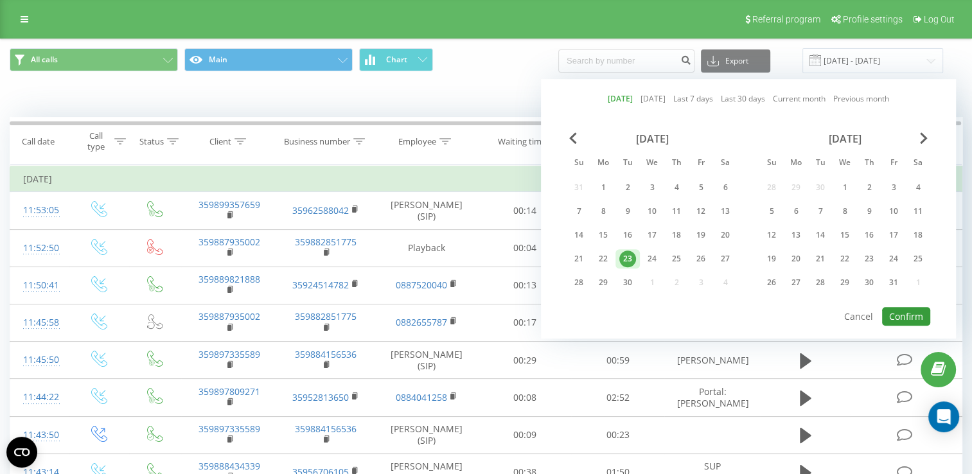
click at [901, 312] on button "Confirm" at bounding box center [906, 316] width 48 height 19
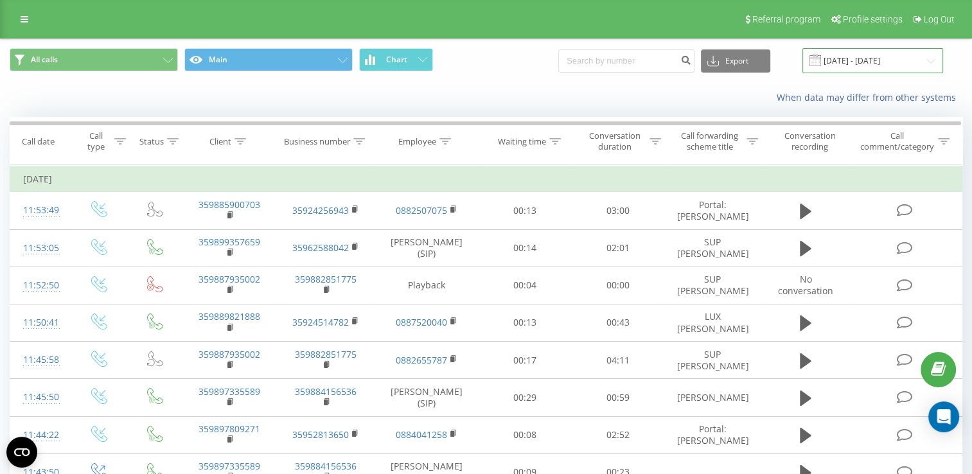
click at [863, 62] on input "23.09.2025 - 23.09.2025" at bounding box center [872, 60] width 141 height 25
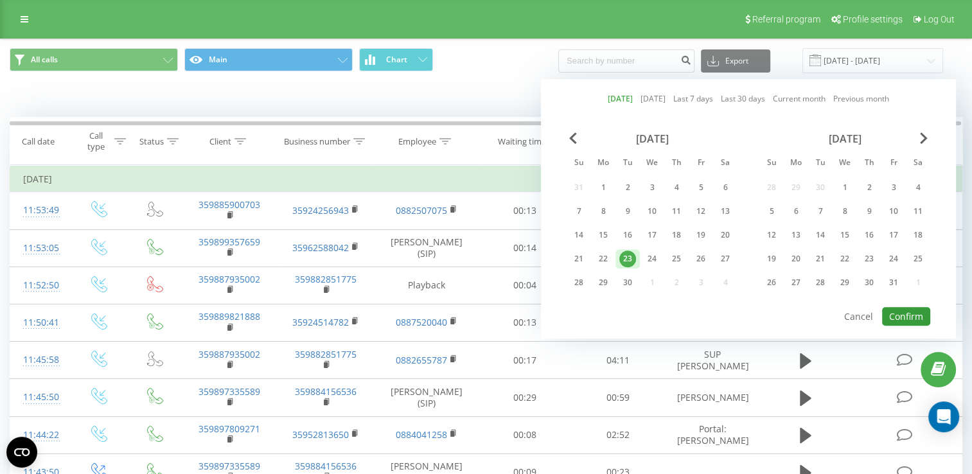
click at [911, 320] on button "Confirm" at bounding box center [906, 316] width 48 height 19
